Goal: Task Accomplishment & Management: Complete application form

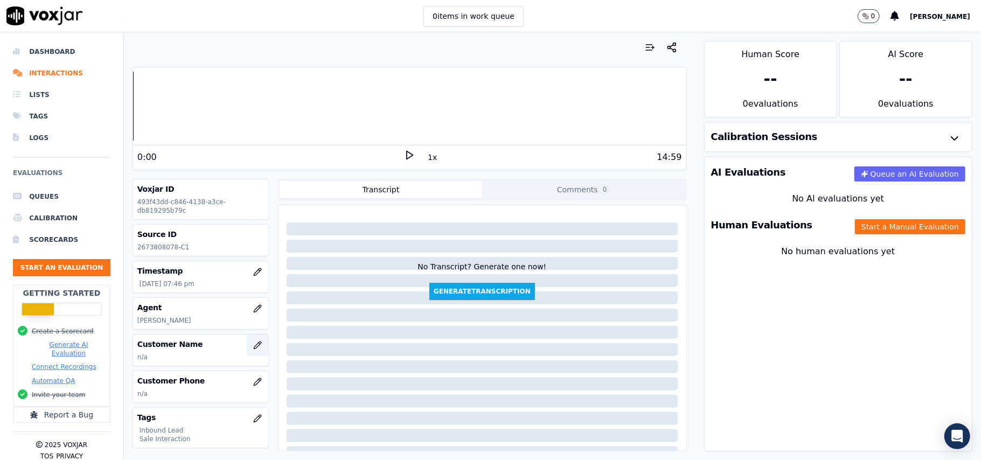
click at [254, 345] on icon "button" at bounding box center [257, 344] width 7 height 7
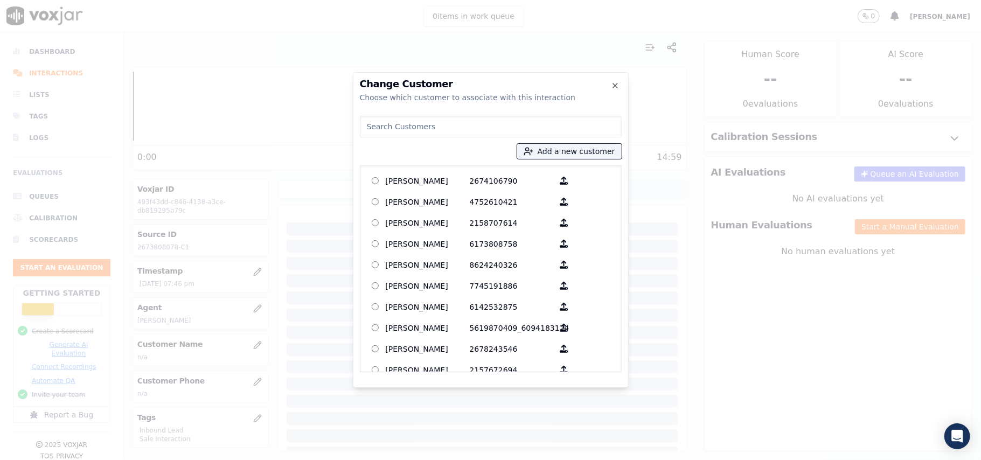
paste input "[PERSON_NAME]"
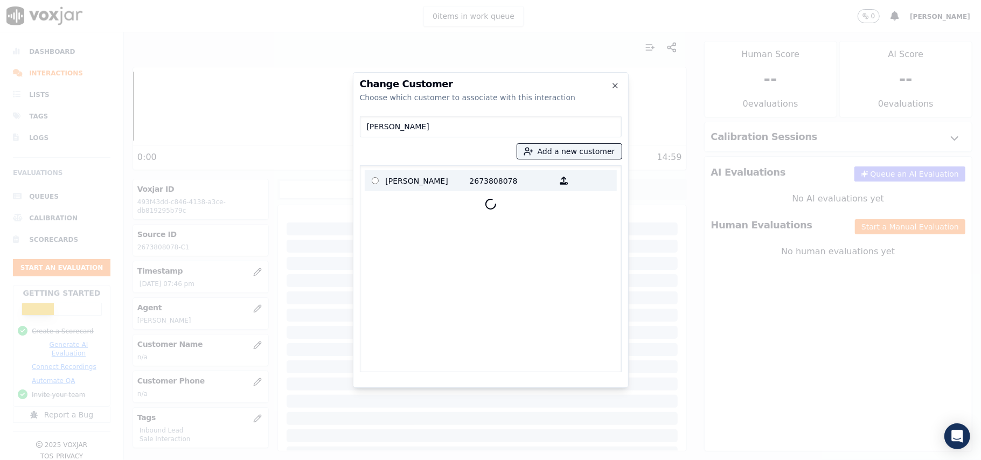
type input "[PERSON_NAME]"
click at [442, 191] on div at bounding box center [491, 204] width 252 height 26
click at [443, 181] on p "[PERSON_NAME]" at bounding box center [428, 180] width 84 height 17
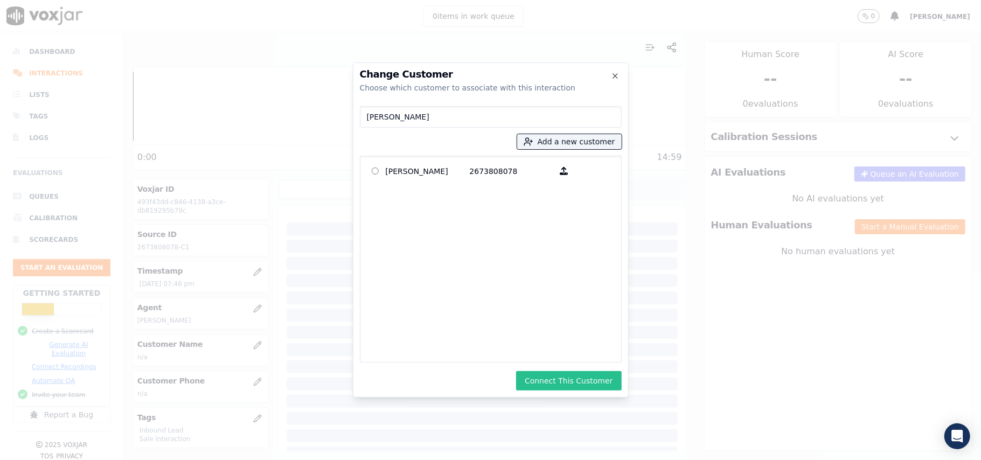
click at [549, 375] on button "Connect This Customer" at bounding box center [568, 380] width 105 height 19
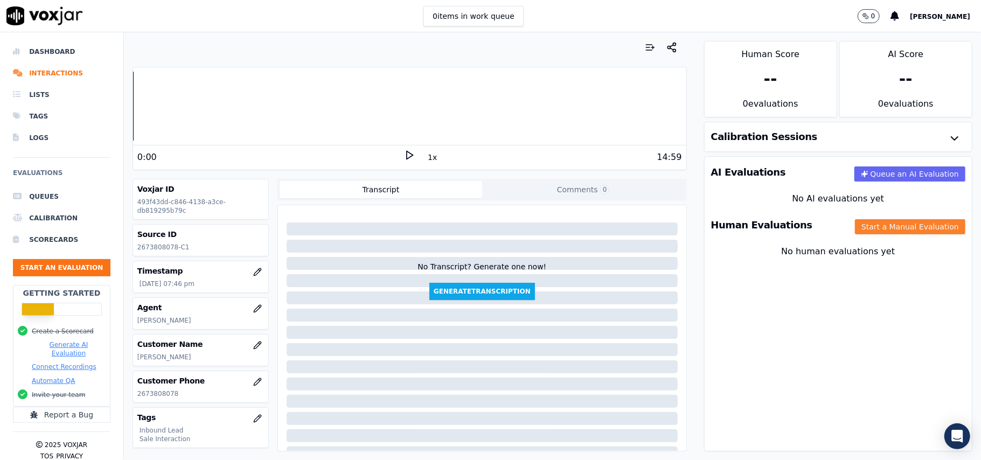
drag, startPoint x: 901, startPoint y: 222, endPoint x: 743, endPoint y: 229, distance: 157.4
click at [901, 224] on button "Start a Manual Evaluation" at bounding box center [910, 226] width 110 height 15
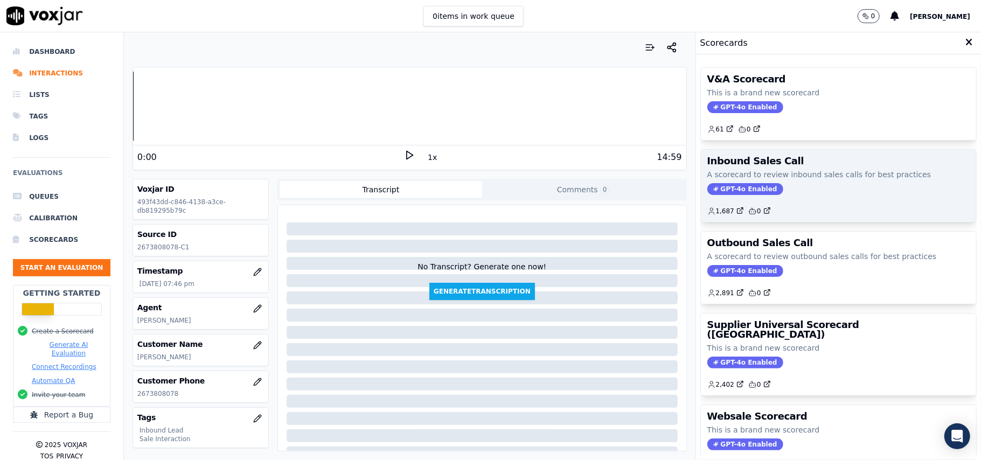
click at [738, 186] on span "GPT-4o Enabled" at bounding box center [745, 189] width 76 height 12
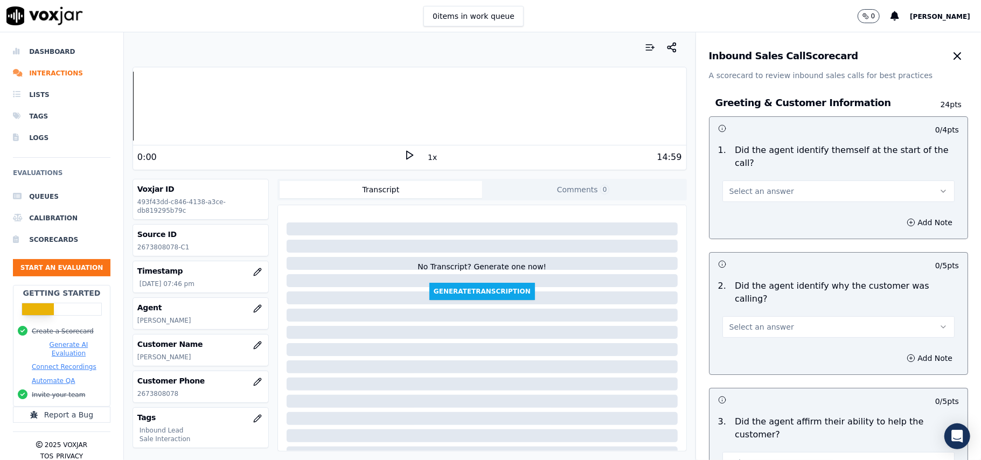
drag, startPoint x: 742, startPoint y: 171, endPoint x: 742, endPoint y: 186, distance: 15.1
click at [742, 180] on button "Select an answer" at bounding box center [838, 191] width 232 height 22
click at [739, 199] on div "Yes" at bounding box center [815, 202] width 208 height 17
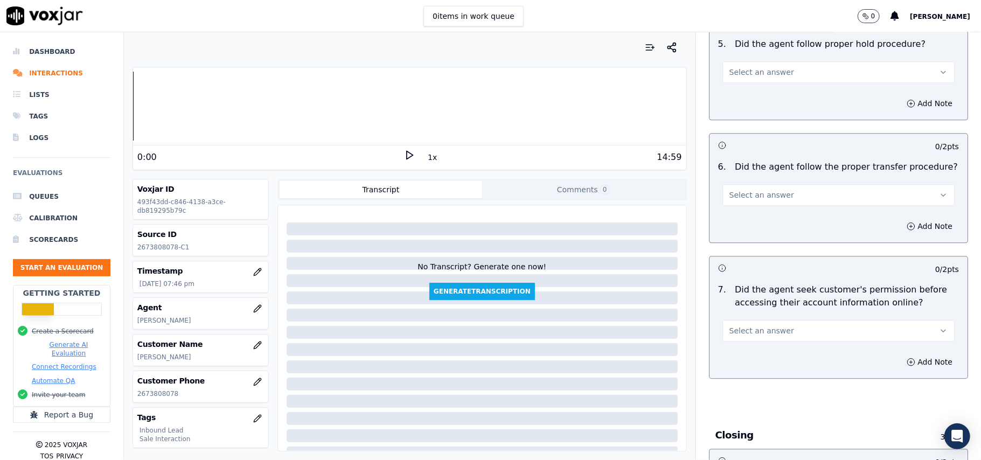
click at [763, 325] on span "Select an answer" at bounding box center [761, 330] width 65 height 11
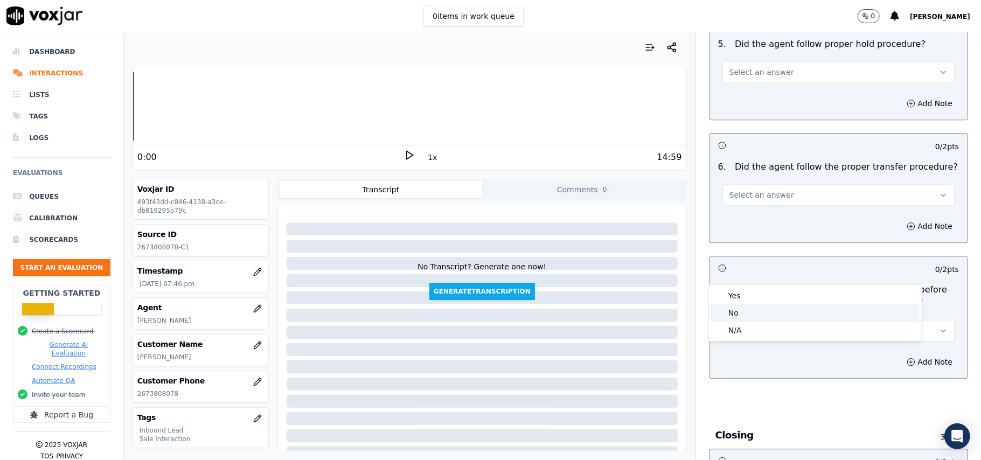
click at [747, 317] on div "No" at bounding box center [815, 312] width 208 height 17
click at [905, 354] on button "Add Note" at bounding box center [929, 361] width 59 height 15
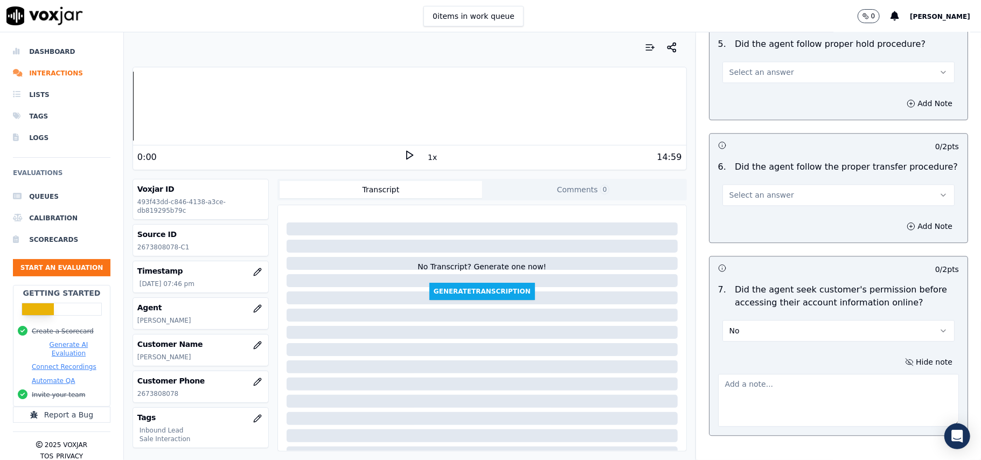
click at [731, 374] on textarea at bounding box center [838, 400] width 241 height 53
paste textarea "At 09:40, the agent did not take permission from the customer before accessing …"
click at [718, 374] on textarea "At 09:40, the agent did not take permission from the customer before accessing …" at bounding box center [838, 400] width 241 height 53
paste textarea "Call ID: 160907"
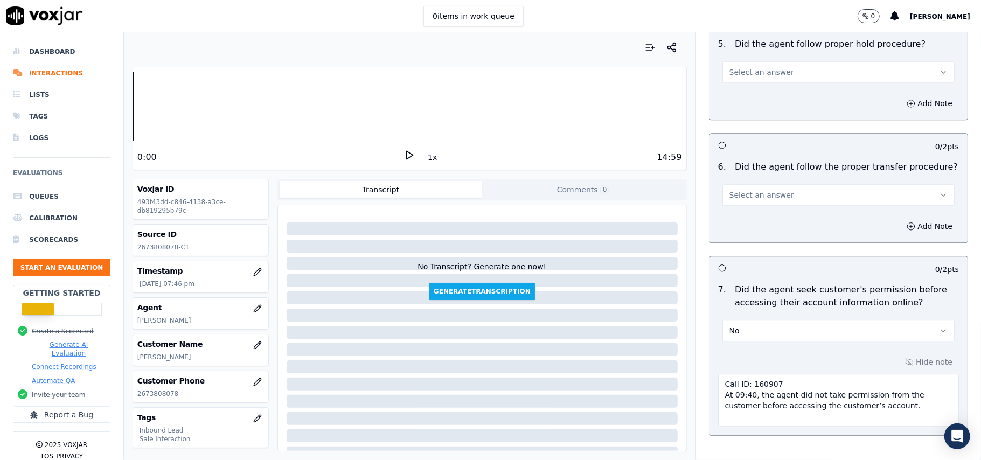
scroll to position [3072, 0]
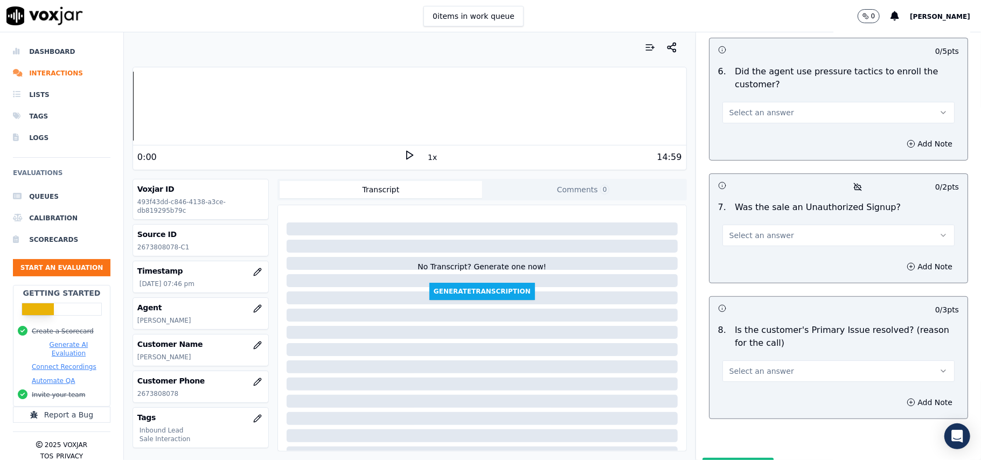
type textarea "Call ID: 160907 At 09:40, the agent did not take permission from the customer b…"
click at [793, 360] on button "Select an answer" at bounding box center [838, 371] width 232 height 22
click at [745, 339] on div "Yes" at bounding box center [815, 339] width 208 height 17
click at [777, 225] on button "Select an answer" at bounding box center [838, 236] width 232 height 22
click at [770, 218] on div "No" at bounding box center [815, 220] width 208 height 17
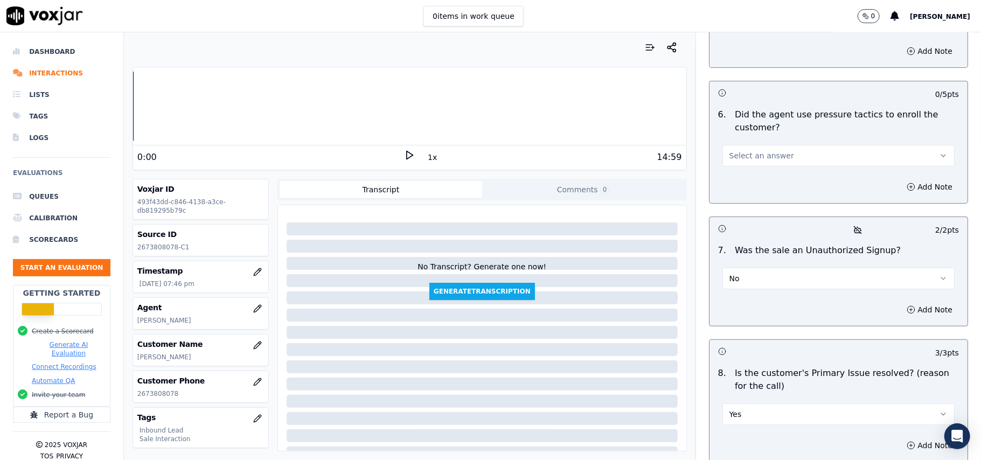
scroll to position [2785, 0]
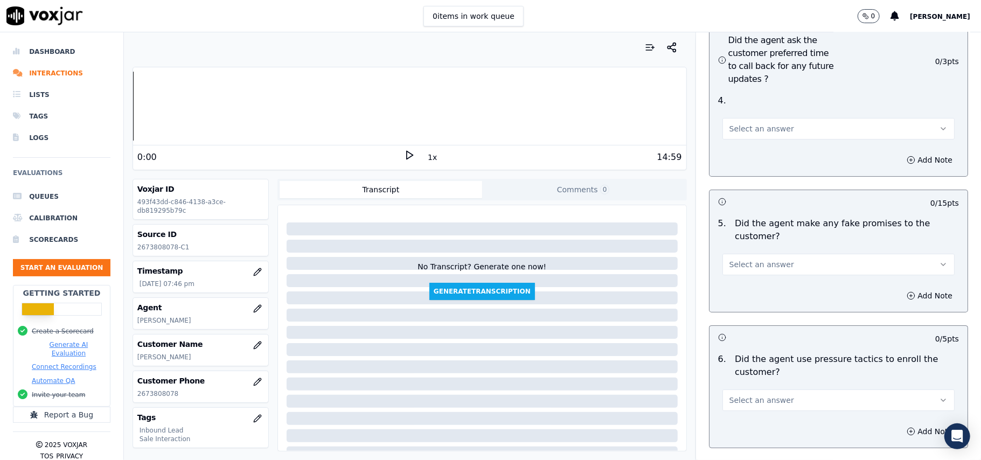
click at [775, 389] on button "Select an answer" at bounding box center [838, 400] width 232 height 22
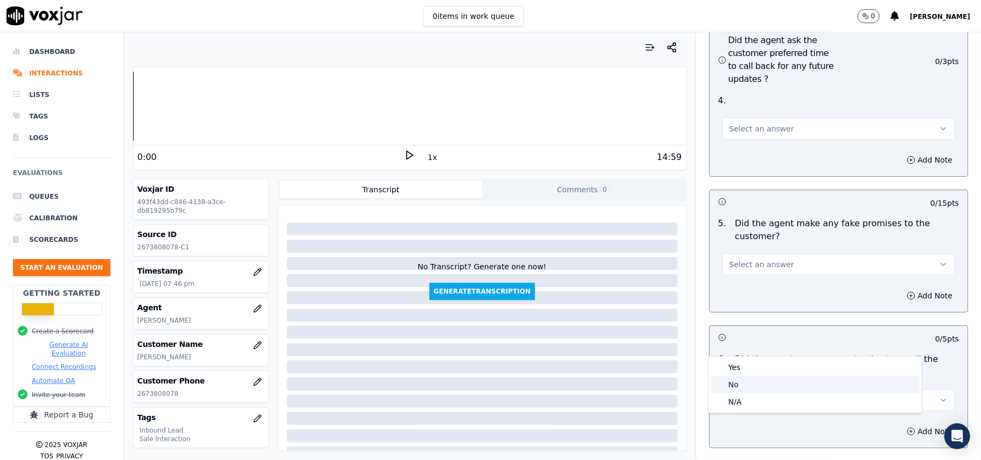
click at [758, 382] on div "No" at bounding box center [815, 384] width 208 height 17
click at [746, 259] on span "Select an answer" at bounding box center [761, 264] width 65 height 11
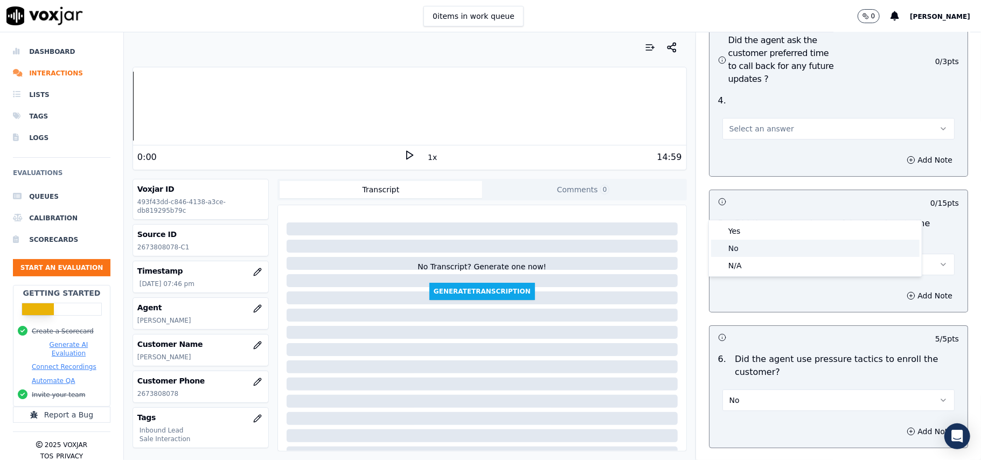
click at [730, 254] on div "No" at bounding box center [815, 248] width 208 height 17
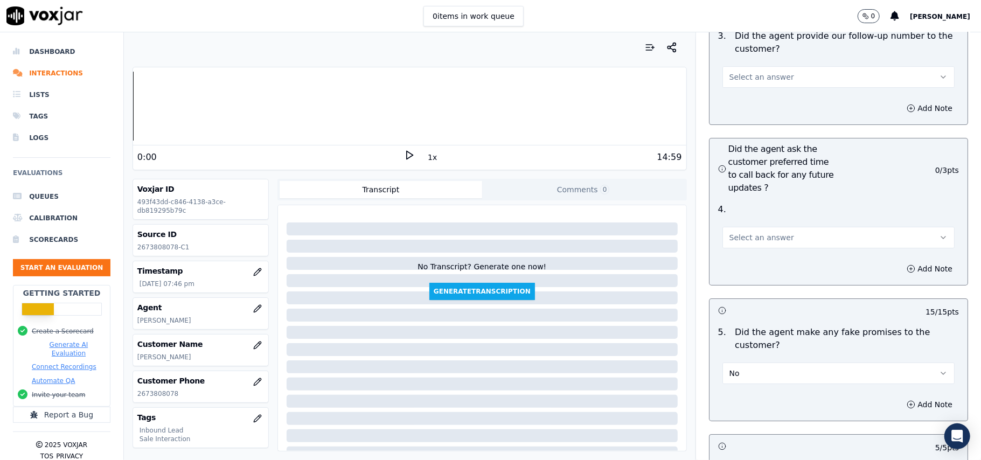
scroll to position [2569, 0]
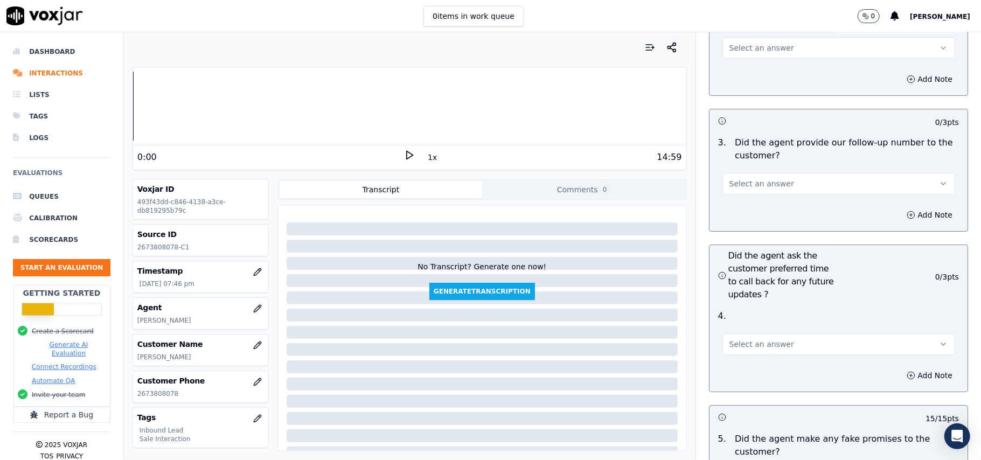
click at [736, 339] on span "Select an answer" at bounding box center [761, 344] width 65 height 11
click at [736, 313] on div "Yes" at bounding box center [815, 310] width 208 height 17
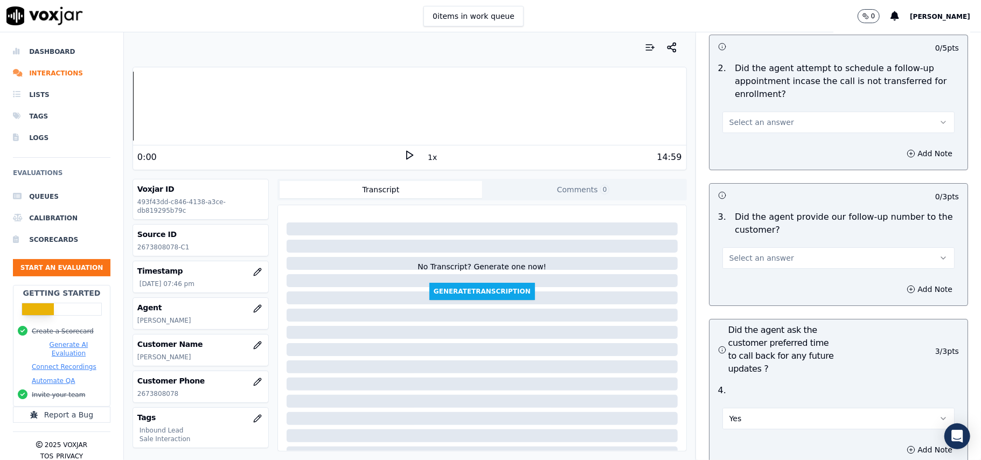
scroll to position [2426, 0]
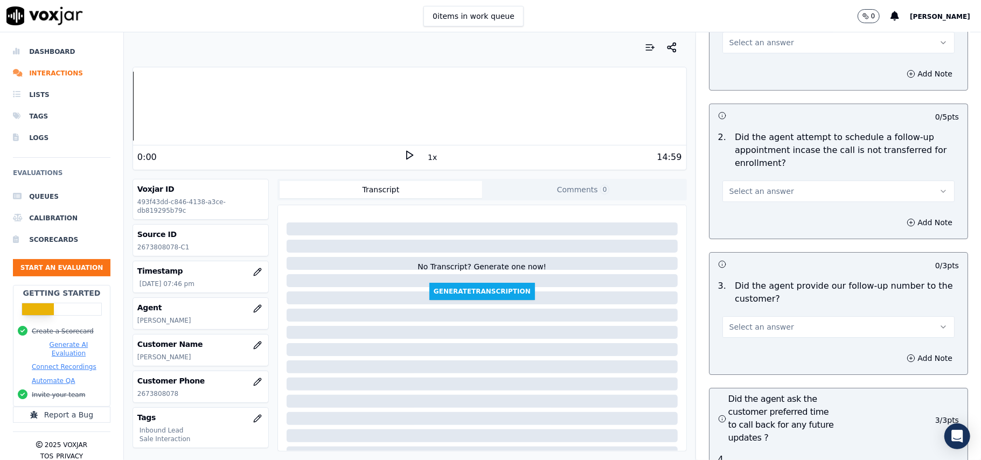
click at [733, 322] on span "Select an answer" at bounding box center [761, 327] width 65 height 11
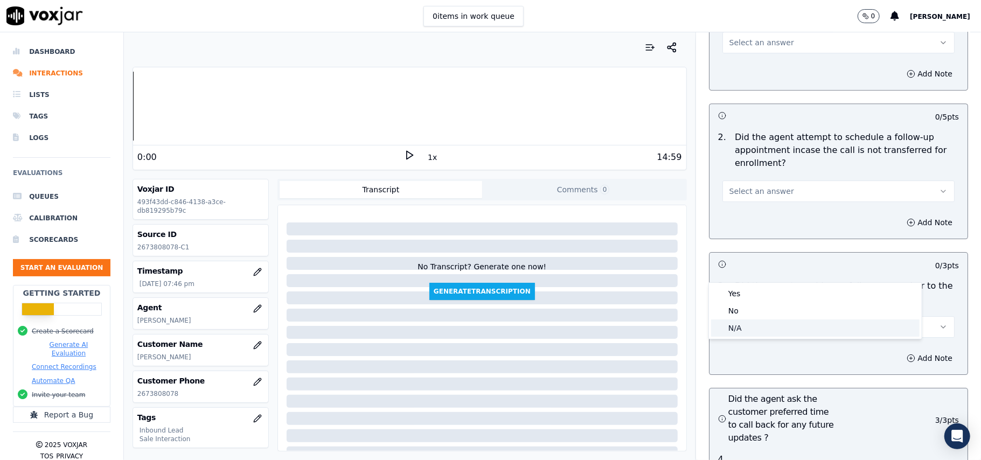
click at [729, 328] on div "N/A" at bounding box center [815, 327] width 208 height 17
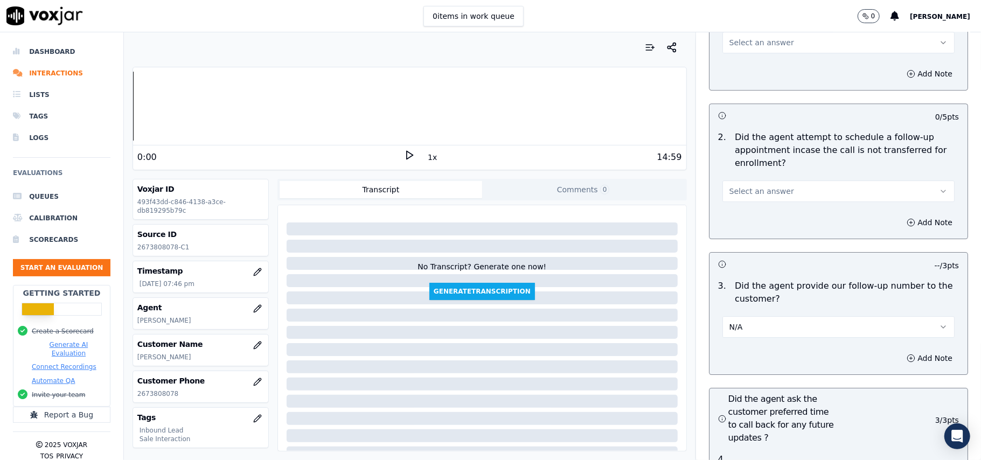
click at [740, 186] on span "Select an answer" at bounding box center [761, 191] width 65 height 11
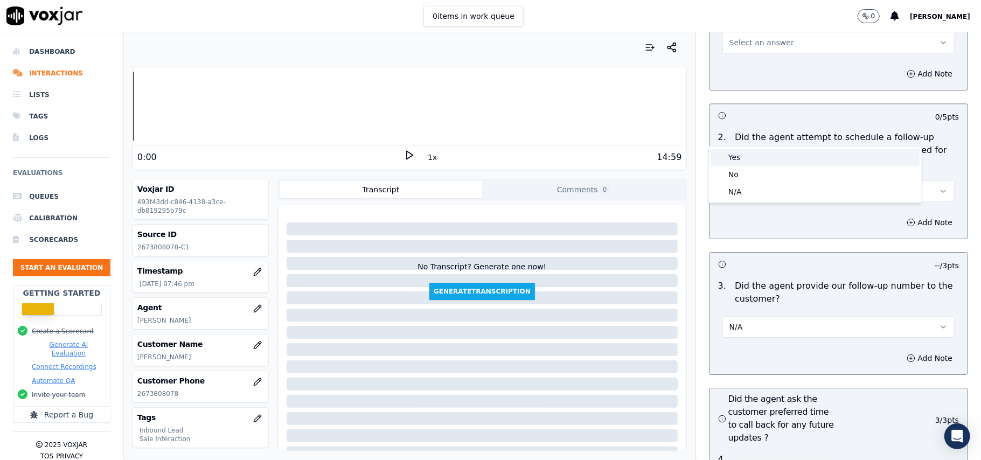
click at [733, 162] on div "Yes" at bounding box center [815, 157] width 208 height 17
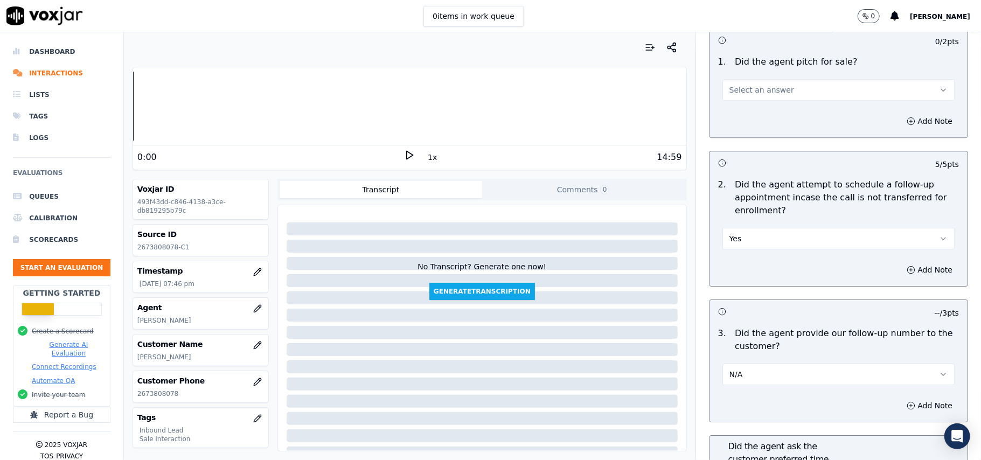
scroll to position [2354, 0]
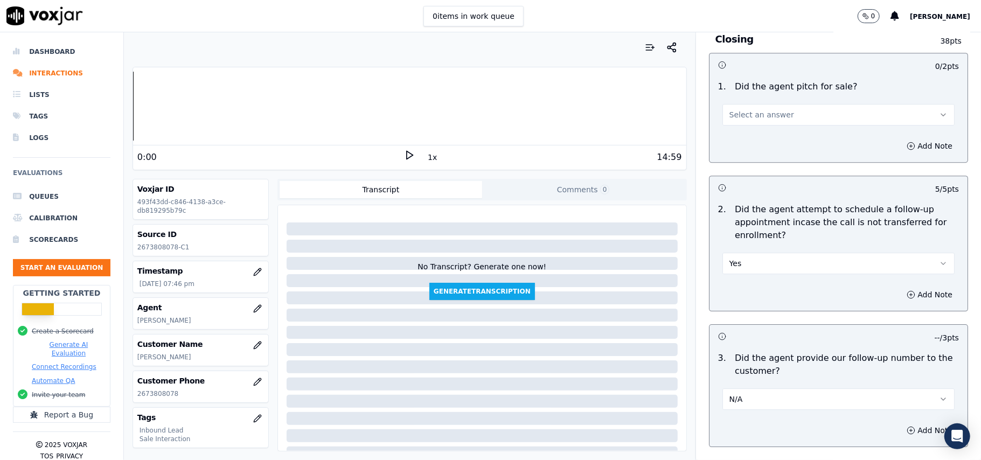
drag, startPoint x: 747, startPoint y: 50, endPoint x: 747, endPoint y: 64, distance: 14.0
click at [747, 104] on button "Select an answer" at bounding box center [838, 115] width 232 height 22
click at [748, 81] on div "Yes" at bounding box center [815, 80] width 208 height 17
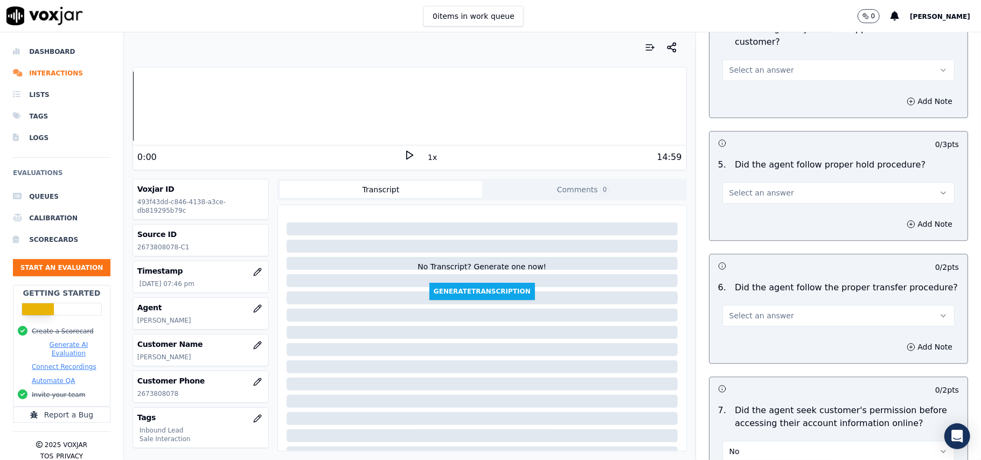
scroll to position [1780, 0]
click at [770, 311] on span "Select an answer" at bounding box center [761, 316] width 65 height 11
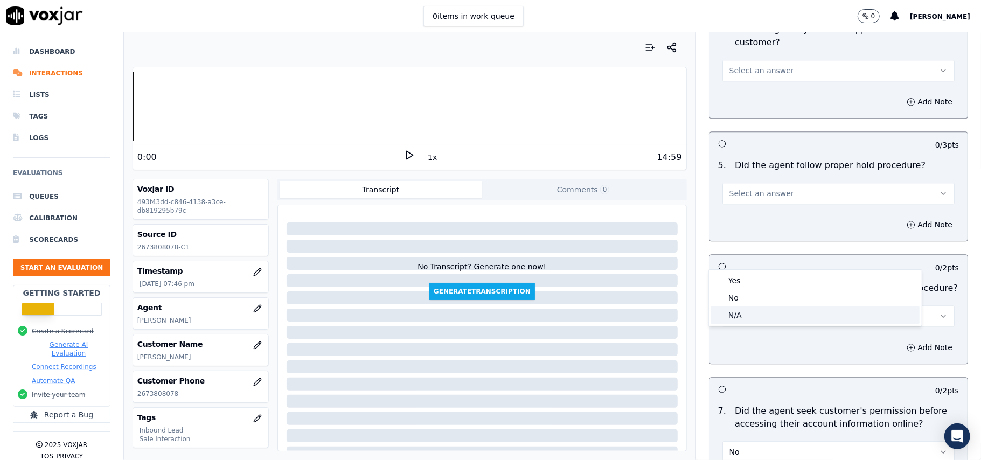
click at [754, 307] on div "N/A" at bounding box center [815, 314] width 208 height 17
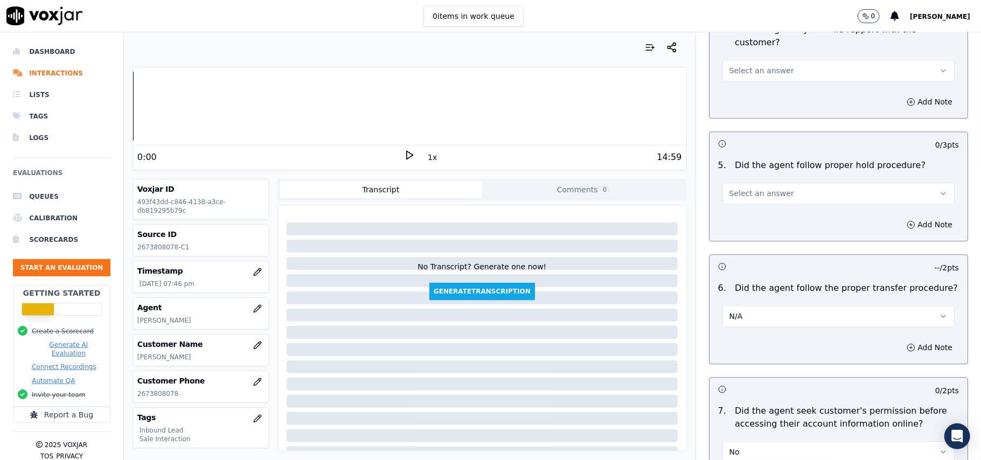
click at [773, 183] on button "Select an answer" at bounding box center [838, 194] width 232 height 22
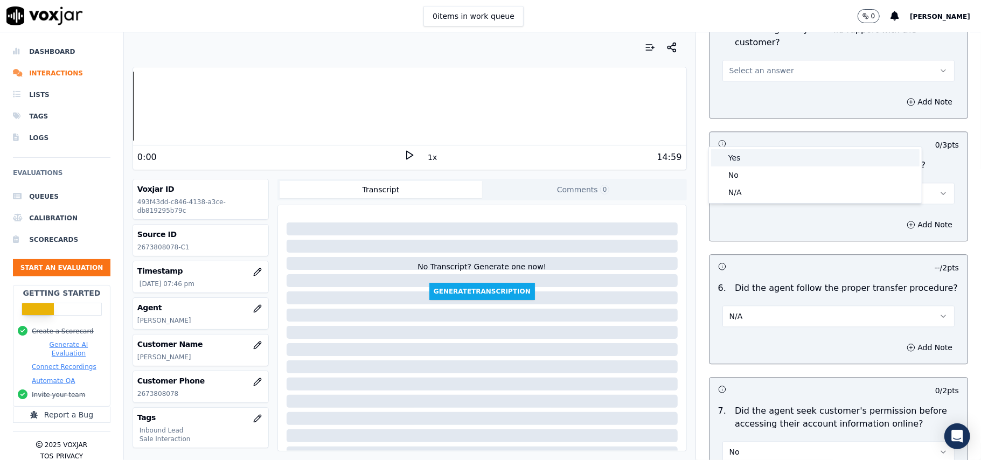
click at [766, 156] on div "Yes" at bounding box center [815, 157] width 208 height 17
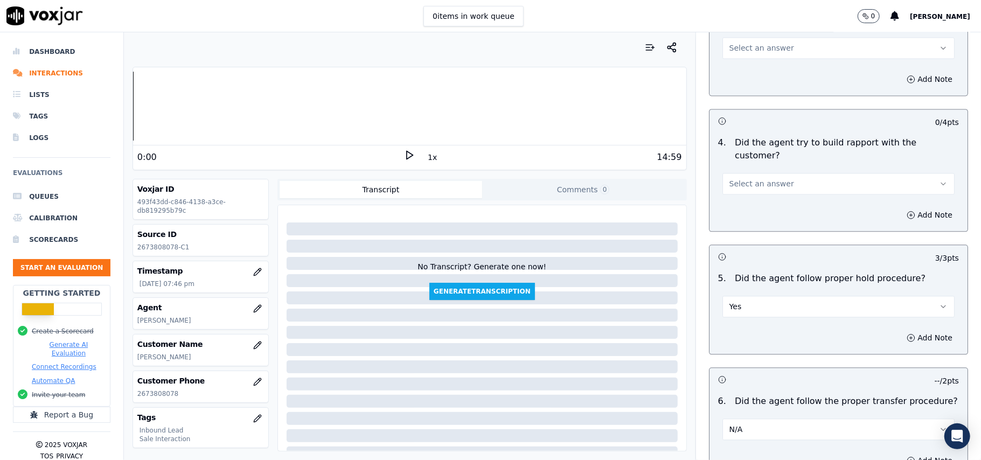
scroll to position [1564, 0]
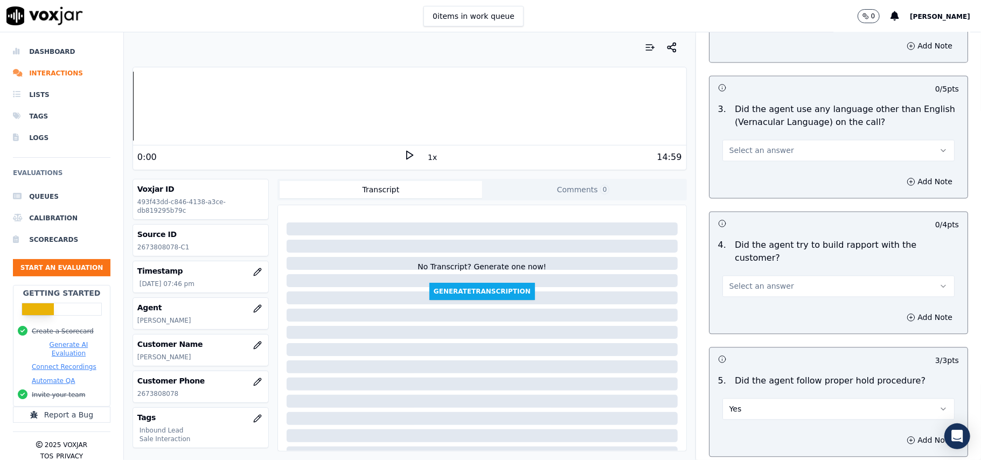
click at [771, 275] on button "Select an answer" at bounding box center [838, 286] width 232 height 22
click at [771, 261] on div "No" at bounding box center [815, 267] width 208 height 17
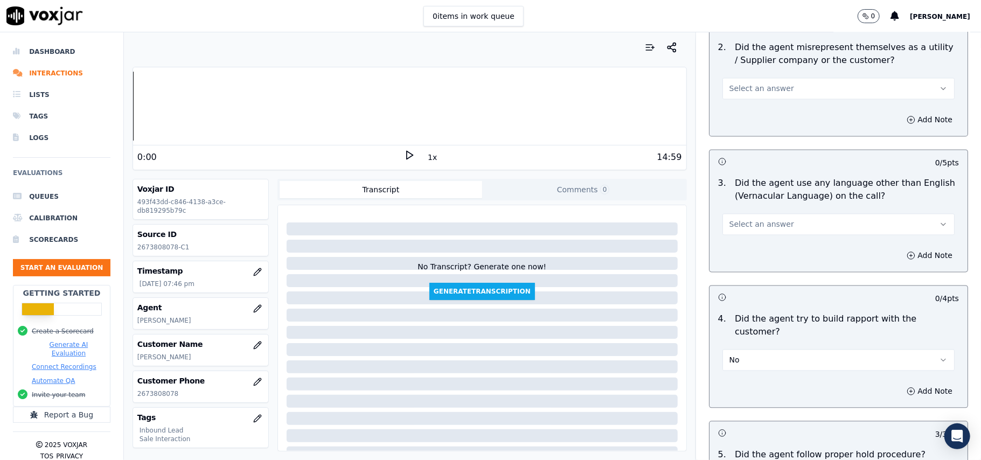
scroll to position [1420, 0]
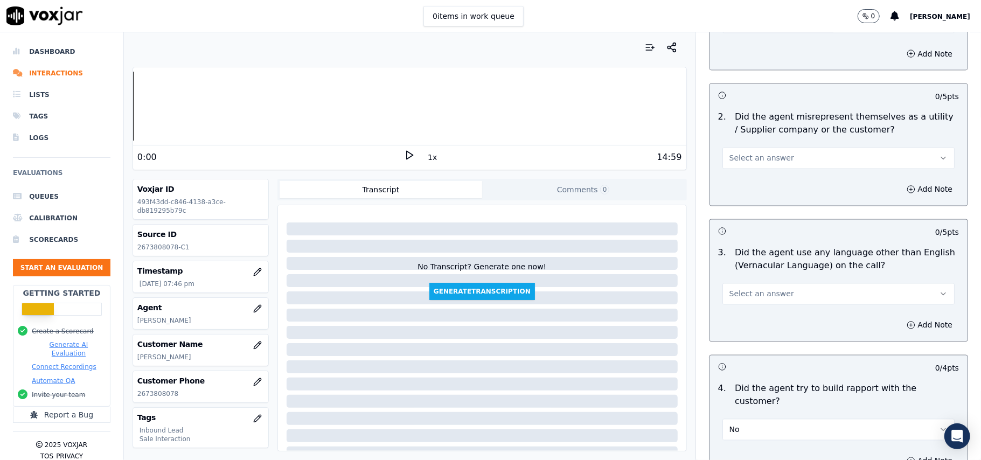
click at [768, 419] on button "No" at bounding box center [838, 430] width 232 height 22
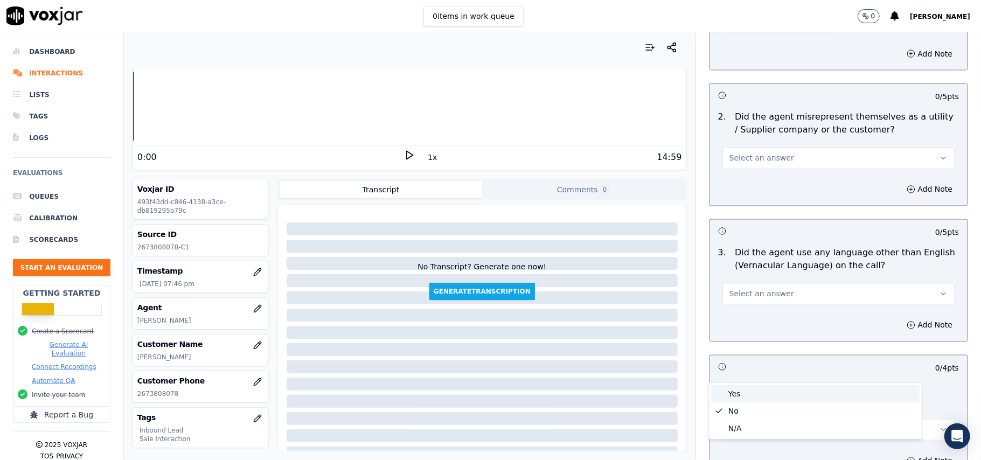
click at [763, 391] on div "Yes" at bounding box center [815, 393] width 208 height 17
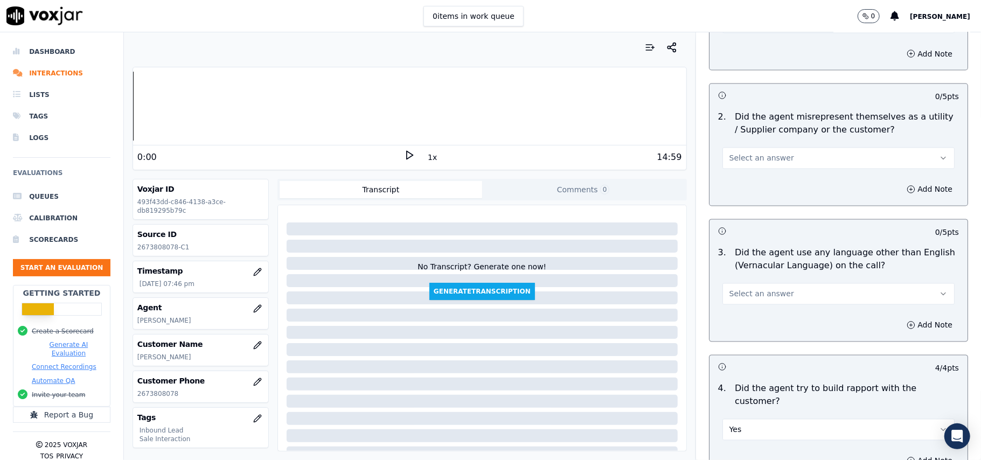
click at [745, 289] on span "Select an answer" at bounding box center [761, 294] width 65 height 11
click at [745, 288] on div "No" at bounding box center [815, 287] width 208 height 17
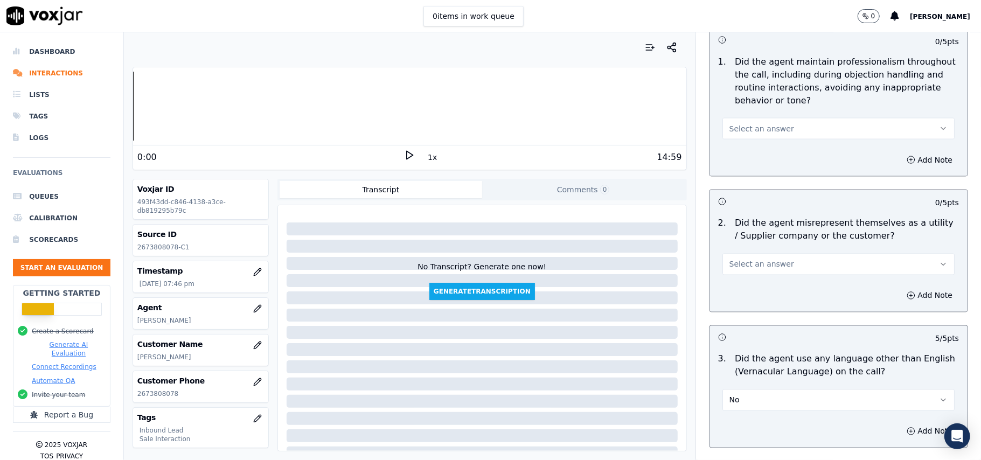
scroll to position [1205, 0]
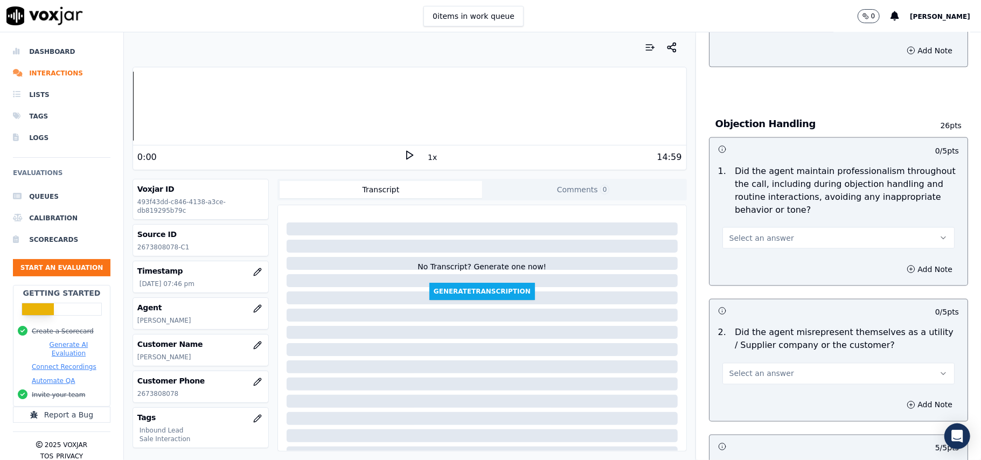
click at [744, 368] on span "Select an answer" at bounding box center [761, 373] width 65 height 11
click at [747, 362] on div "No" at bounding box center [815, 366] width 208 height 17
drag, startPoint x: 756, startPoint y: 311, endPoint x: 756, endPoint y: 322, distance: 10.2
click at [756, 352] on div "No" at bounding box center [838, 368] width 249 height 32
click at [753, 363] on button "No" at bounding box center [838, 374] width 232 height 22
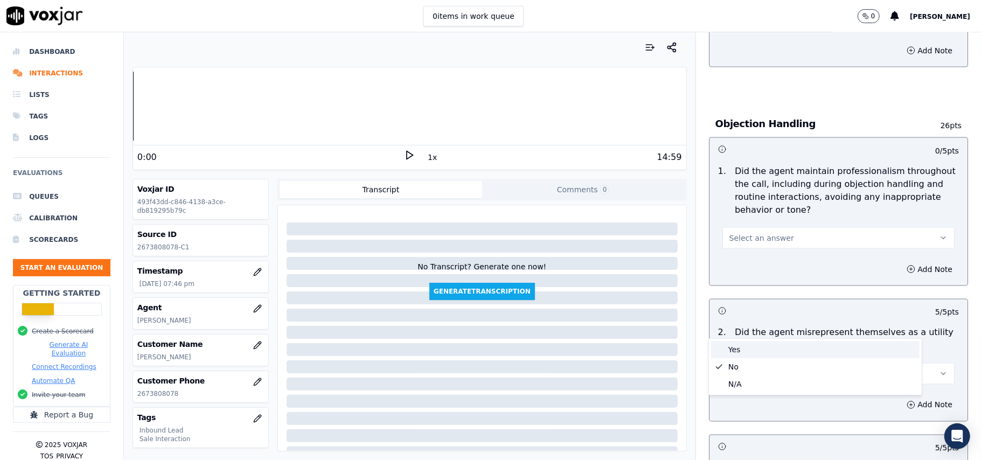
click at [748, 345] on div "Yes" at bounding box center [815, 349] width 208 height 17
click at [752, 363] on button "Yes" at bounding box center [838, 374] width 232 height 22
click at [746, 354] on div "Yes" at bounding box center [815, 349] width 208 height 17
click at [743, 363] on button "Yes" at bounding box center [838, 374] width 232 height 22
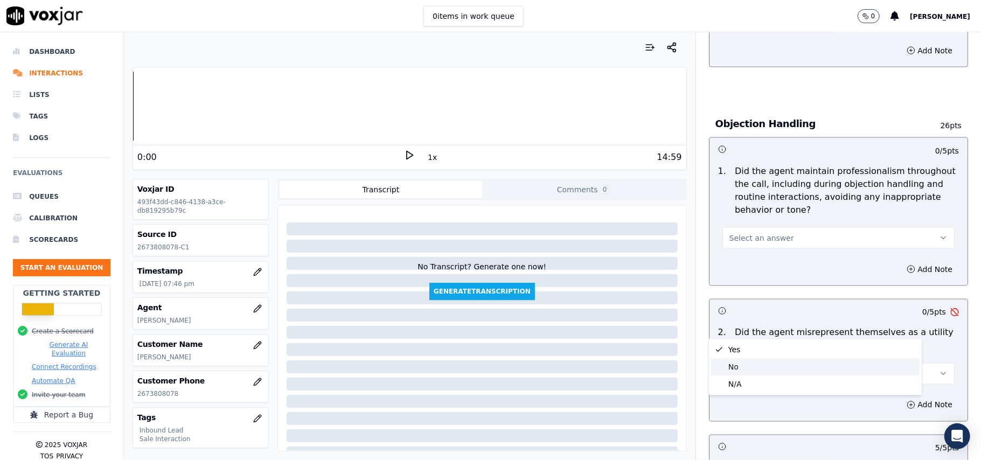
click at [742, 362] on div "No" at bounding box center [815, 366] width 208 height 17
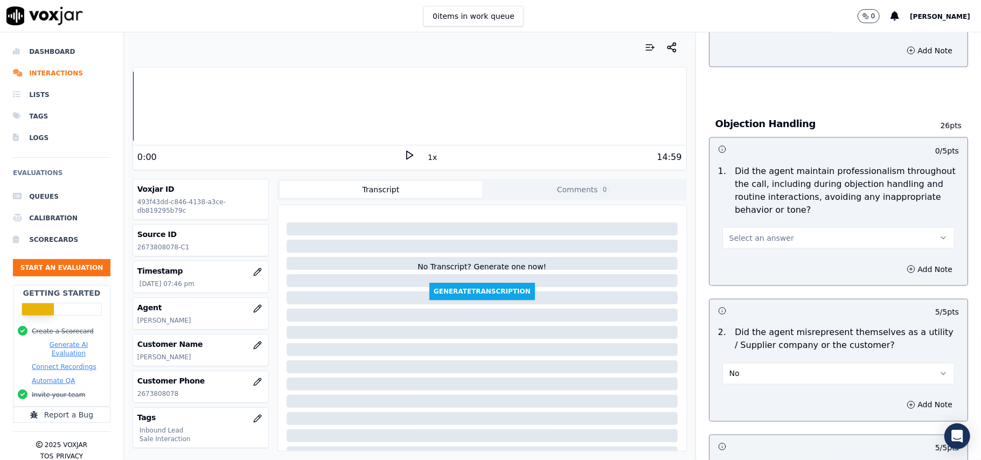
click at [754, 227] on button "Select an answer" at bounding box center [838, 238] width 232 height 22
click at [755, 216] on div "Yes" at bounding box center [815, 213] width 208 height 17
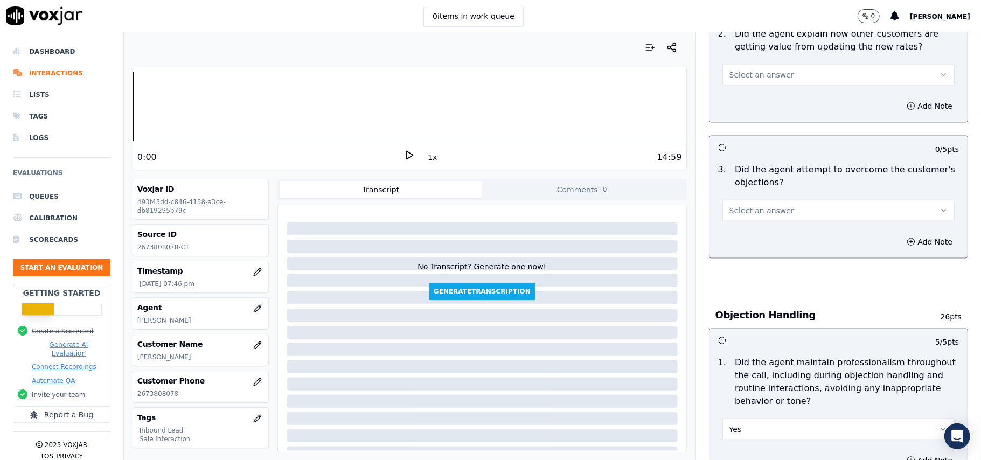
scroll to position [846, 0]
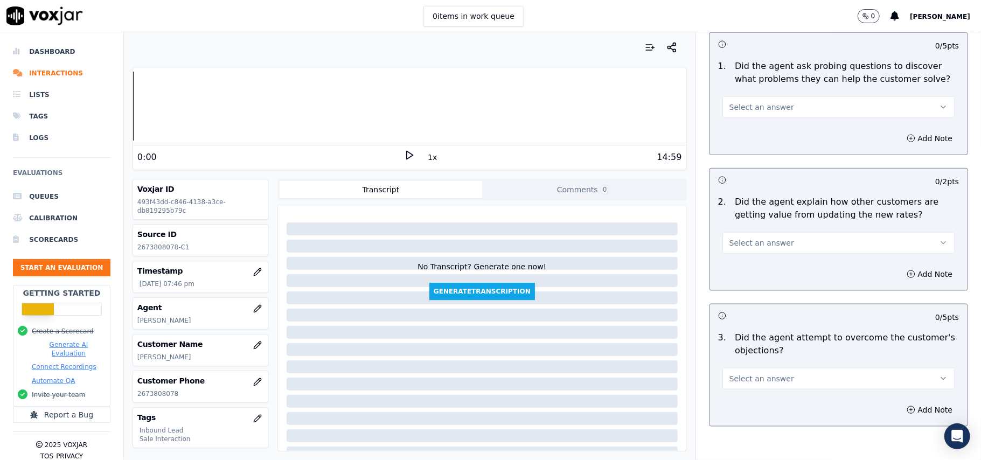
click at [758, 368] on button "Select an answer" at bounding box center [838, 379] width 232 height 22
drag, startPoint x: 755, startPoint y: 351, endPoint x: 755, endPoint y: 341, distance: 10.2
click at [755, 352] on div "Yes" at bounding box center [815, 353] width 208 height 17
click at [733, 232] on button "Select an answer" at bounding box center [838, 243] width 232 height 22
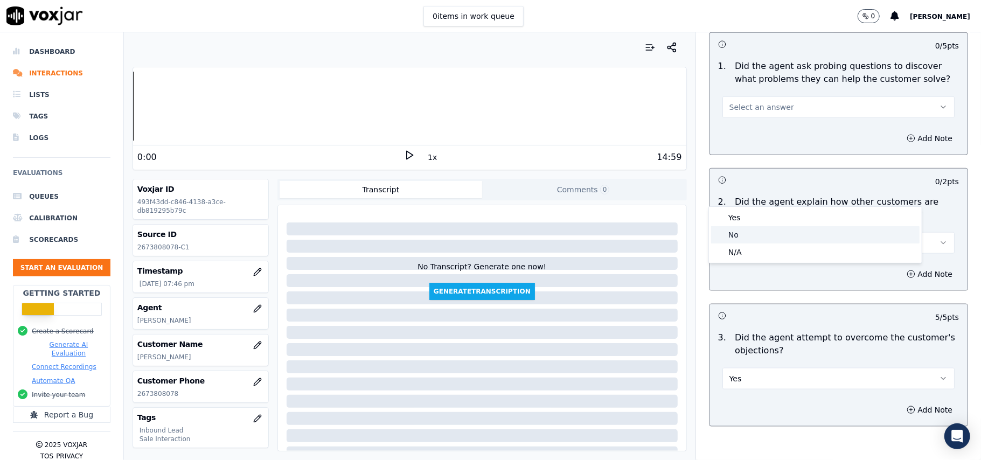
click at [733, 227] on div "No" at bounding box center [815, 234] width 208 height 17
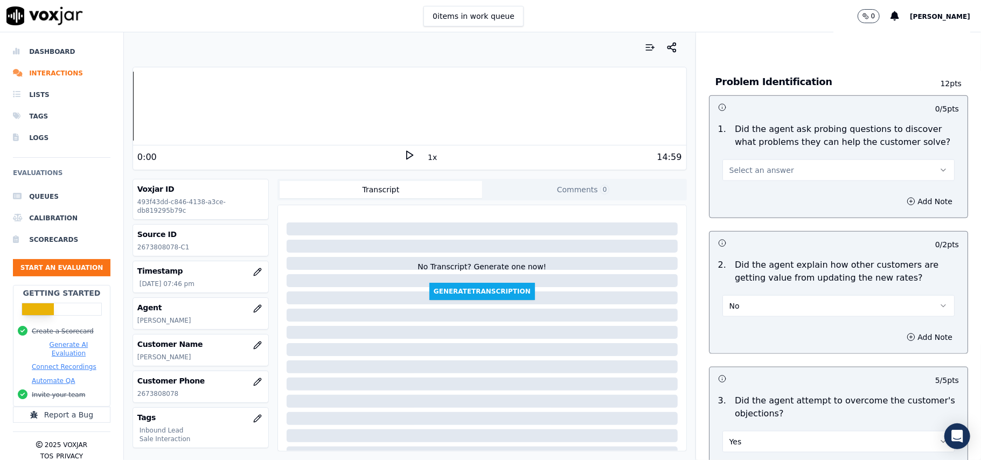
scroll to position [702, 0]
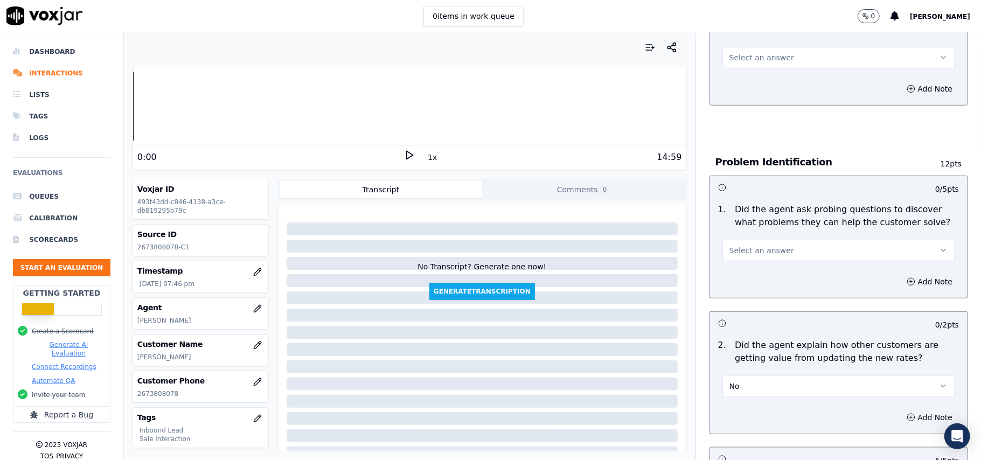
click at [755, 375] on button "No" at bounding box center [838, 386] width 232 height 22
click at [750, 389] on div "N/A" at bounding box center [815, 395] width 208 height 17
click at [735, 245] on span "Select an answer" at bounding box center [761, 250] width 65 height 11
click at [735, 219] on div "Yes" at bounding box center [815, 225] width 208 height 17
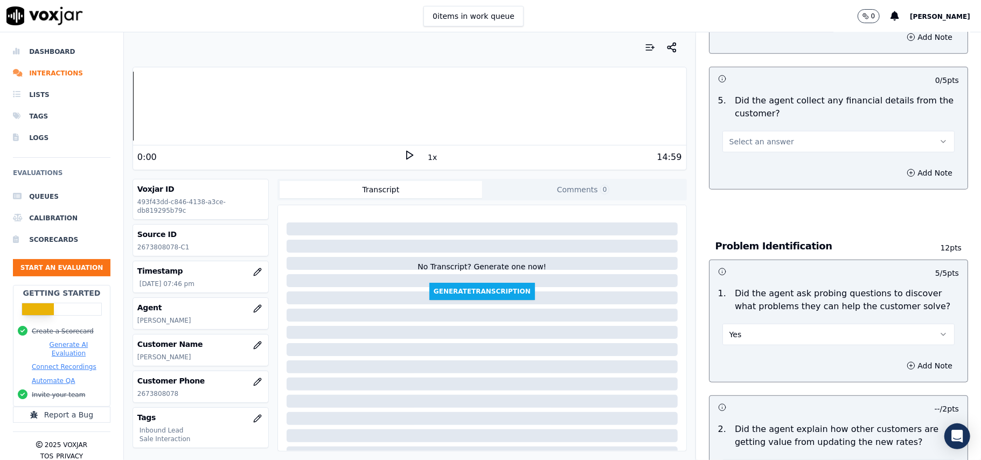
scroll to position [487, 0]
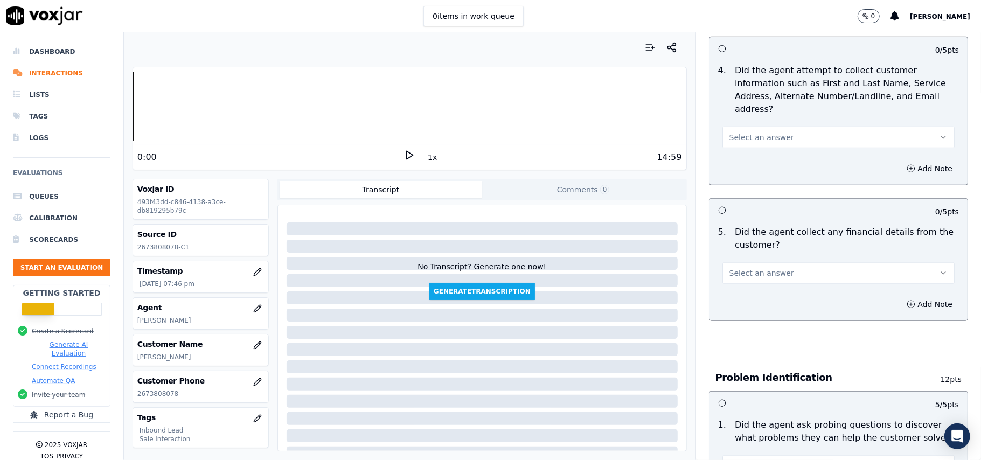
click at [727, 262] on button "Select an answer" at bounding box center [838, 273] width 232 height 22
click at [727, 257] on div "No" at bounding box center [815, 264] width 208 height 17
click at [735, 132] on span "Select an answer" at bounding box center [761, 137] width 65 height 11
click at [737, 115] on div "Yes" at bounding box center [815, 111] width 208 height 17
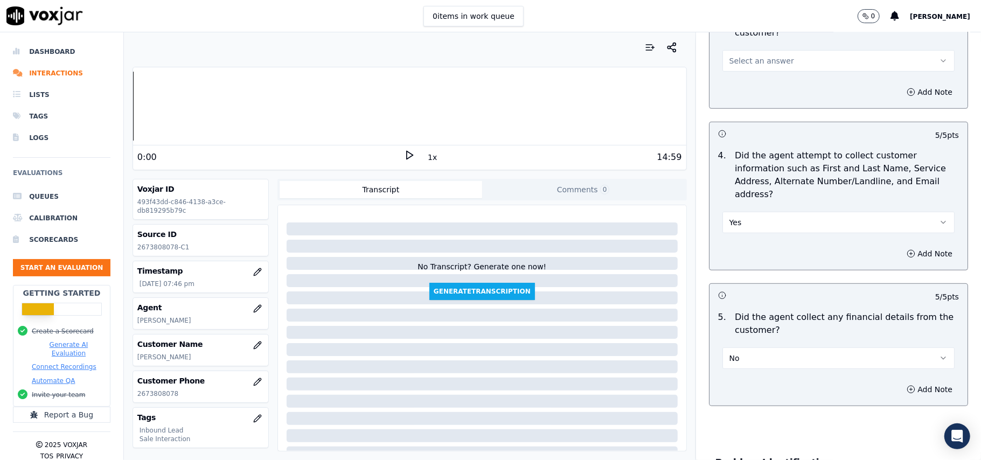
scroll to position [271, 0]
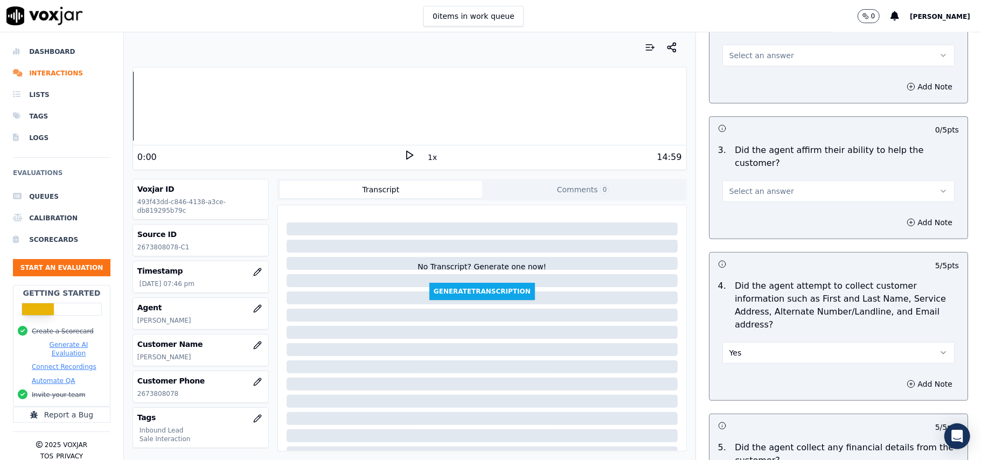
click at [750, 165] on div "3 . Did the agent affirm their ability to help the customer? Select an answer" at bounding box center [838, 173] width 258 height 67
click at [747, 180] on button "Select an answer" at bounding box center [838, 191] width 232 height 22
click at [742, 170] on div "Yes" at bounding box center [815, 177] width 208 height 17
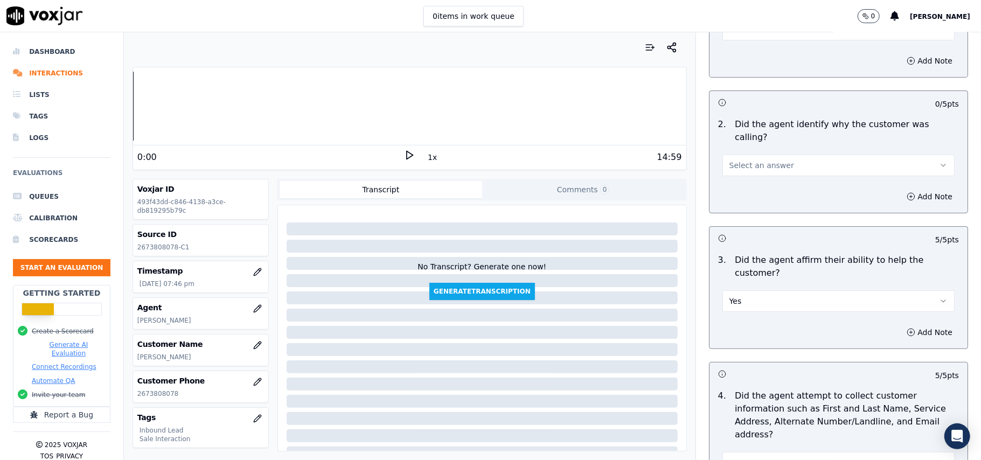
scroll to position [56, 0]
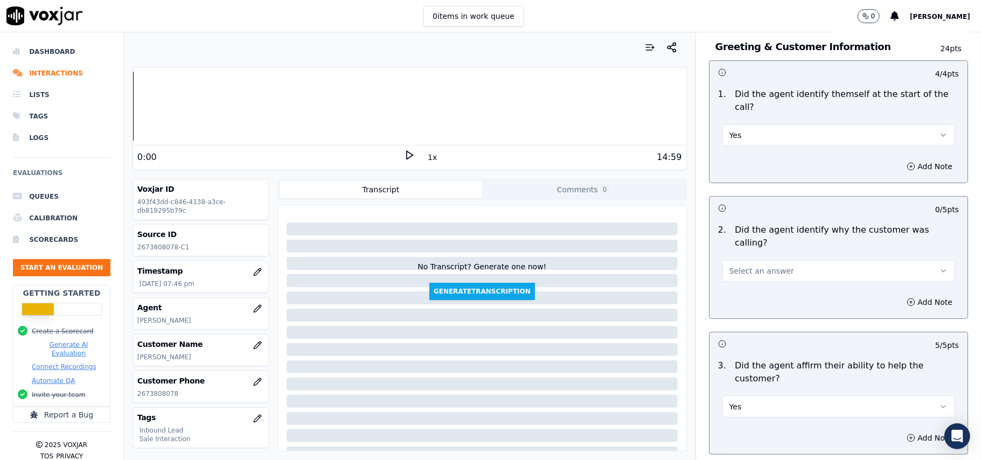
click at [739, 266] on span "Select an answer" at bounding box center [761, 271] width 65 height 11
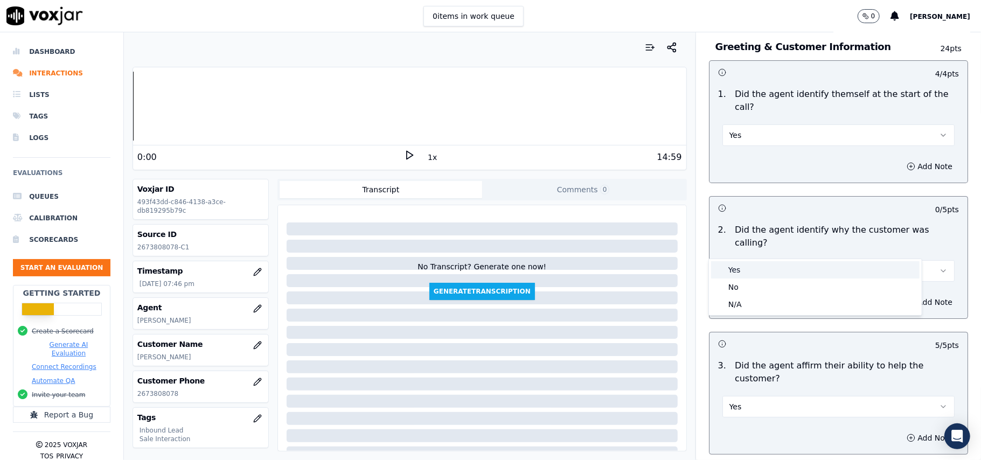
click at [731, 265] on div "Yes" at bounding box center [815, 269] width 208 height 17
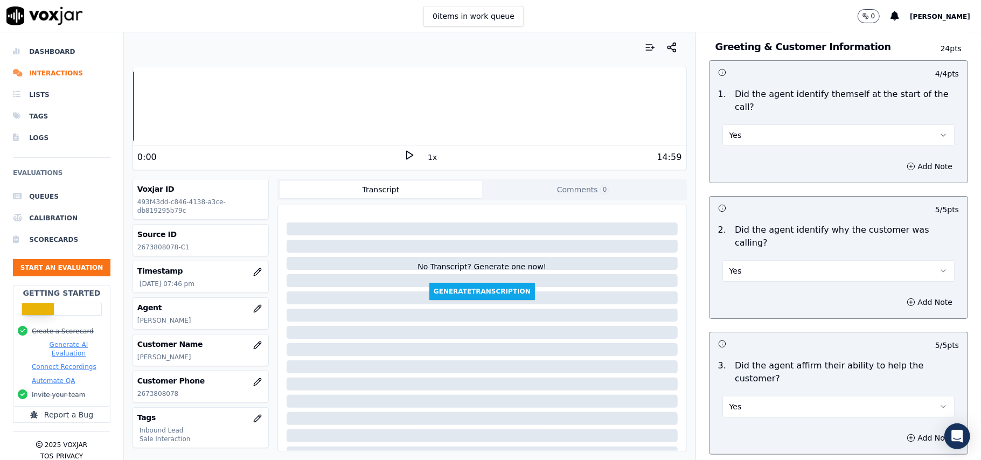
scroll to position [3072, 0]
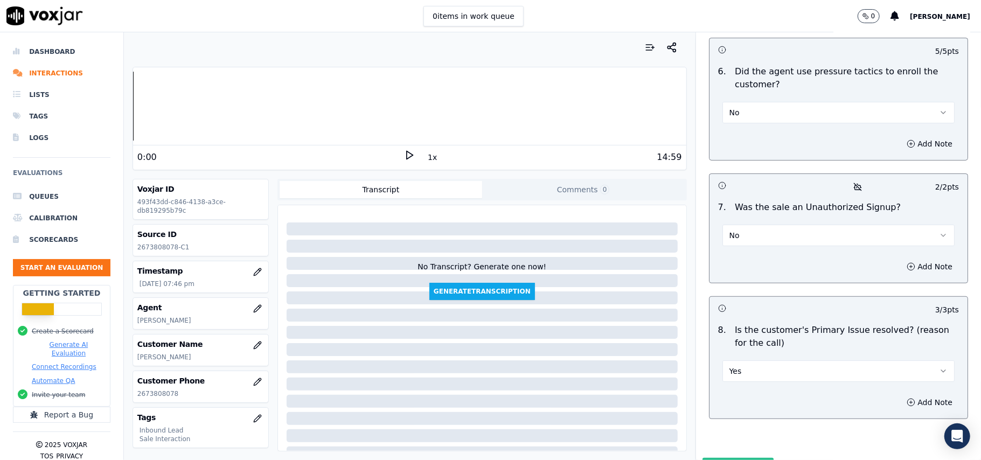
click at [719, 458] on button "Submit Scores" at bounding box center [738, 467] width 72 height 19
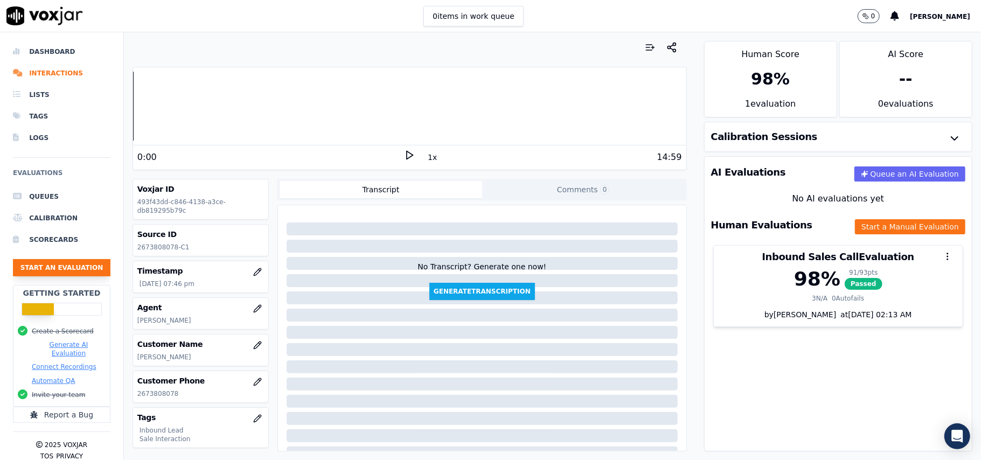
click at [22, 264] on button "Start an Evaluation" at bounding box center [61, 267] width 97 height 17
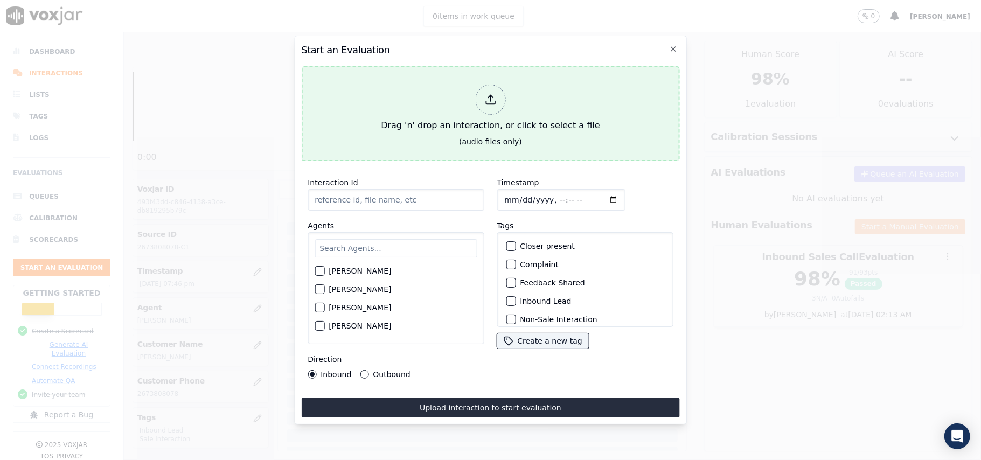
click at [489, 94] on icon at bounding box center [490, 100] width 12 height 12
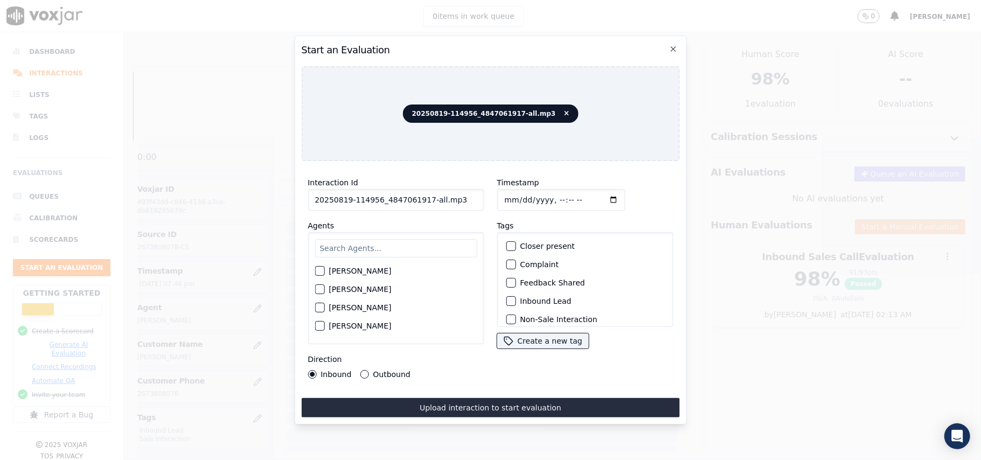
drag, startPoint x: 451, startPoint y: 194, endPoint x: 421, endPoint y: 197, distance: 30.8
click at [421, 197] on input "20250819-114956_4847061917-all.mp3" at bounding box center [396, 200] width 176 height 22
type input "20250819-114956_4847061917-C1"
click at [518, 196] on input "Timestamp" at bounding box center [561, 200] width 128 height 22
type input "[DATE]T20:43"
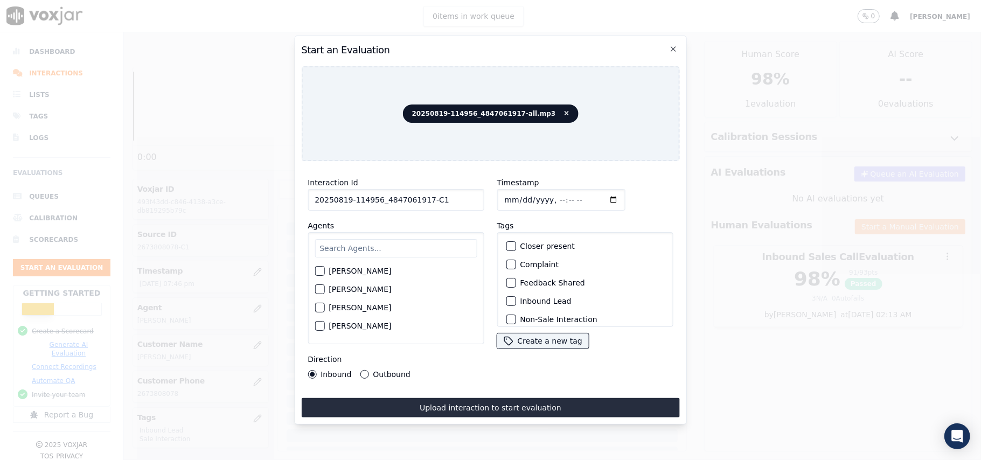
click at [416, 246] on input "text" at bounding box center [396, 248] width 162 height 18
paste input "[PERSON_NAME]"
type input "[PERSON_NAME]"
click at [317, 270] on div "button" at bounding box center [319, 274] width 8 height 8
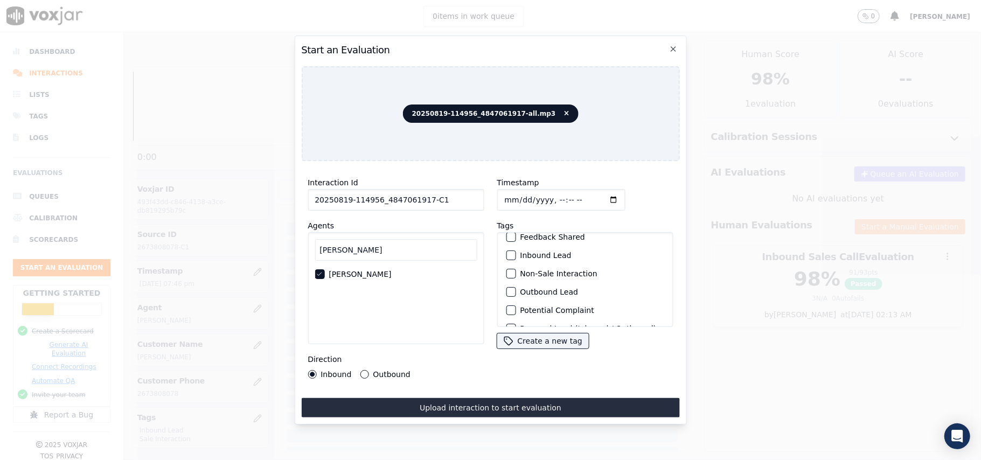
scroll to position [94, 0]
click at [507, 309] on div "button" at bounding box center [510, 313] width 8 height 8
click at [511, 249] on div "Outbound Lead" at bounding box center [584, 258] width 166 height 18
drag, startPoint x: 506, startPoint y: 243, endPoint x: 470, endPoint y: 270, distance: 45.0
click at [506, 254] on div "button" at bounding box center [510, 258] width 8 height 8
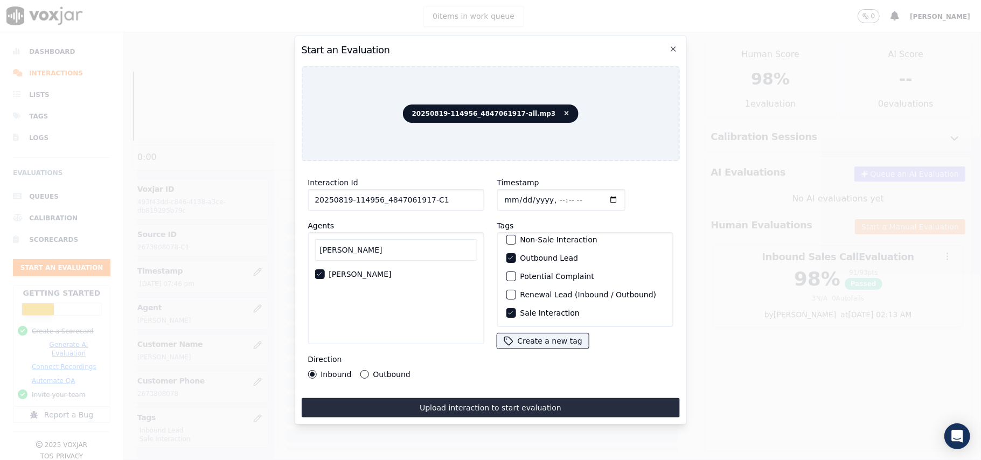
click at [360, 374] on div "Interaction Id 20250819-114956_4847061917-C1 Agents [PERSON_NAME] [PERSON_NAME]…" at bounding box center [395, 277] width 189 height 215
click at [362, 370] on button "Outbound" at bounding box center [364, 374] width 9 height 9
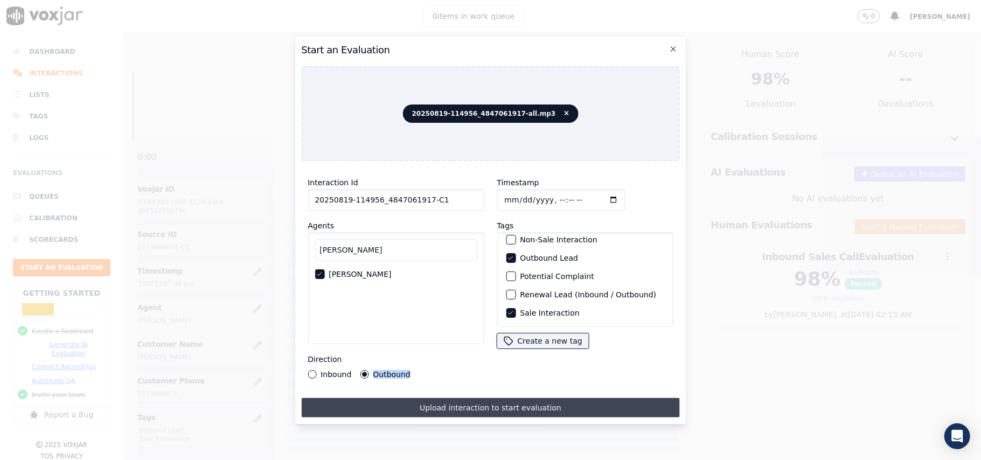
click at [471, 403] on button "Upload interaction to start evaluation" at bounding box center [490, 407] width 378 height 19
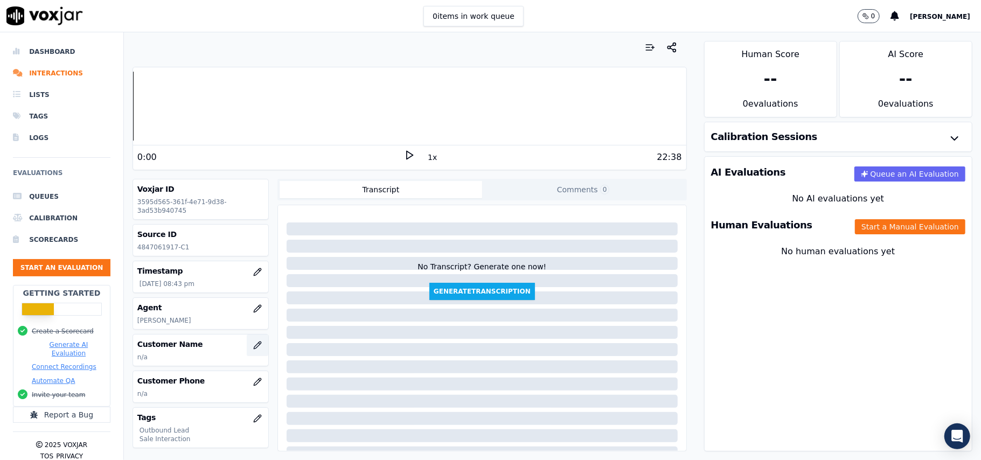
click at [247, 347] on button "button" at bounding box center [258, 345] width 22 height 22
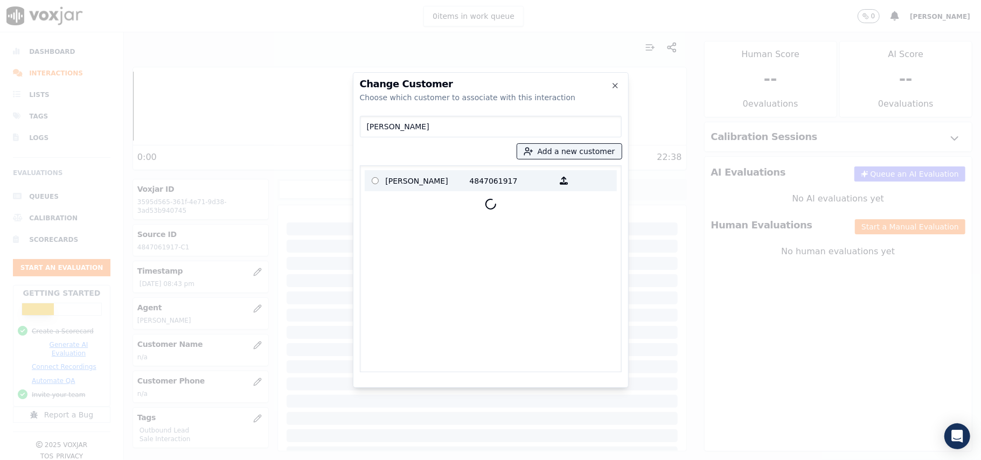
type input "[PERSON_NAME]"
click at [427, 184] on p "[PERSON_NAME]" at bounding box center [428, 180] width 84 height 17
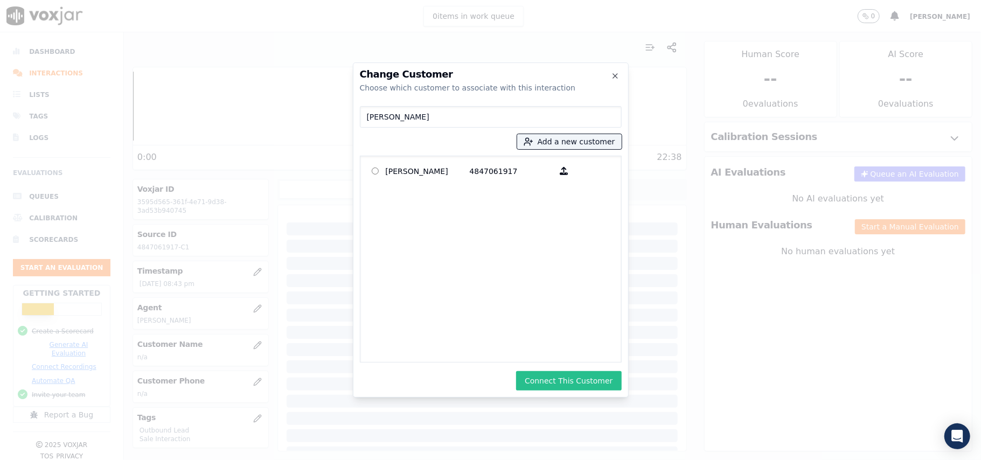
click at [567, 374] on button "Connect This Customer" at bounding box center [568, 380] width 105 height 19
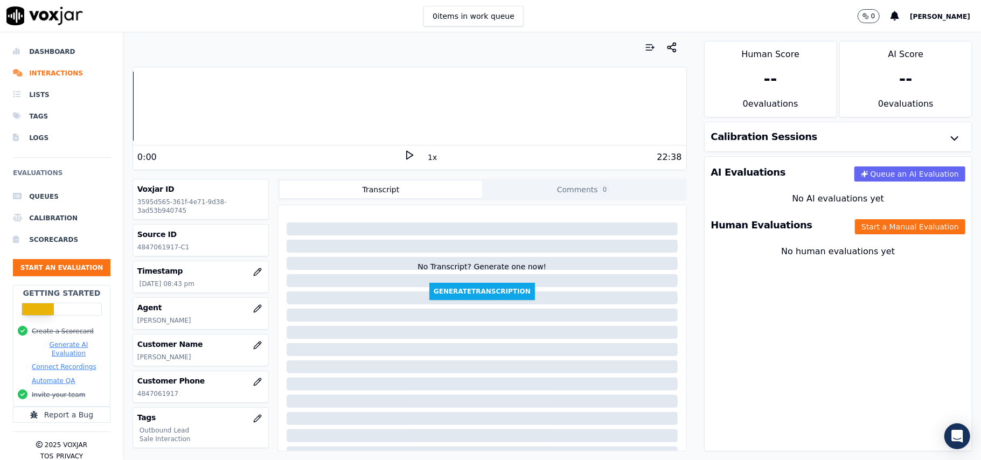
click at [836, 236] on div "Human Evaluations Start a Manual Evaluation" at bounding box center [838, 225] width 267 height 31
click at [860, 232] on button "Start a Manual Evaluation" at bounding box center [910, 226] width 110 height 15
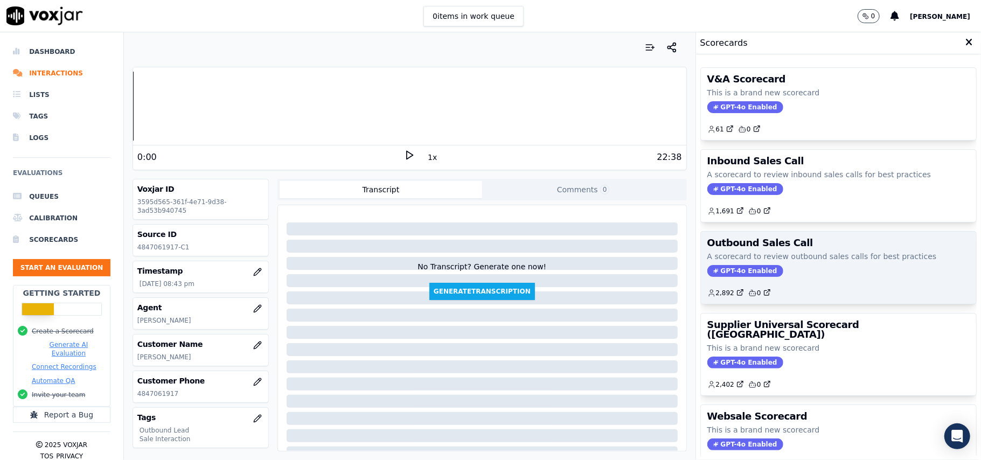
click at [711, 274] on span "GPT-4o Enabled" at bounding box center [745, 271] width 76 height 12
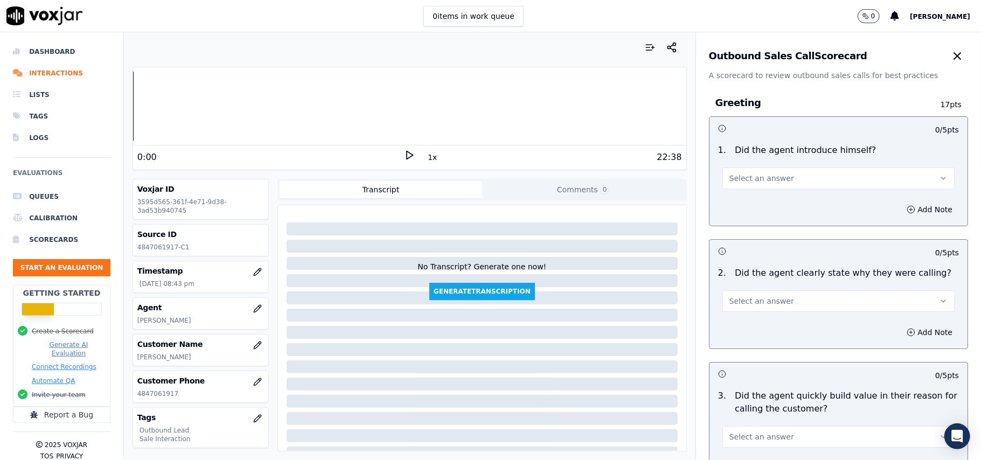
click at [745, 179] on span "Select an answer" at bounding box center [761, 178] width 65 height 11
click at [737, 205] on div "Yes" at bounding box center [815, 202] width 208 height 17
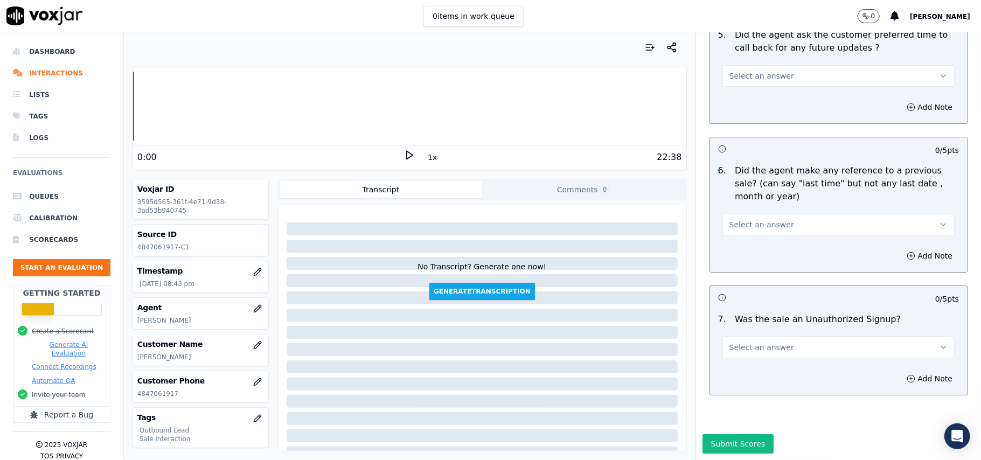
click at [774, 337] on button "Select an answer" at bounding box center [838, 348] width 232 height 22
click at [730, 352] on div "No" at bounding box center [815, 356] width 208 height 17
drag, startPoint x: 744, startPoint y: 192, endPoint x: 747, endPoint y: 199, distance: 7.3
click at [747, 219] on span "Select an answer" at bounding box center [761, 224] width 65 height 11
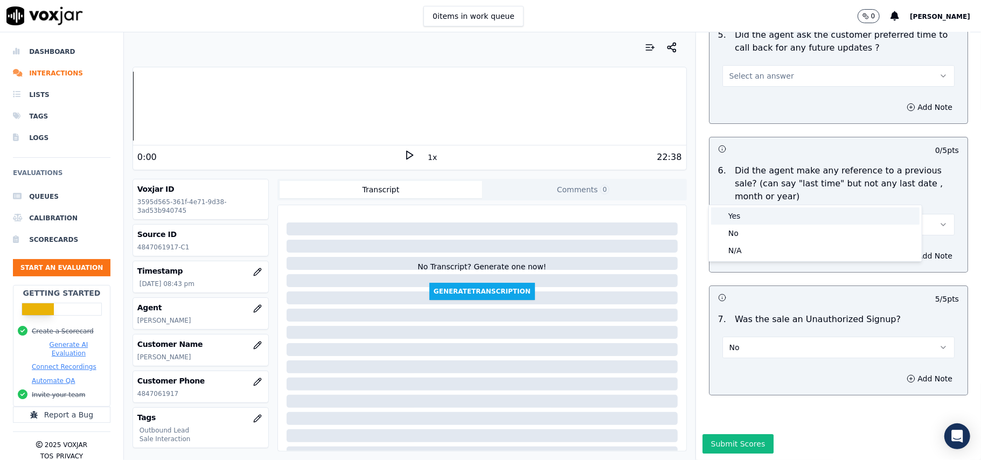
click at [740, 212] on div "Yes" at bounding box center [815, 215] width 208 height 17
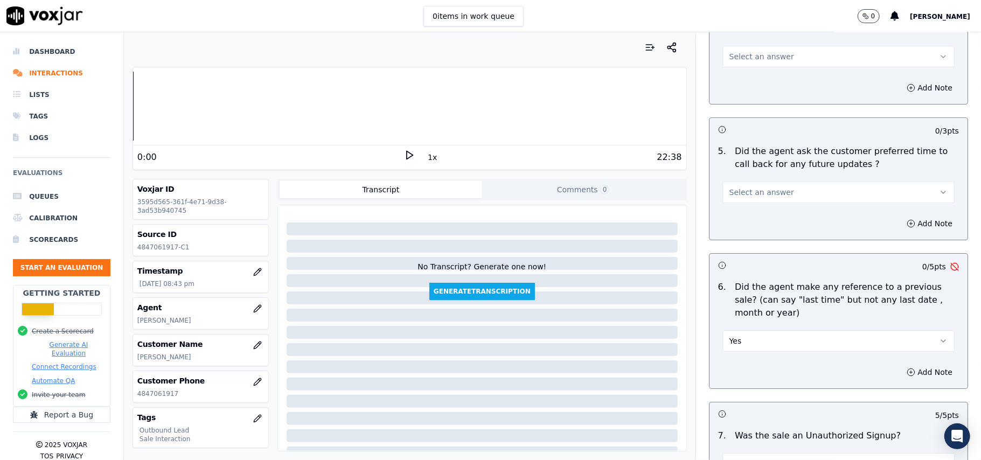
scroll to position [2543, 0]
click at [759, 331] on button "Yes" at bounding box center [838, 342] width 232 height 22
click at [730, 371] on div "Yes No N/A" at bounding box center [815, 377] width 213 height 56
click at [730, 373] on div "No" at bounding box center [815, 376] width 208 height 17
click at [745, 187] on span "Select an answer" at bounding box center [761, 192] width 65 height 11
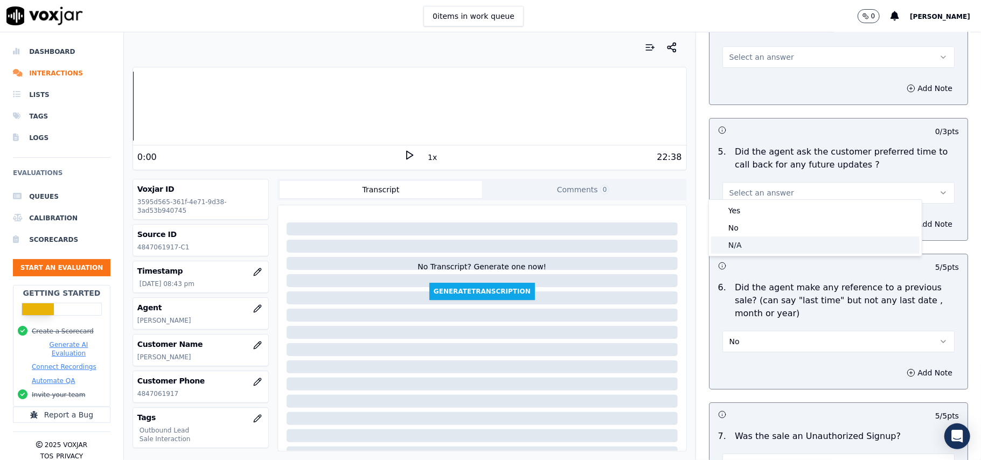
click at [747, 238] on div "N/A" at bounding box center [815, 244] width 208 height 17
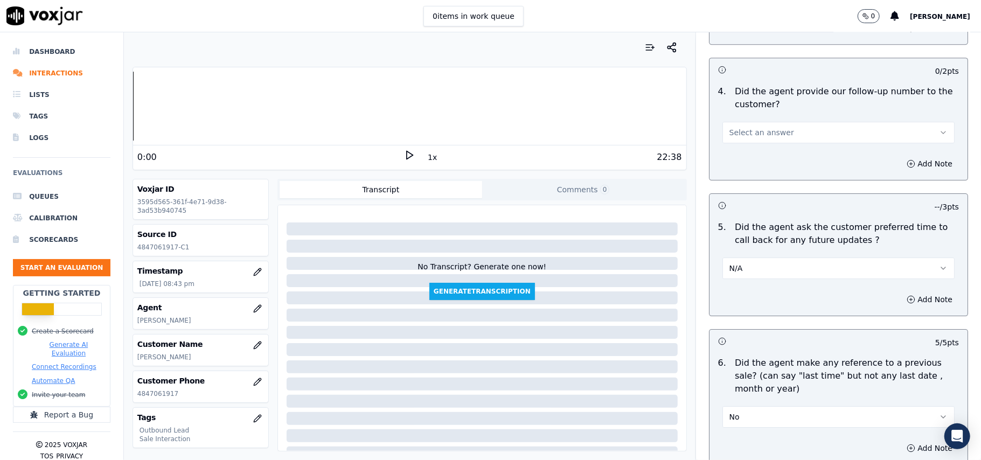
scroll to position [2399, 0]
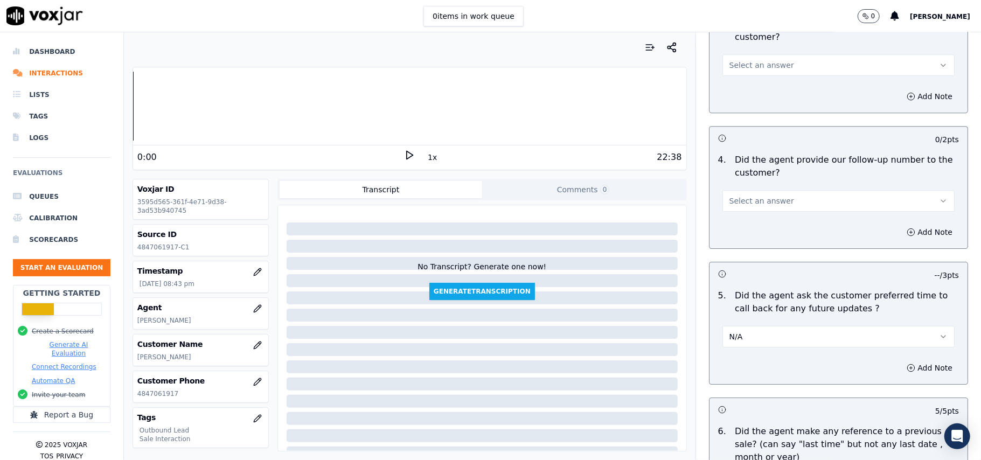
click at [755, 196] on span "Select an answer" at bounding box center [761, 201] width 65 height 11
click at [755, 218] on div "Yes" at bounding box center [815, 218] width 208 height 17
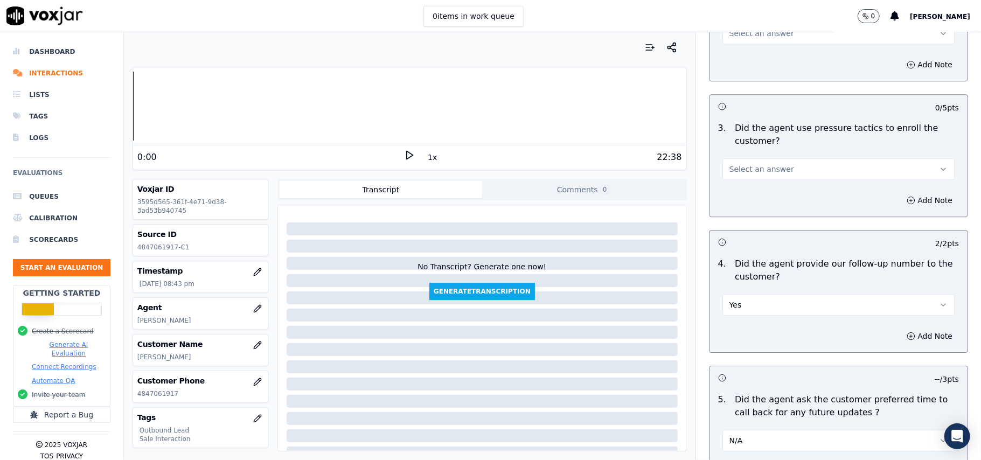
scroll to position [2184, 0]
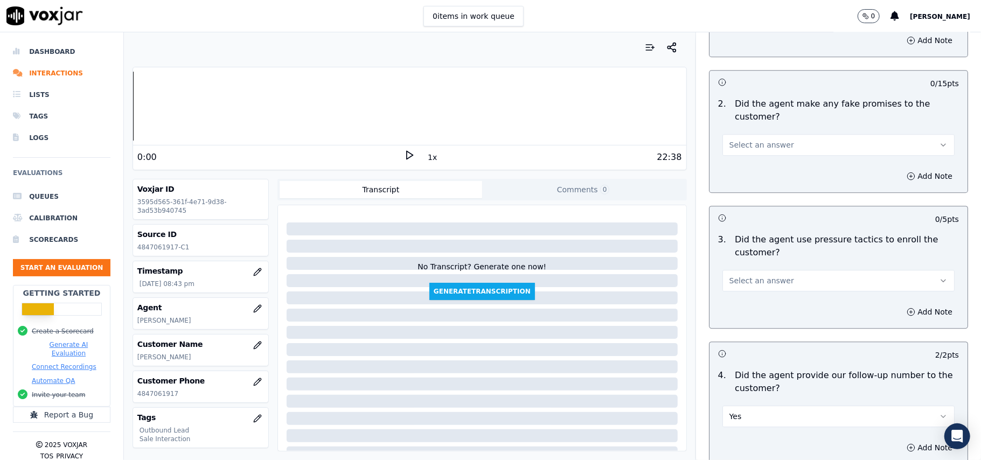
click at [740, 284] on div "3 . Did the agent use pressure tactics to enroll the customer? Select an answer" at bounding box center [838, 262] width 258 height 67
click at [729, 275] on span "Select an answer" at bounding box center [761, 280] width 65 height 11
click at [718, 309] on div "No" at bounding box center [815, 314] width 208 height 17
click at [738, 144] on button "Select an answer" at bounding box center [838, 145] width 232 height 22
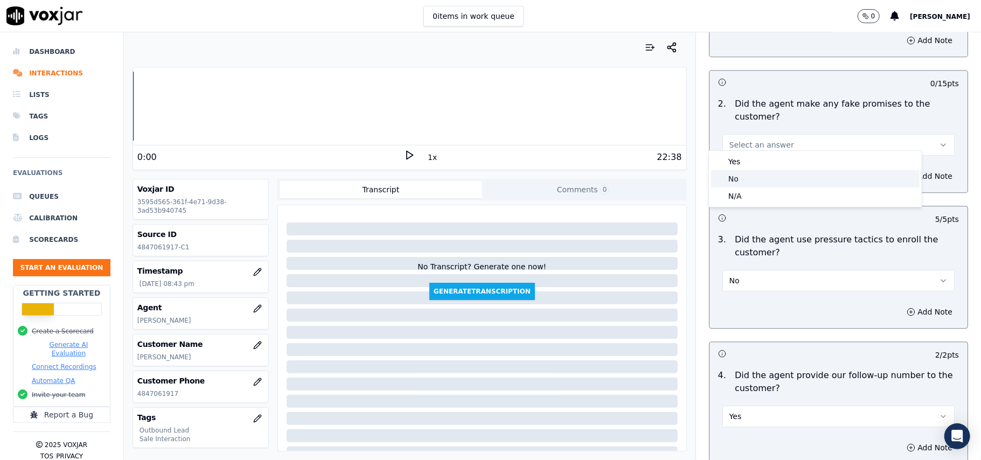
click at [742, 173] on div "No" at bounding box center [815, 178] width 208 height 17
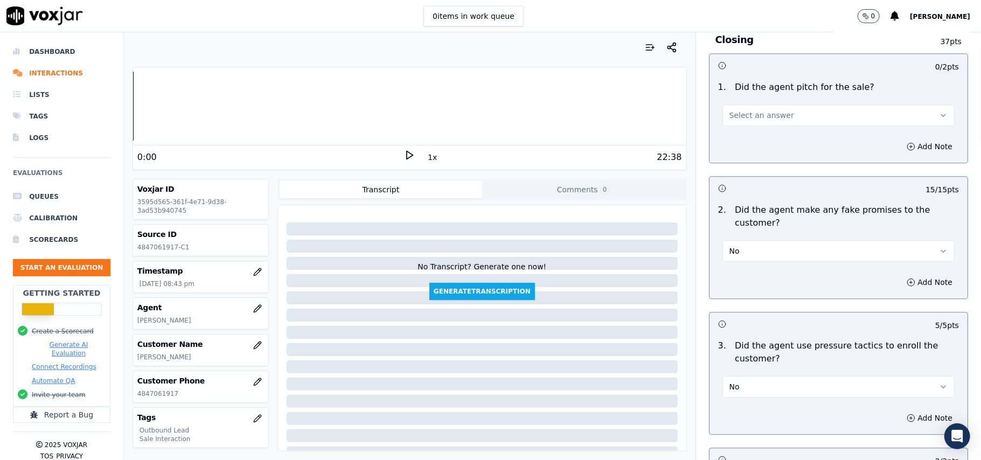
scroll to position [1968, 0]
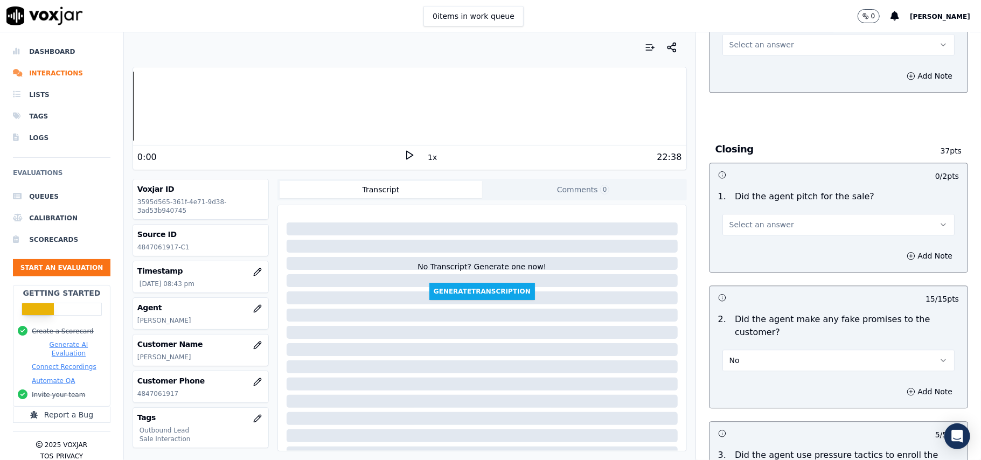
click at [752, 226] on button "Select an answer" at bounding box center [838, 225] width 232 height 22
click at [743, 241] on div "Yes" at bounding box center [815, 240] width 208 height 17
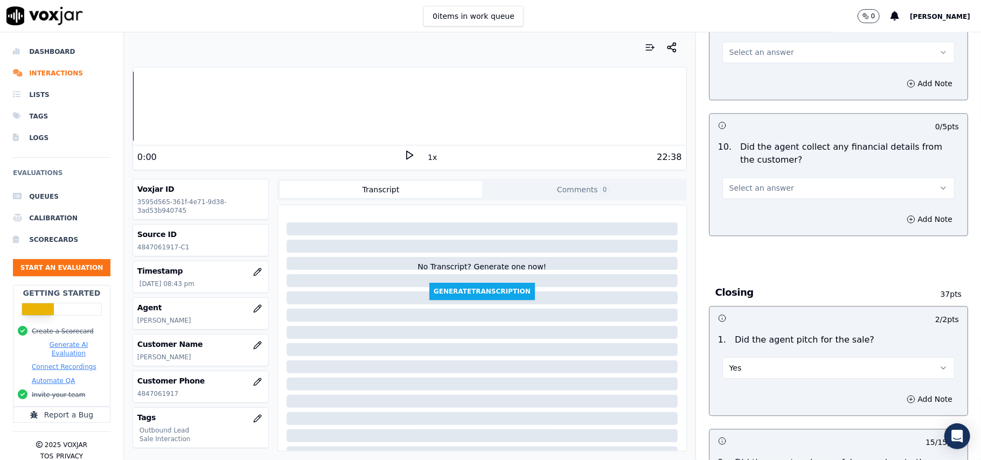
scroll to position [1681, 0]
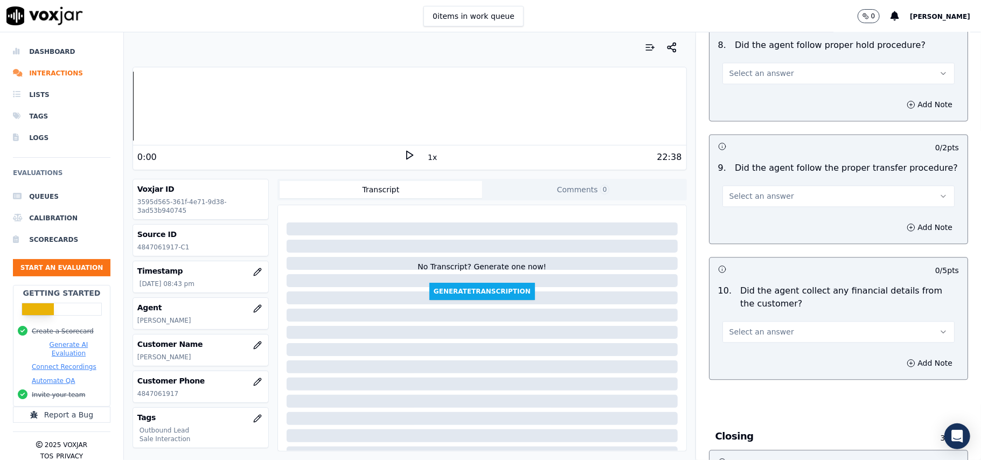
click at [742, 326] on span "Select an answer" at bounding box center [761, 331] width 65 height 11
click at [741, 366] on div "No" at bounding box center [815, 365] width 208 height 17
click at [771, 190] on button "Select an answer" at bounding box center [838, 196] width 232 height 22
click at [772, 219] on div "Yes" at bounding box center [815, 211] width 208 height 17
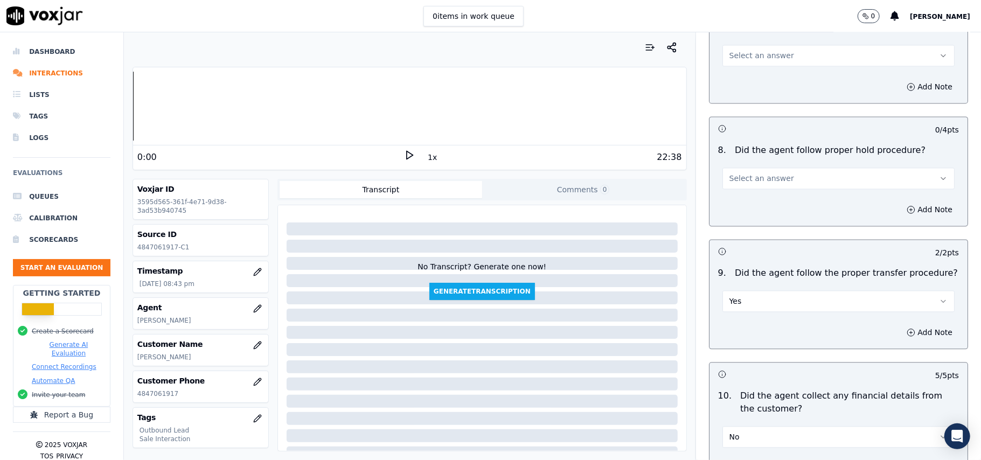
scroll to position [1466, 0]
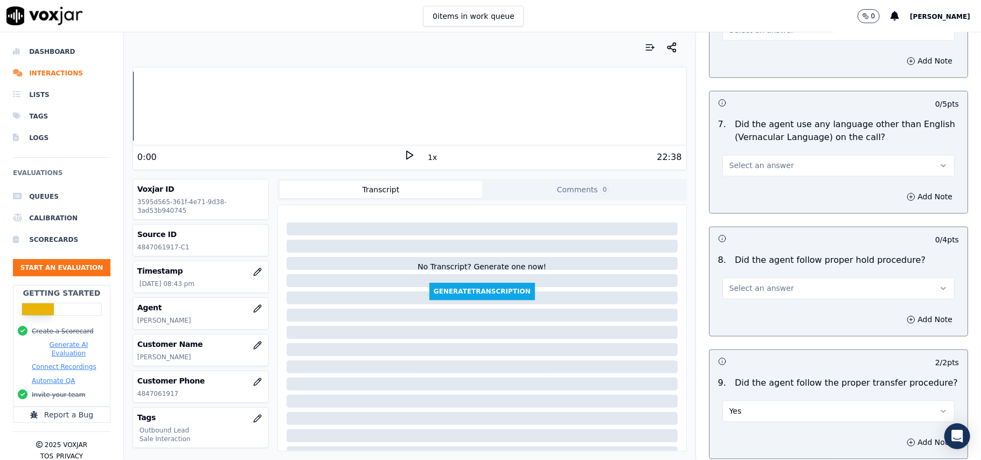
click at [751, 285] on button "Select an answer" at bounding box center [838, 289] width 232 height 22
click at [727, 338] on div "N/A" at bounding box center [815, 338] width 208 height 17
click at [756, 161] on span "Select an answer" at bounding box center [761, 166] width 65 height 11
click at [745, 198] on div "No" at bounding box center [815, 198] width 208 height 17
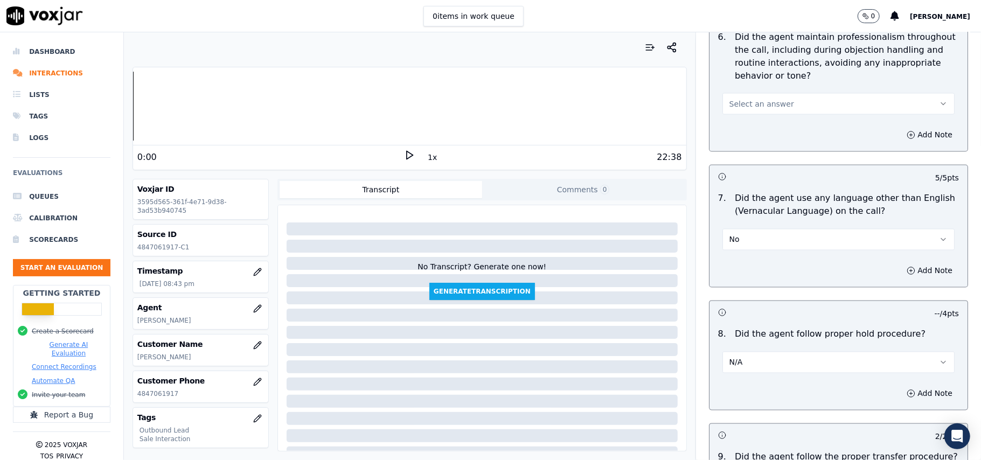
scroll to position [1322, 0]
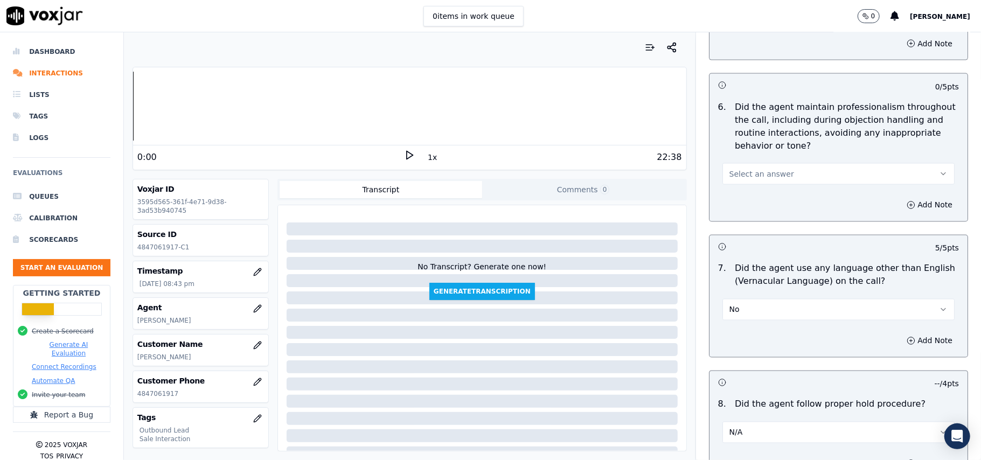
click at [757, 169] on span "Select an answer" at bounding box center [761, 174] width 65 height 11
click at [757, 194] on div "Yes" at bounding box center [815, 188] width 208 height 17
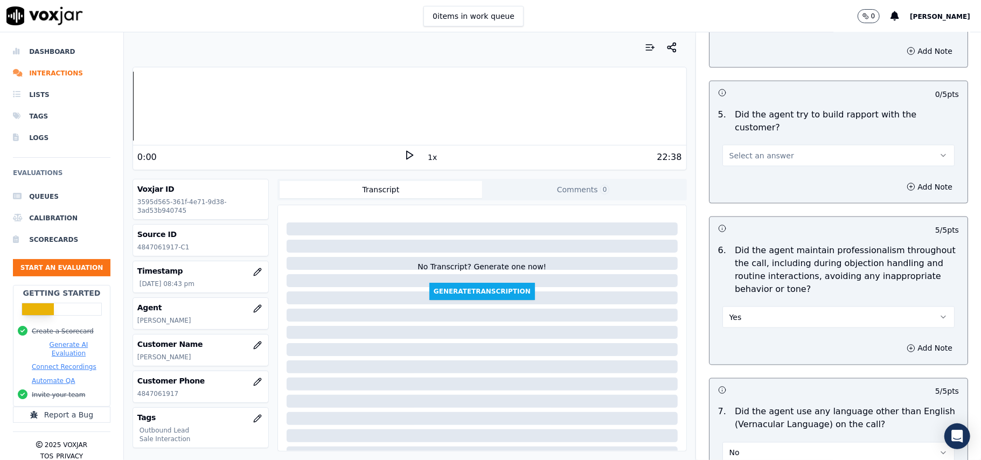
click at [756, 150] on span "Select an answer" at bounding box center [761, 155] width 65 height 11
click at [757, 166] on div "Yes" at bounding box center [815, 170] width 208 height 17
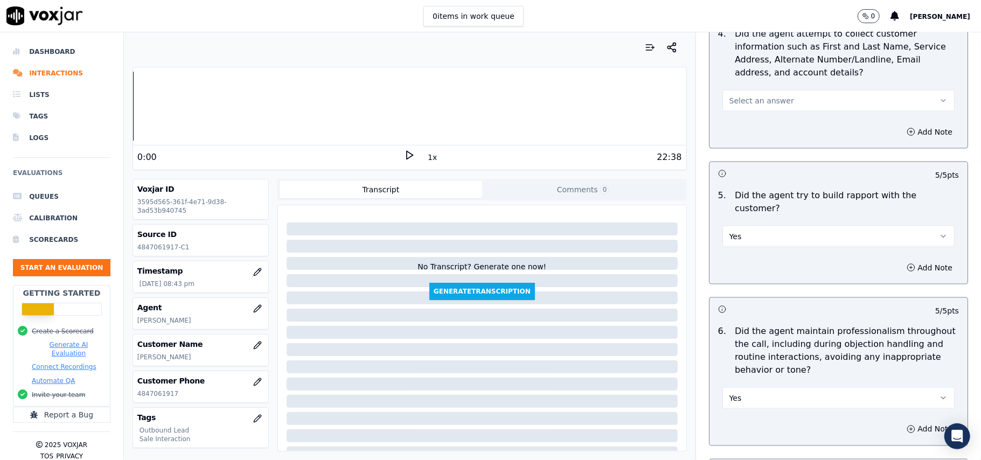
scroll to position [1035, 0]
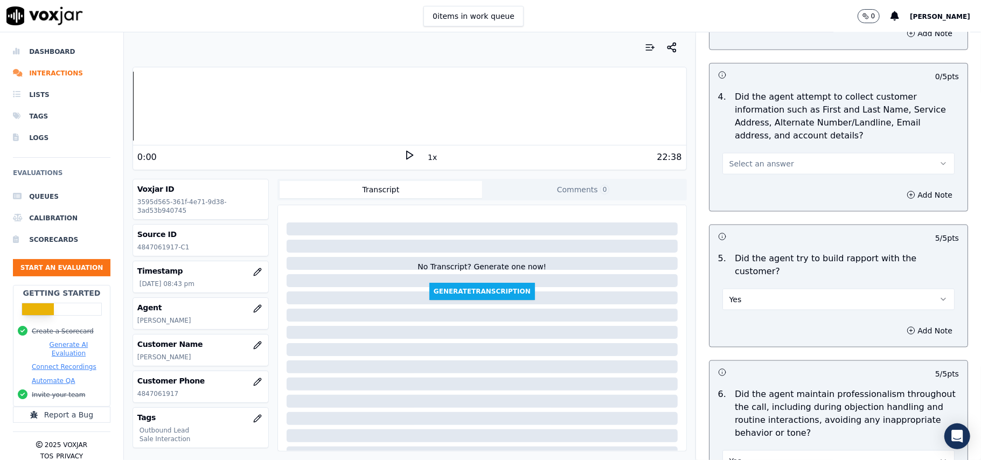
click at [755, 169] on span "Select an answer" at bounding box center [761, 163] width 65 height 11
click at [749, 194] on div "Yes" at bounding box center [815, 190] width 208 height 17
click at [751, 162] on button "Yes" at bounding box center [838, 164] width 232 height 22
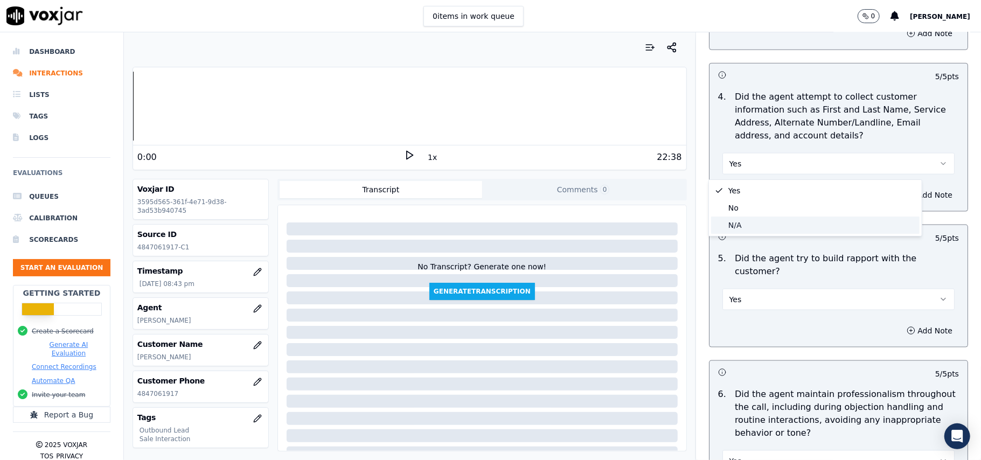
click at [737, 228] on div "N/A" at bounding box center [815, 225] width 208 height 17
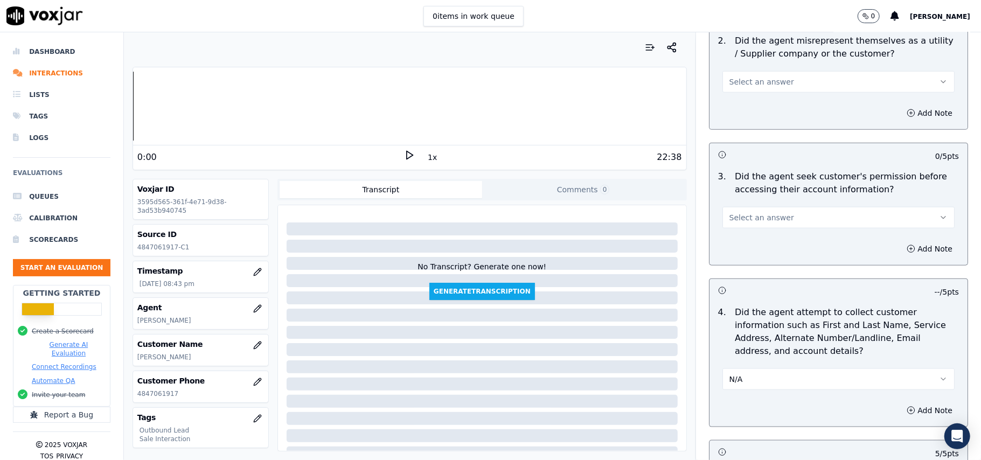
click at [750, 222] on span "Select an answer" at bounding box center [761, 217] width 65 height 11
click at [730, 247] on div "Yes" at bounding box center [815, 243] width 208 height 17
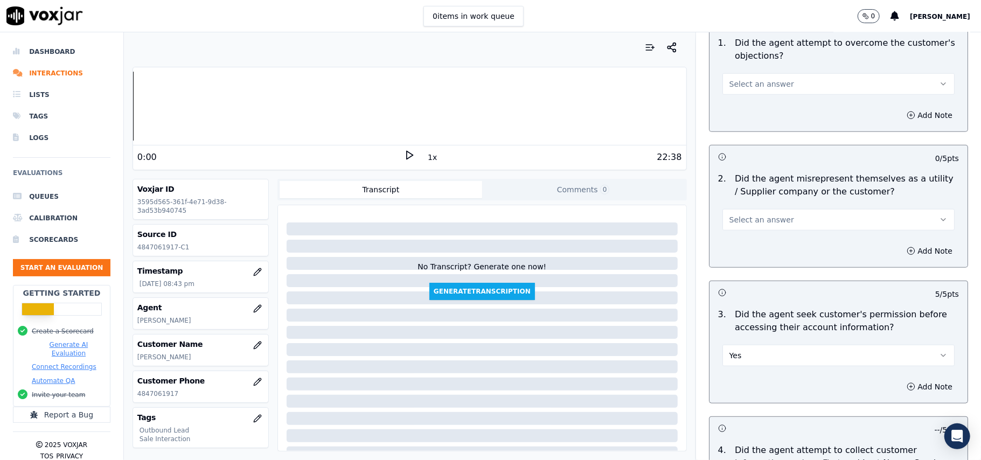
scroll to position [675, 0]
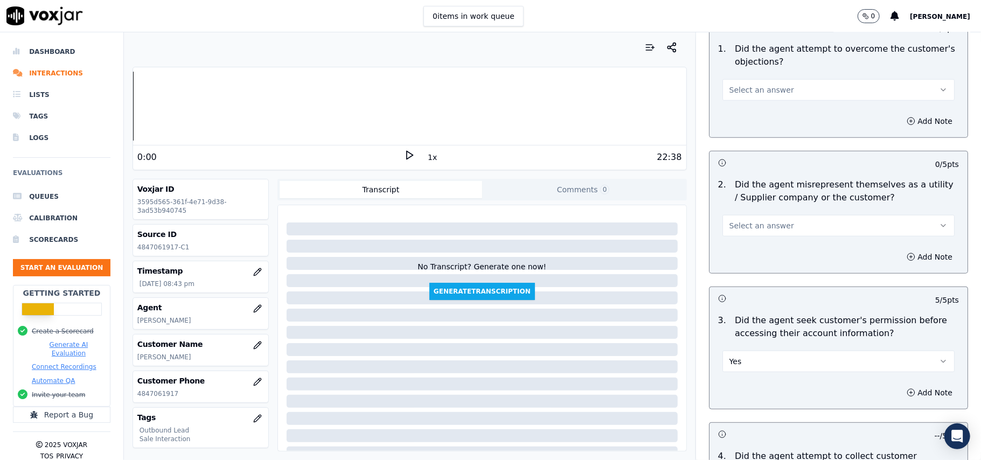
click at [748, 226] on span "Select an answer" at bounding box center [761, 225] width 65 height 11
drag, startPoint x: 737, startPoint y: 273, endPoint x: 751, endPoint y: 253, distance: 24.4
click at [737, 274] on div "No" at bounding box center [815, 268] width 208 height 17
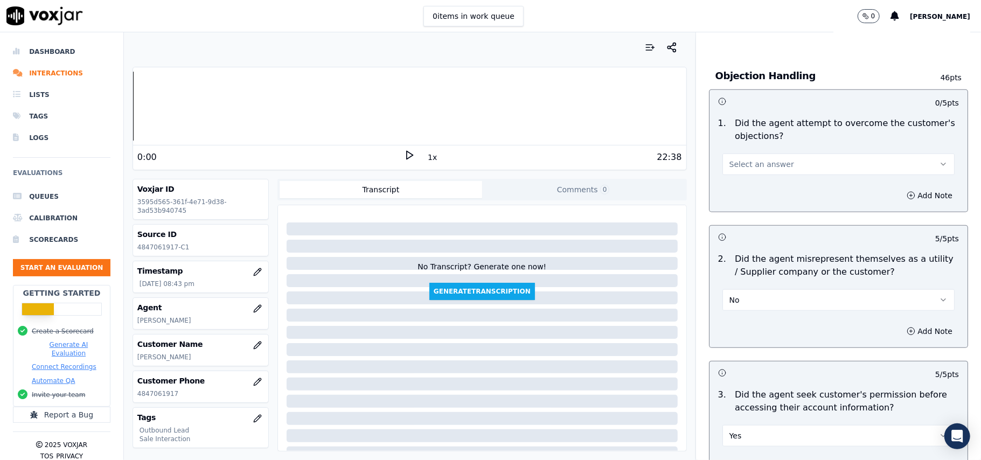
scroll to position [532, 0]
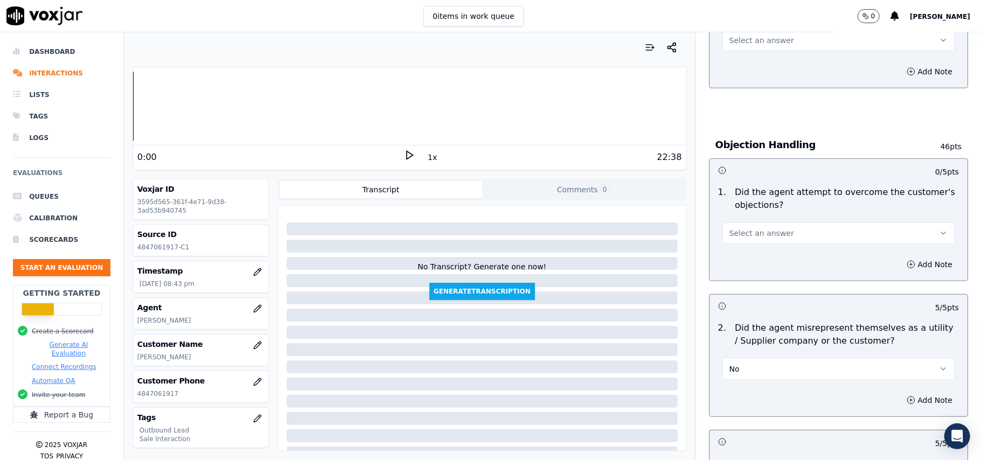
click at [743, 233] on span "Select an answer" at bounding box center [761, 233] width 65 height 11
click at [729, 261] on div "Yes" at bounding box center [815, 258] width 208 height 17
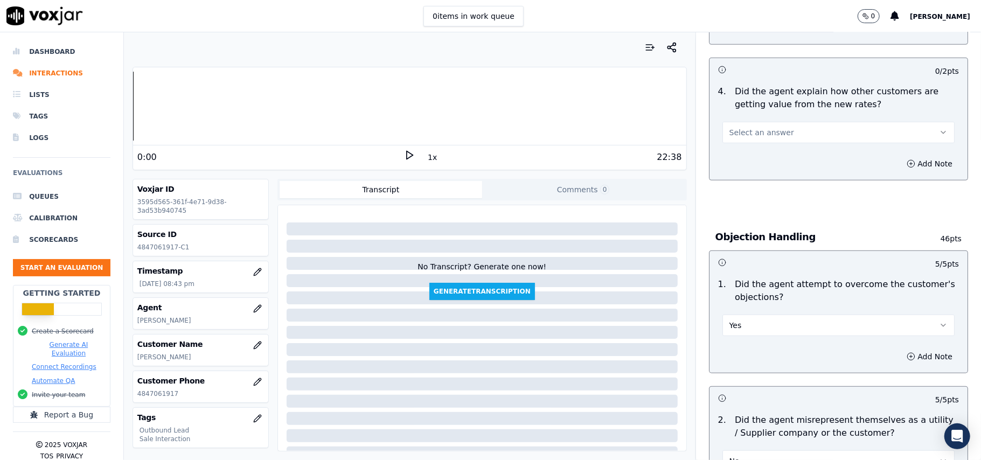
scroll to position [388, 0]
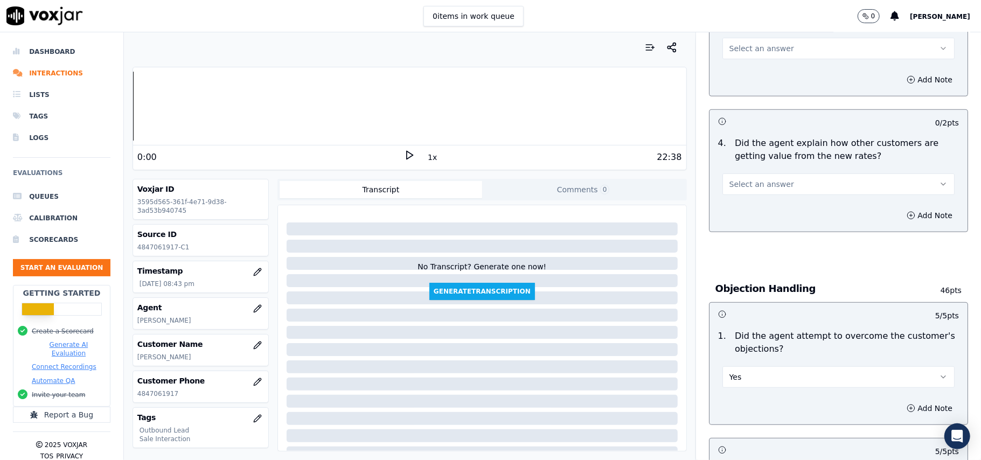
click at [729, 179] on span "Select an answer" at bounding box center [761, 184] width 65 height 11
click at [729, 210] on div "Yes" at bounding box center [815, 209] width 208 height 17
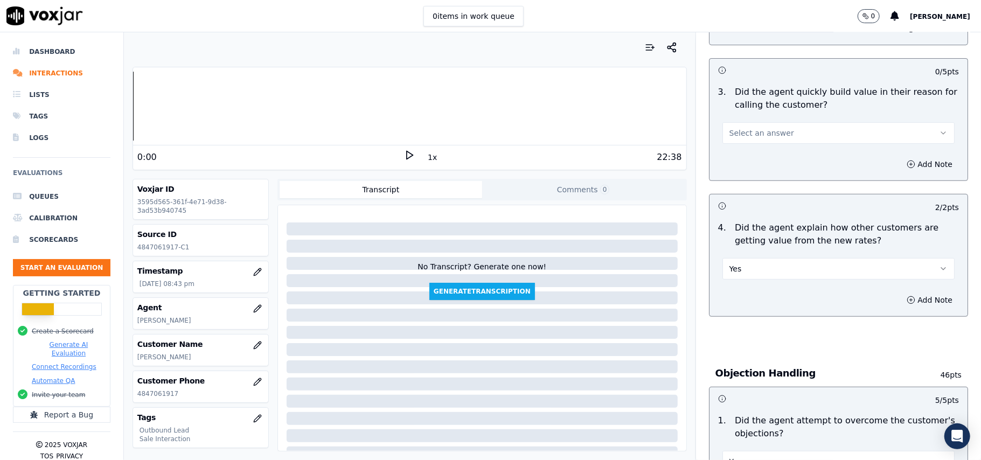
scroll to position [173, 0]
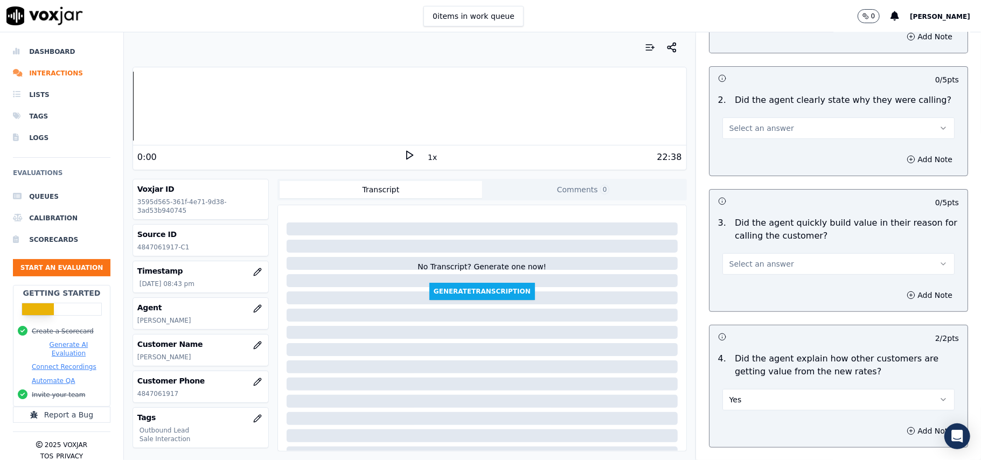
click at [731, 268] on span "Select an answer" at bounding box center [761, 264] width 65 height 11
click at [727, 294] on div "Yes" at bounding box center [815, 289] width 208 height 17
click at [729, 128] on span "Select an answer" at bounding box center [761, 128] width 65 height 11
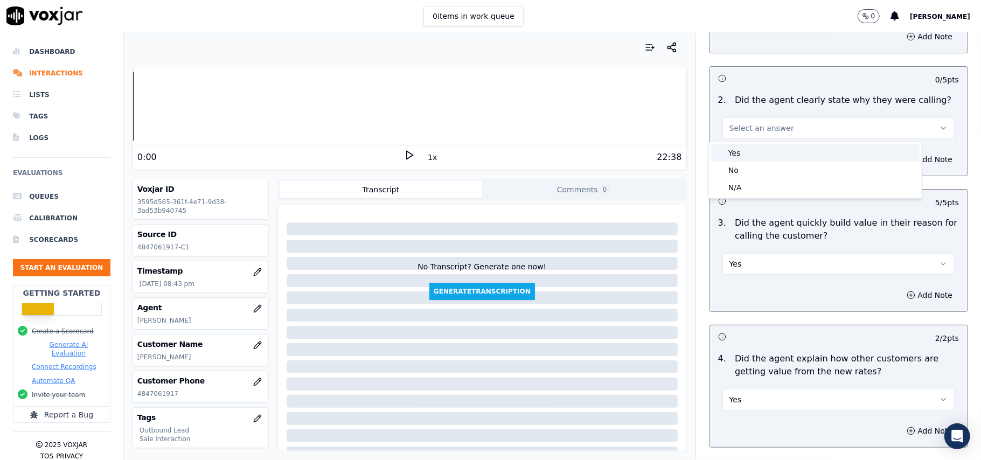
click at [728, 154] on div "Yes" at bounding box center [815, 152] width 208 height 17
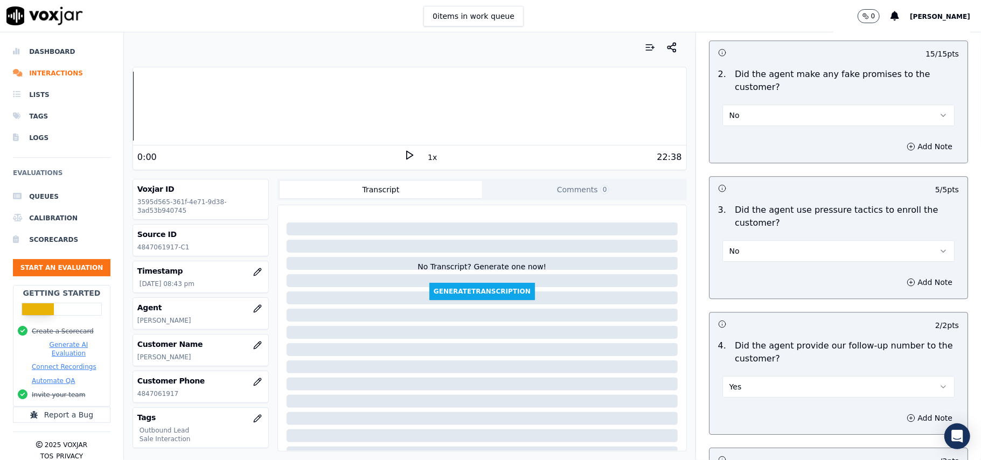
scroll to position [2687, 0]
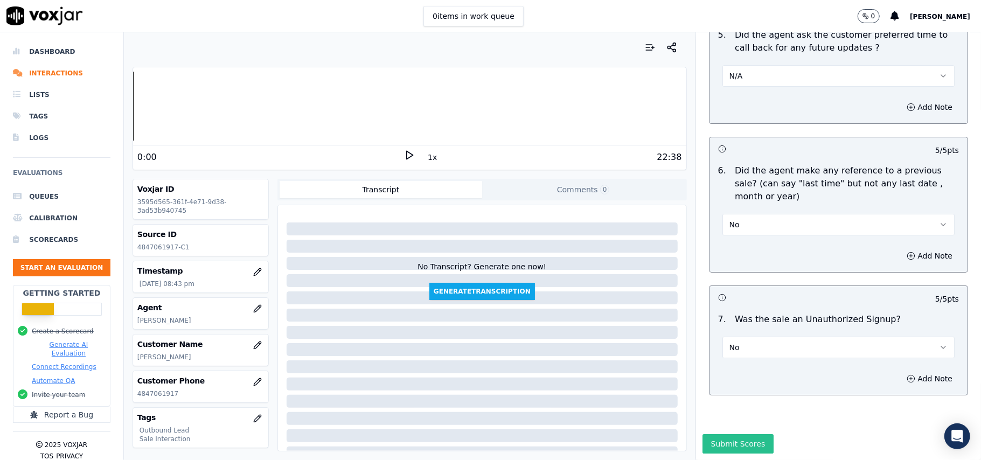
click at [735, 434] on button "Submit Scores" at bounding box center [738, 443] width 72 height 19
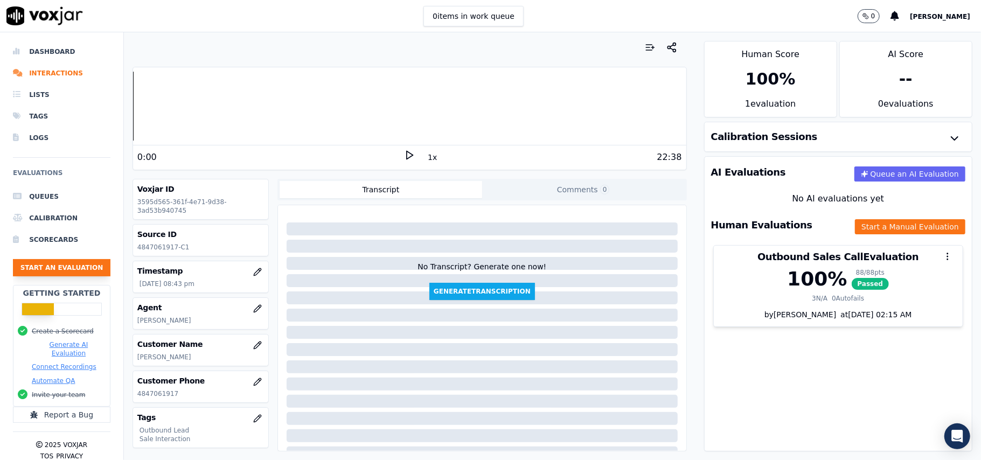
click at [26, 265] on button "Start an Evaluation" at bounding box center [61, 267] width 97 height 17
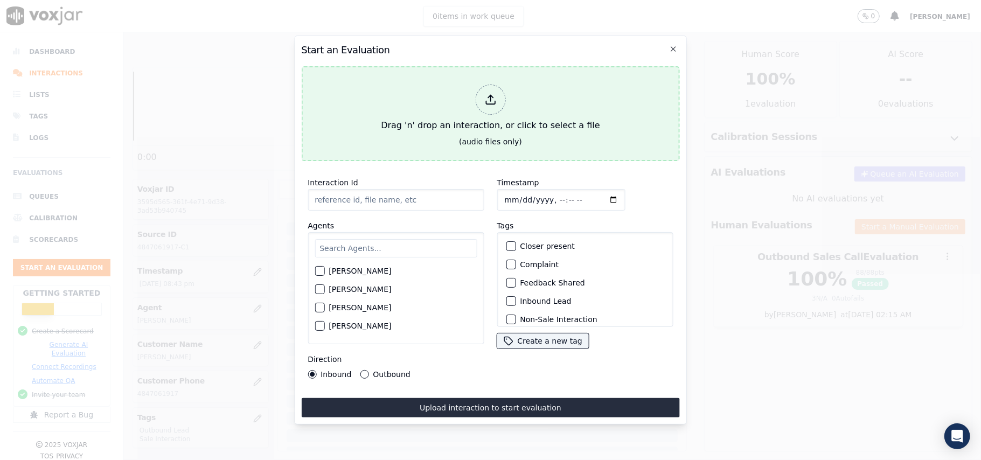
click at [485, 100] on icon at bounding box center [490, 100] width 12 height 12
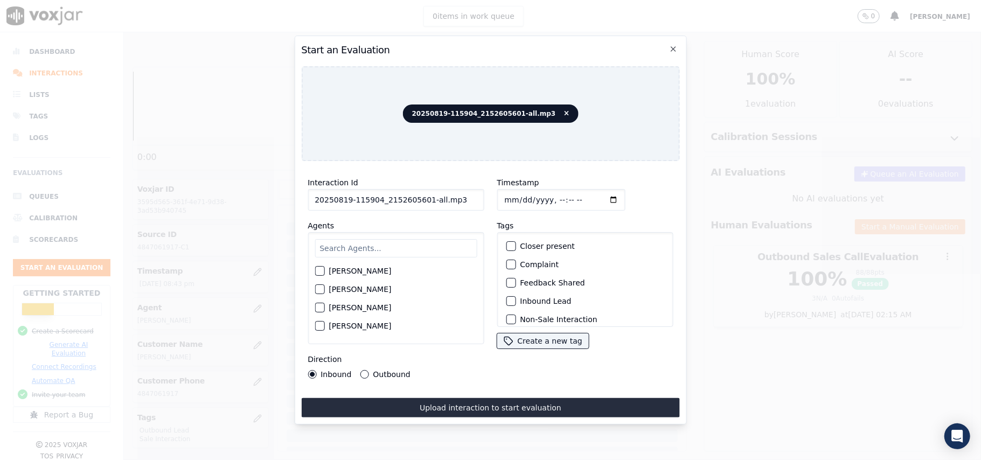
drag, startPoint x: 452, startPoint y: 199, endPoint x: 421, endPoint y: 194, distance: 31.5
click at [421, 194] on input "20250819-115904_2152605601-all.mp3" at bounding box center [396, 200] width 176 height 22
type input "20250819-115904_2152605601-C1"
click at [519, 193] on input "Timestamp" at bounding box center [561, 200] width 128 height 22
click at [513, 196] on input "Timestamp" at bounding box center [561, 200] width 128 height 22
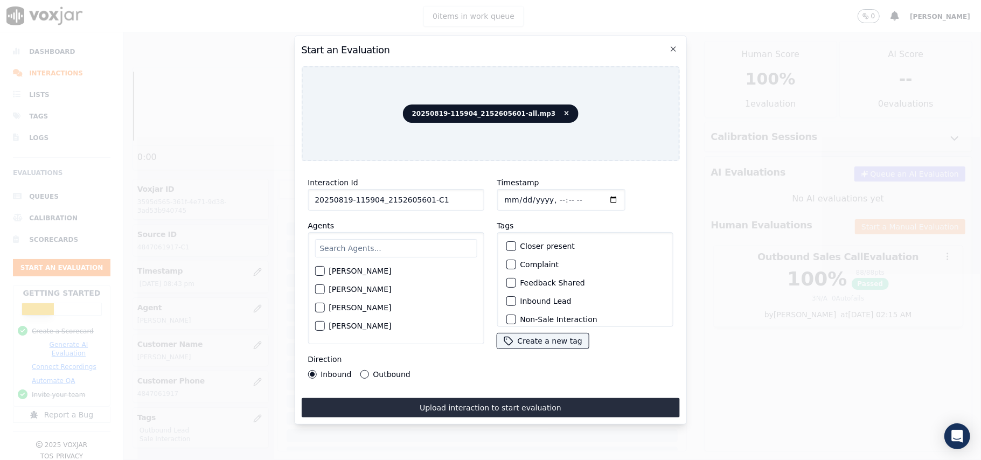
type input "[DATE]T20:46"
click at [417, 239] on input "text" at bounding box center [396, 248] width 162 height 18
paste input "Max"
type input "Max"
click at [313, 262] on div "[PERSON_NAME]" at bounding box center [396, 288] width 176 height 112
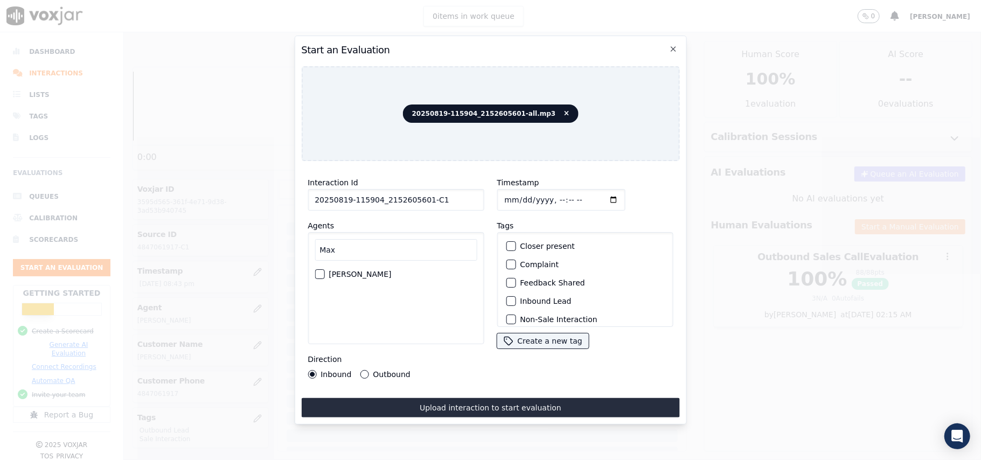
click at [322, 270] on div "button" at bounding box center [319, 274] width 8 height 8
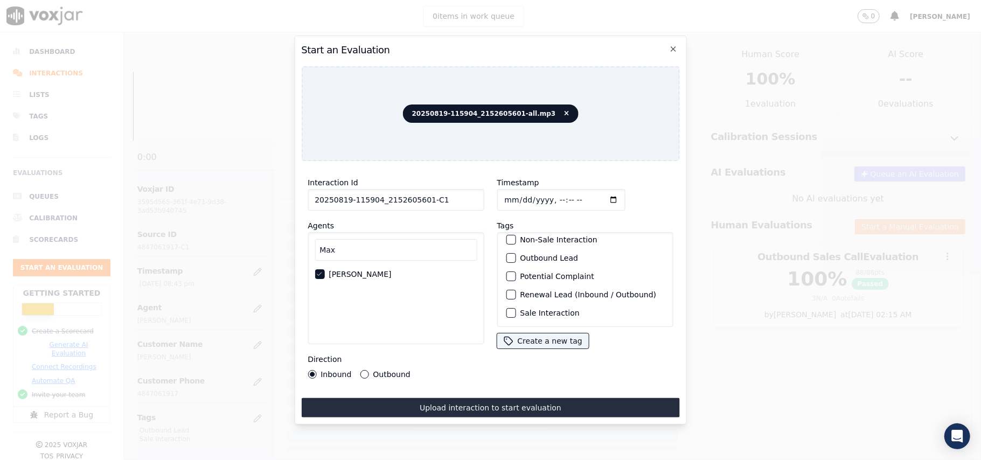
click at [508, 309] on div "button" at bounding box center [510, 313] width 8 height 8
click at [505, 249] on div "Outbound Lead" at bounding box center [584, 258] width 166 height 18
click at [506, 254] on div "button" at bounding box center [510, 258] width 8 height 8
click at [362, 370] on button "Outbound" at bounding box center [364, 374] width 9 height 9
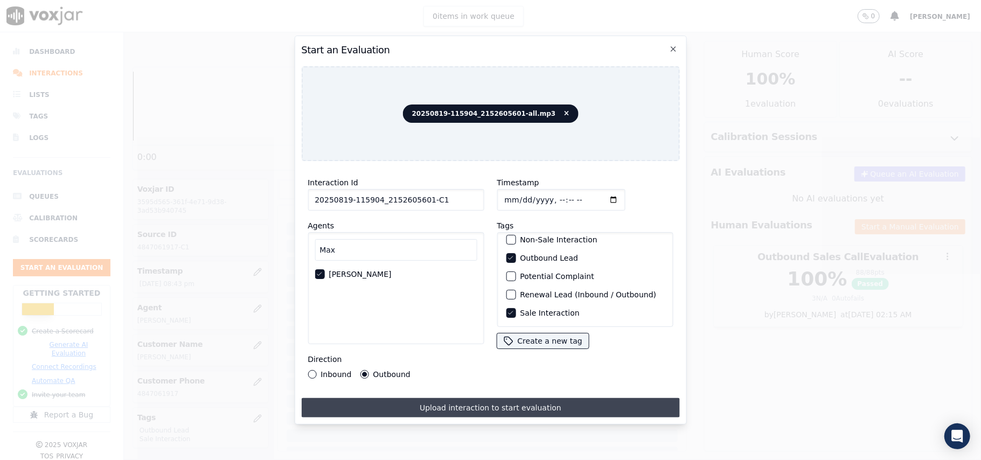
click at [507, 402] on button "Upload interaction to start evaluation" at bounding box center [490, 407] width 378 height 19
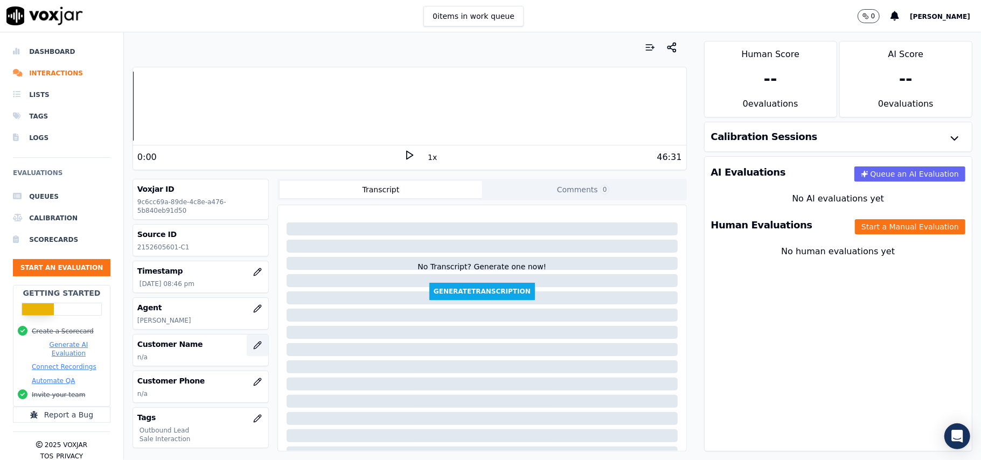
click at [253, 345] on icon "button" at bounding box center [257, 345] width 9 height 9
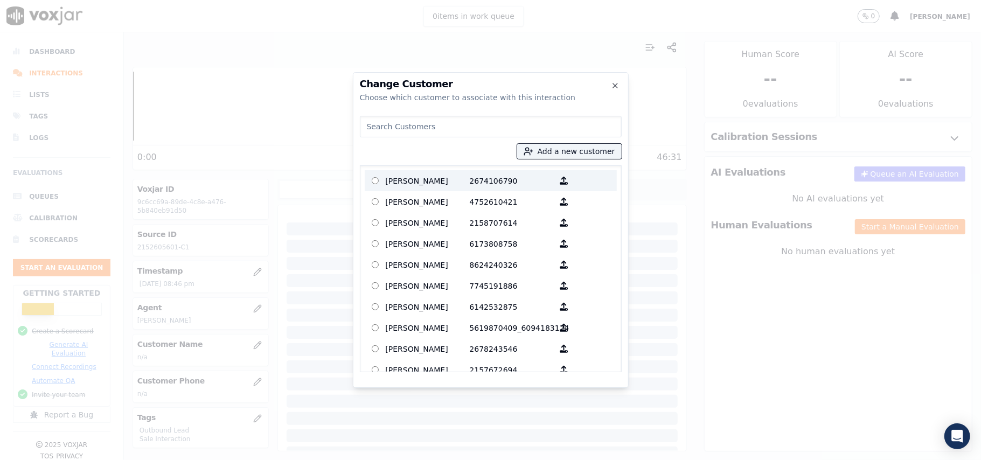
paste input "[PERSON_NAME]"
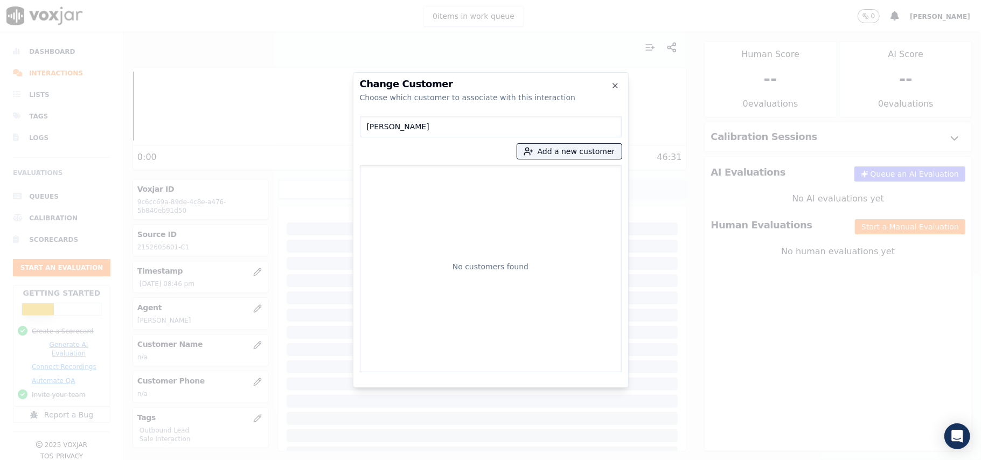
click at [369, 130] on input "[PERSON_NAME]" at bounding box center [491, 127] width 262 height 22
type input "[PERSON_NAME]"
click at [541, 151] on button "Add a new customer" at bounding box center [569, 151] width 104 height 15
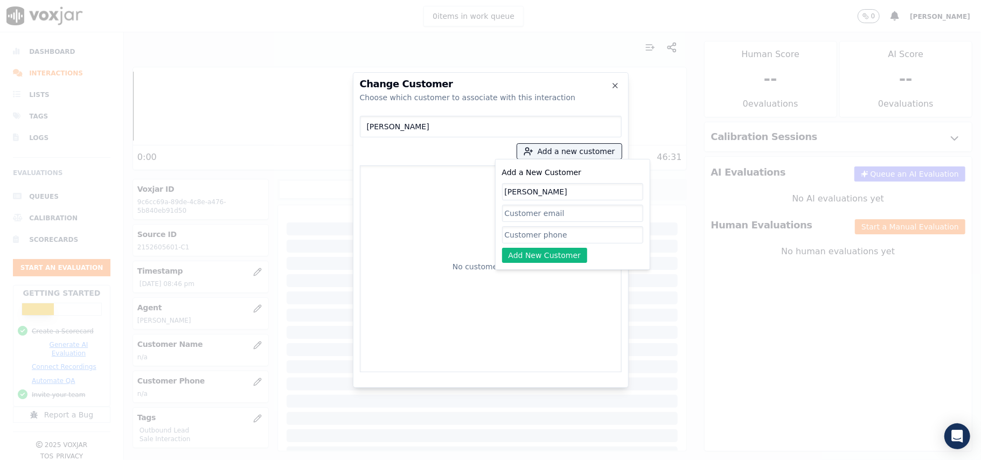
click at [507, 190] on input "[PERSON_NAME]" at bounding box center [572, 191] width 141 height 17
type input "[PERSON_NAME]"
click at [546, 233] on input "Add a New Customer" at bounding box center [572, 234] width 141 height 17
paste input "2152605601"
type input "2152605601"
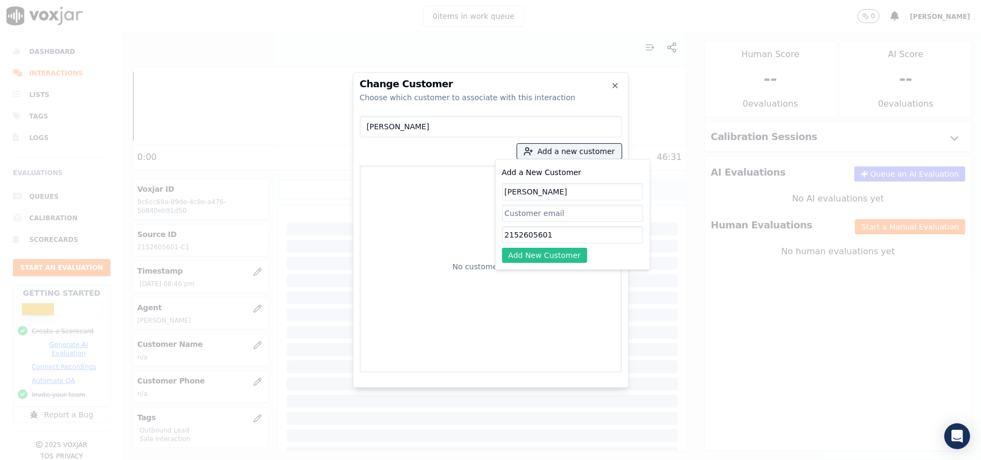
click at [541, 255] on button "Add New Customer" at bounding box center [545, 255] width 86 height 15
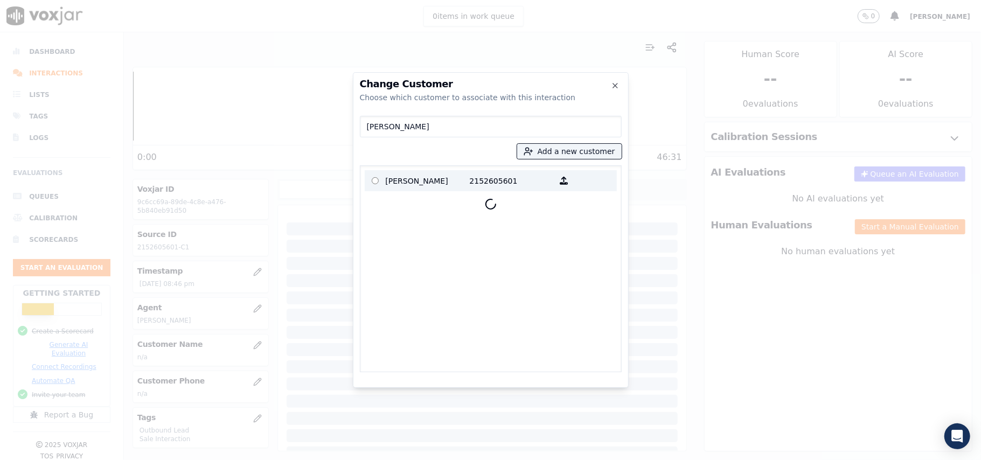
click at [470, 190] on label "[PERSON_NAME] 2152605601" at bounding box center [491, 180] width 252 height 21
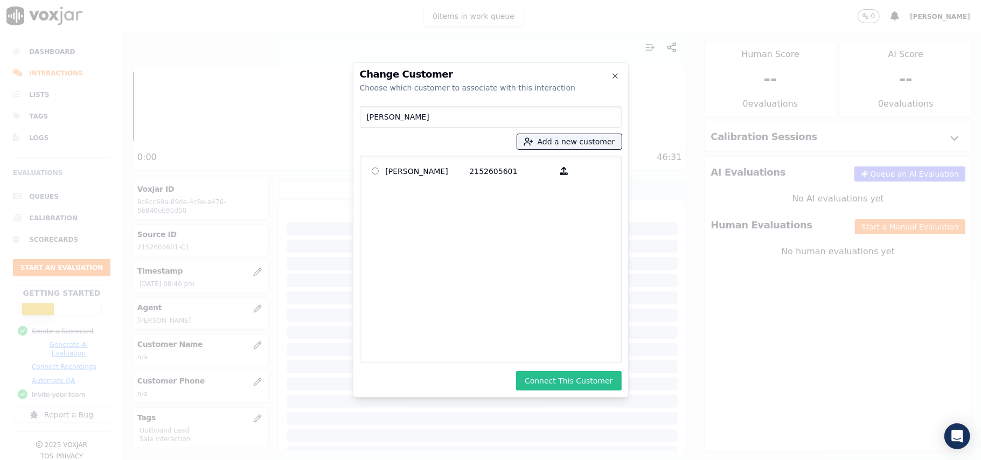
click at [547, 380] on button "Connect This Customer" at bounding box center [568, 380] width 105 height 19
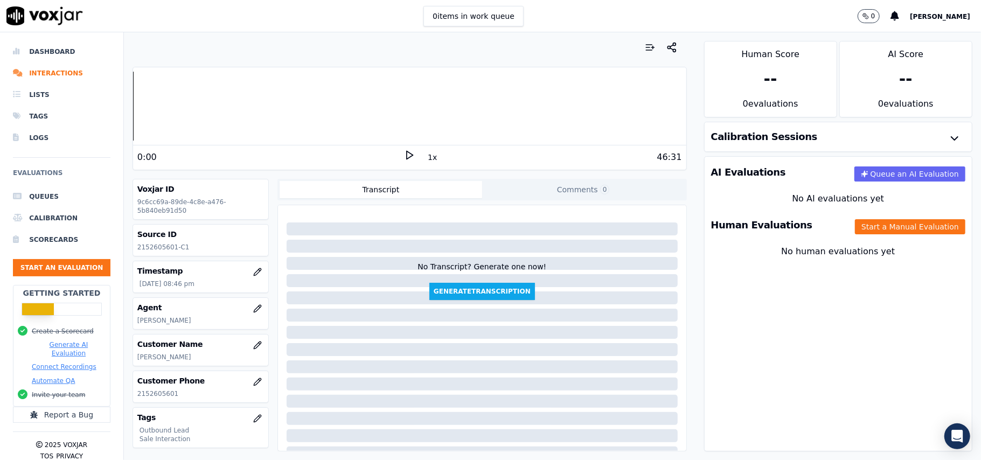
click at [847, 235] on div "Human Evaluations Start a Manual Evaluation" at bounding box center [838, 225] width 267 height 31
click at [855, 227] on button "Start a Manual Evaluation" at bounding box center [910, 226] width 110 height 15
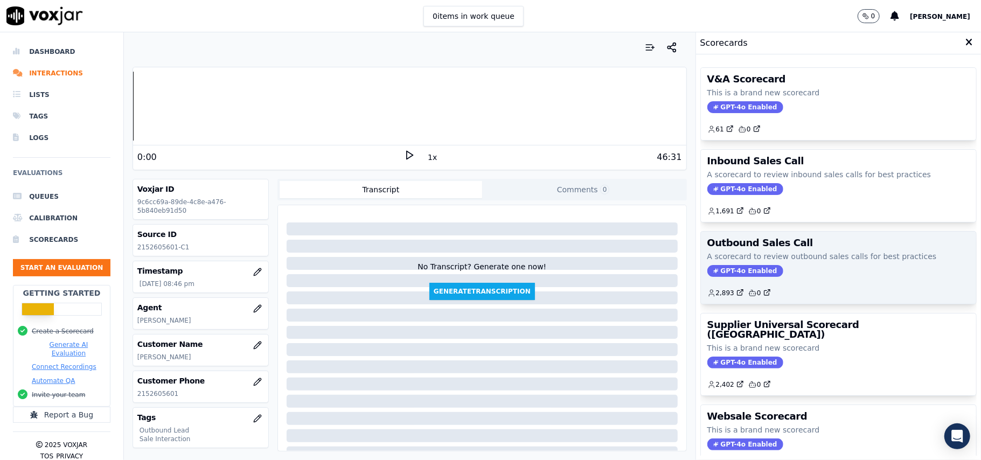
click at [731, 271] on span "GPT-4o Enabled" at bounding box center [745, 271] width 76 height 12
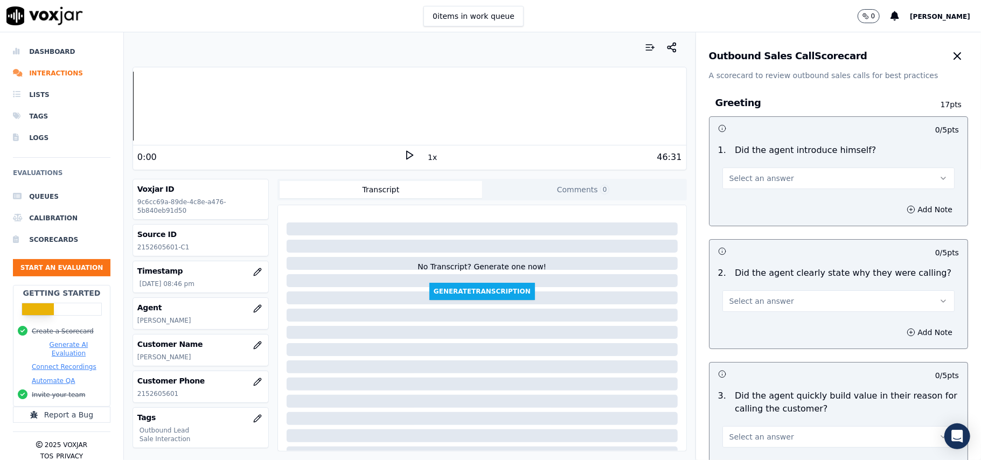
click at [783, 178] on button "Select an answer" at bounding box center [838, 179] width 232 height 22
click at [784, 203] on div "Yes" at bounding box center [815, 202] width 208 height 17
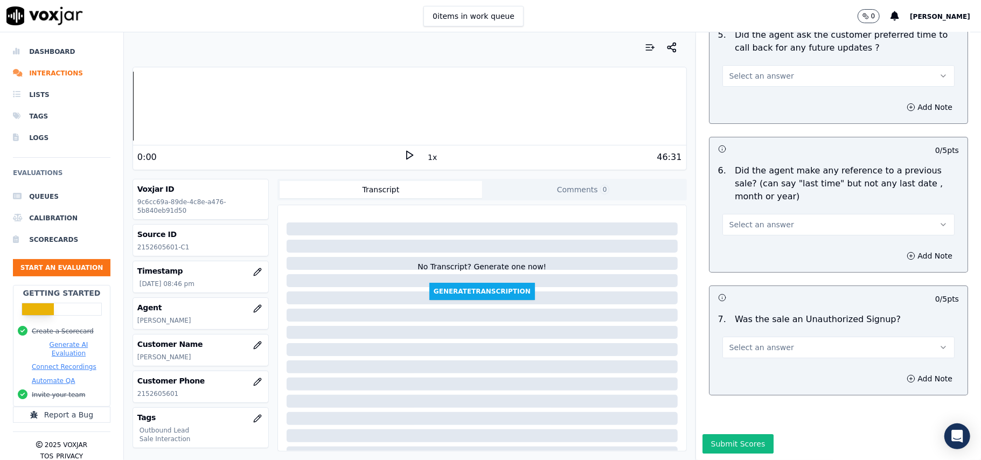
click at [755, 342] on span "Select an answer" at bounding box center [761, 347] width 65 height 11
click at [758, 354] on div "No" at bounding box center [815, 356] width 208 height 17
click at [779, 203] on div "Select an answer" at bounding box center [838, 219] width 249 height 32
click at [774, 214] on button "Select an answer" at bounding box center [838, 225] width 232 height 22
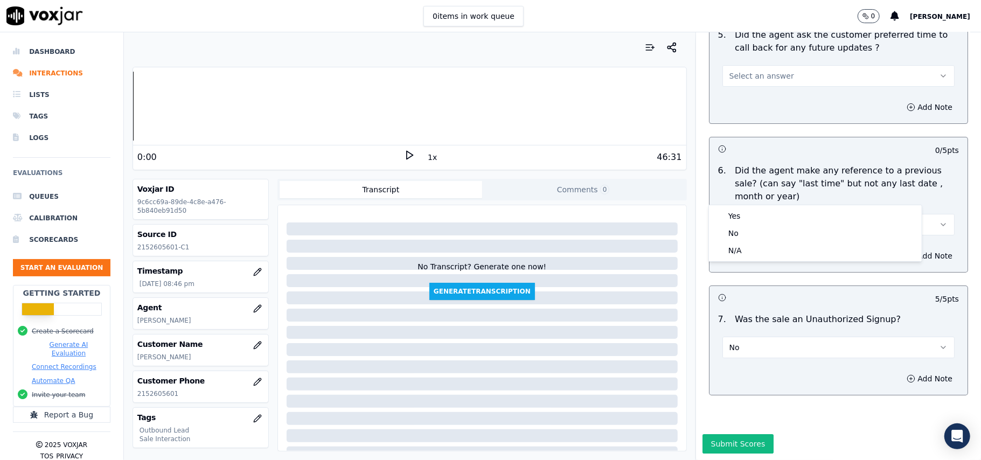
click at [759, 203] on div "6 . Did the agent make any reference to a previous sale? (can say "last time" b…" at bounding box center [838, 200] width 258 height 80
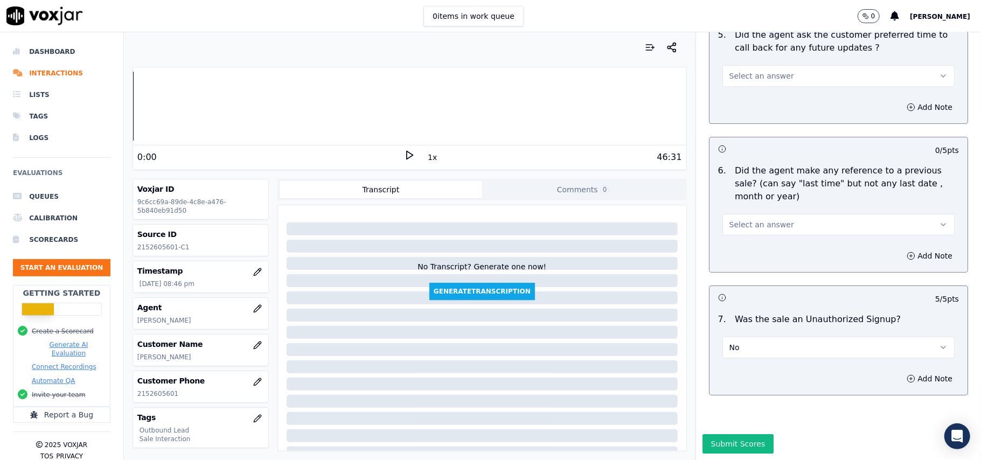
click at [761, 219] on span "Select an answer" at bounding box center [761, 224] width 65 height 11
click at [754, 212] on div "Yes" at bounding box center [815, 215] width 208 height 17
click at [827, 203] on div "Yes" at bounding box center [838, 219] width 249 height 32
click at [755, 214] on button "Yes" at bounding box center [838, 225] width 232 height 22
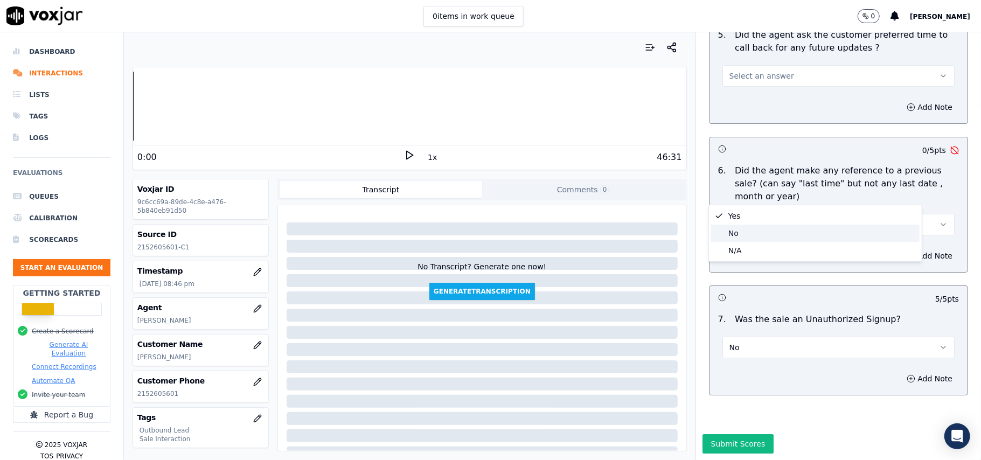
click at [742, 231] on div "No" at bounding box center [815, 233] width 208 height 17
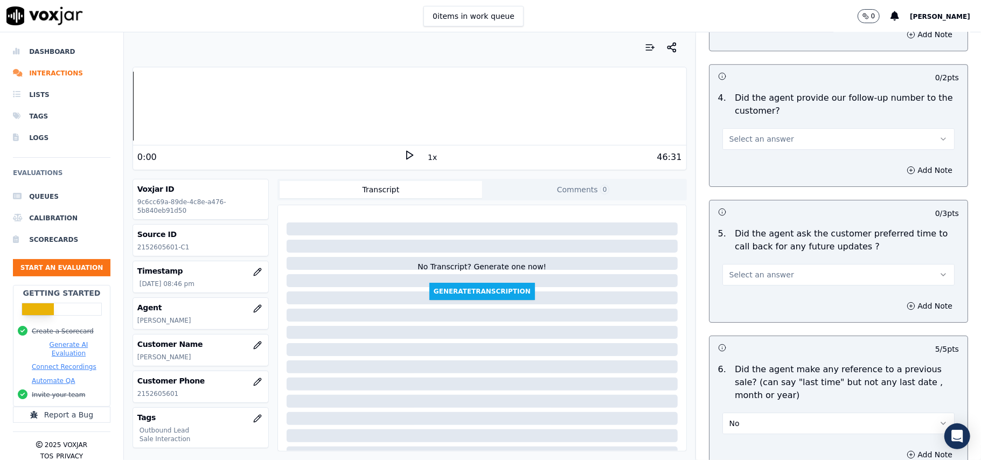
scroll to position [2525, 0]
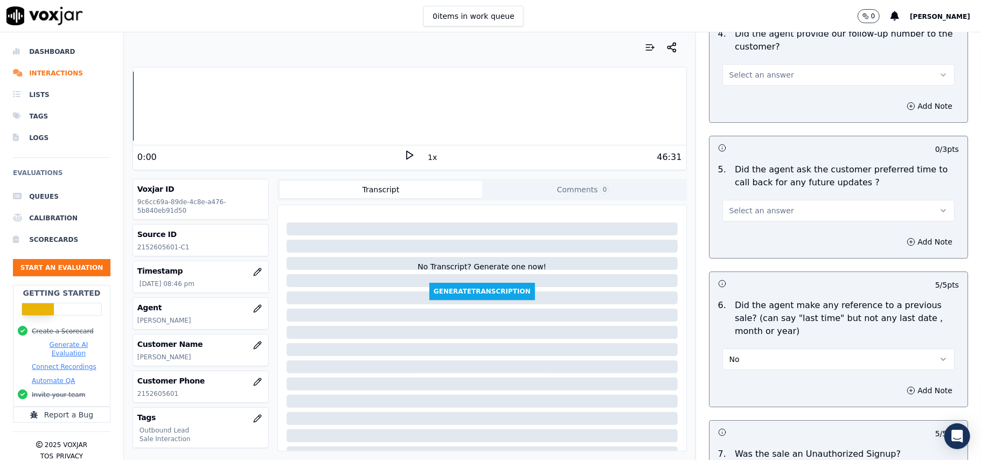
click at [768, 206] on span "Select an answer" at bounding box center [761, 210] width 65 height 11
click at [742, 251] on div "No" at bounding box center [815, 246] width 208 height 17
click at [738, 207] on button "No" at bounding box center [838, 211] width 232 height 22
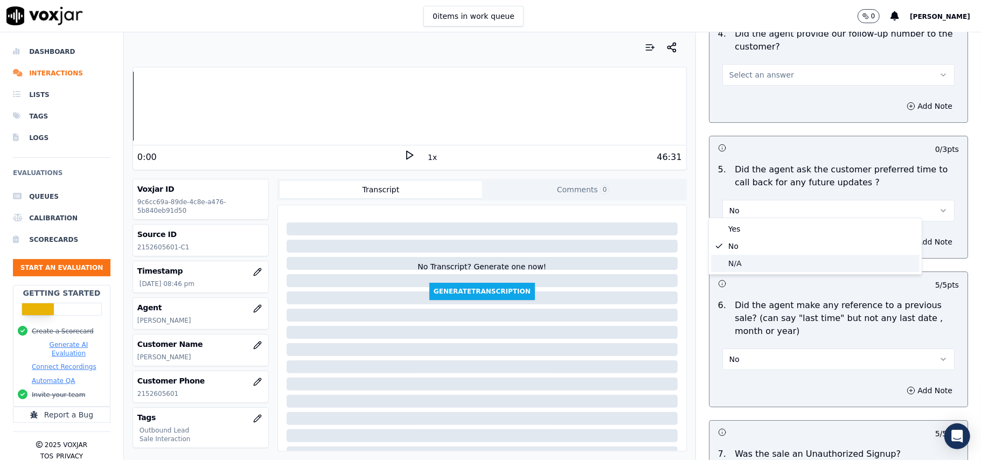
click at [740, 261] on div "N/A" at bounding box center [815, 263] width 208 height 17
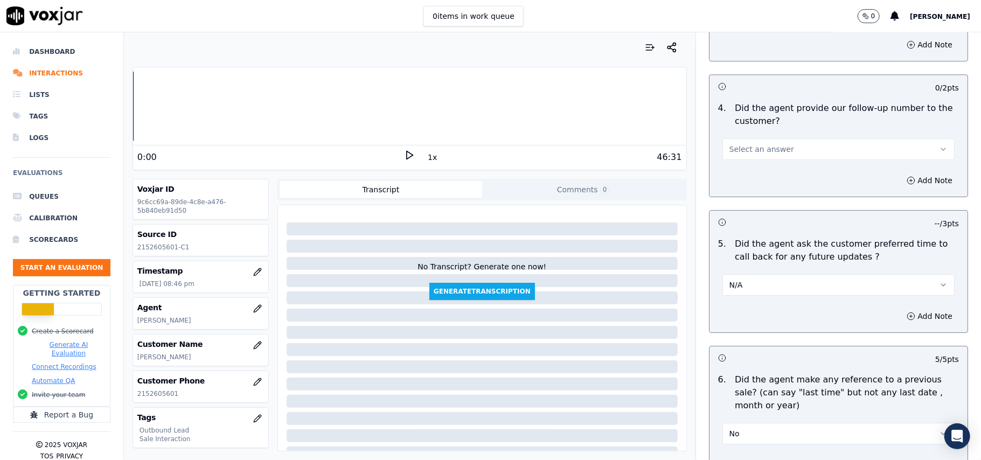
scroll to position [2381, 0]
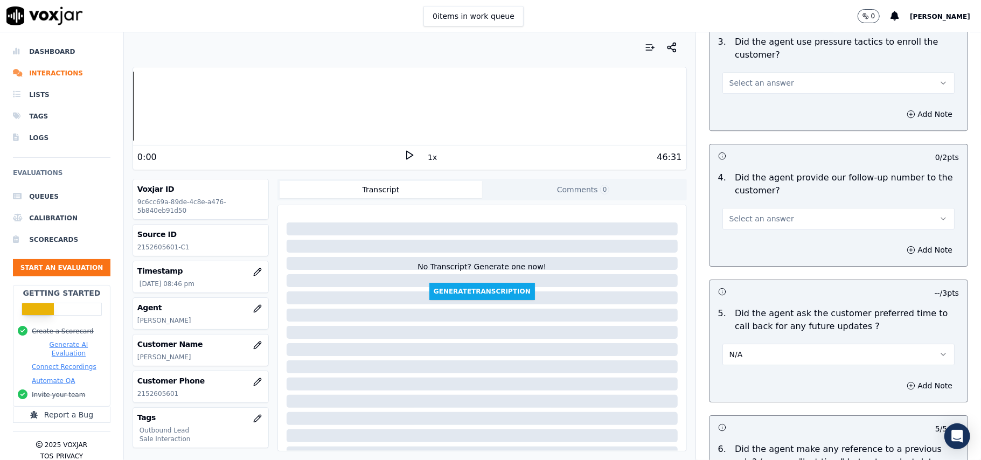
click at [757, 213] on span "Select an answer" at bounding box center [761, 218] width 65 height 11
click at [752, 264] on div "N/A" at bounding box center [815, 270] width 208 height 17
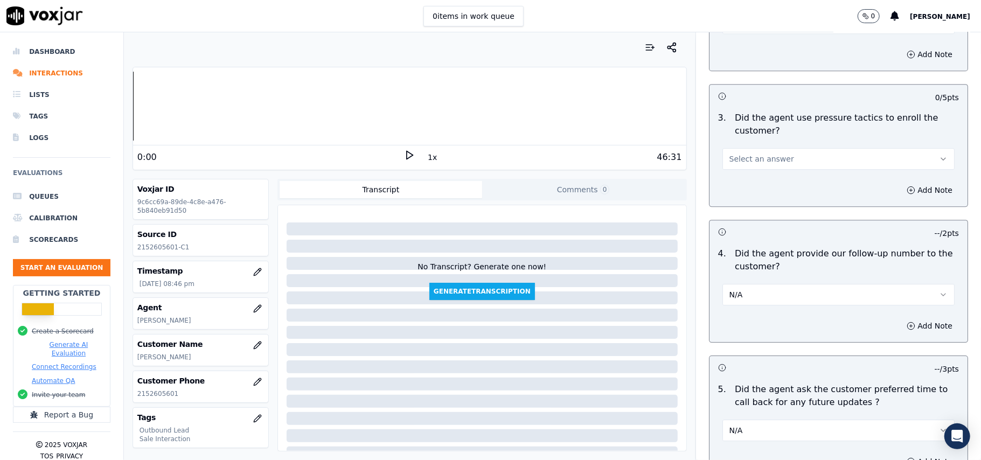
scroll to position [2237, 0]
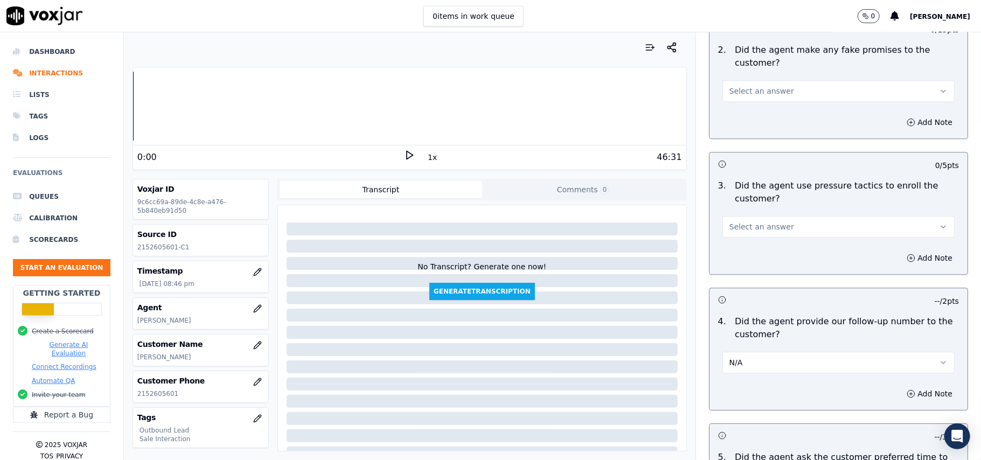
click at [755, 221] on span "Select an answer" at bounding box center [761, 226] width 65 height 11
click at [736, 263] on div "No" at bounding box center [815, 261] width 208 height 17
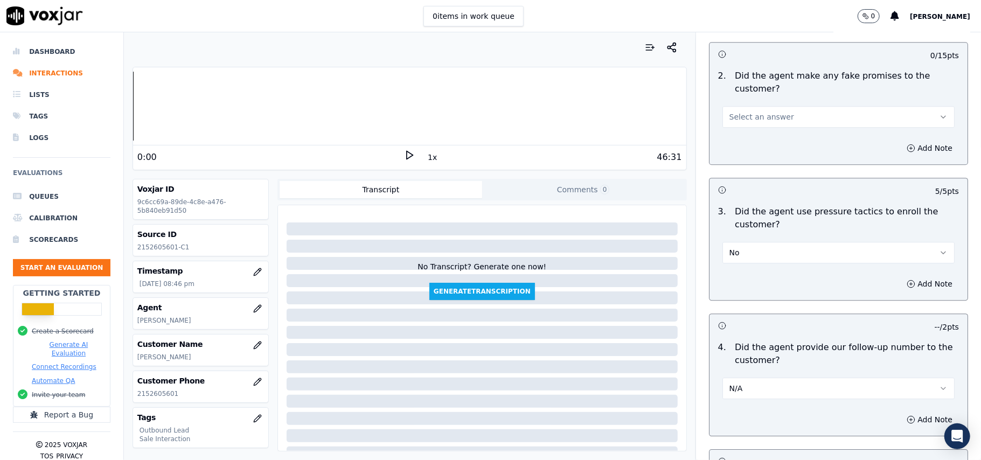
scroll to position [2166, 0]
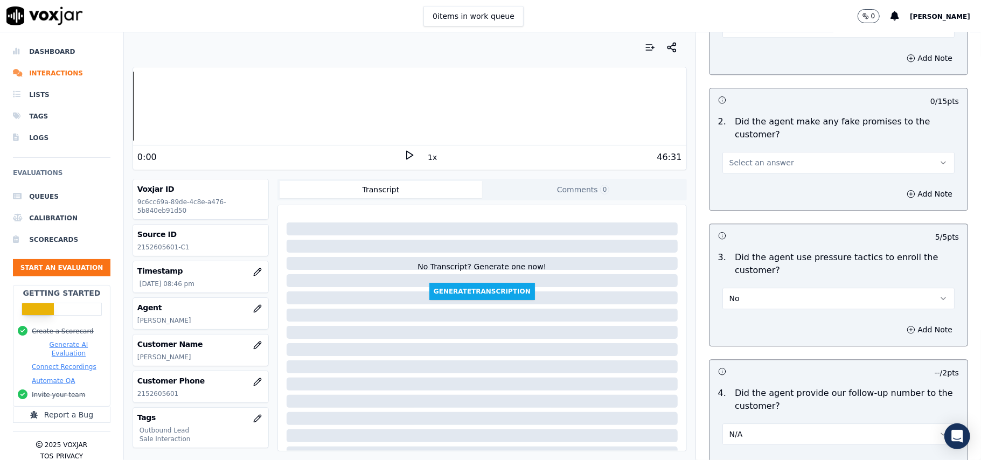
click at [778, 161] on button "Select an answer" at bounding box center [838, 163] width 232 height 22
click at [762, 199] on div "No" at bounding box center [815, 196] width 208 height 17
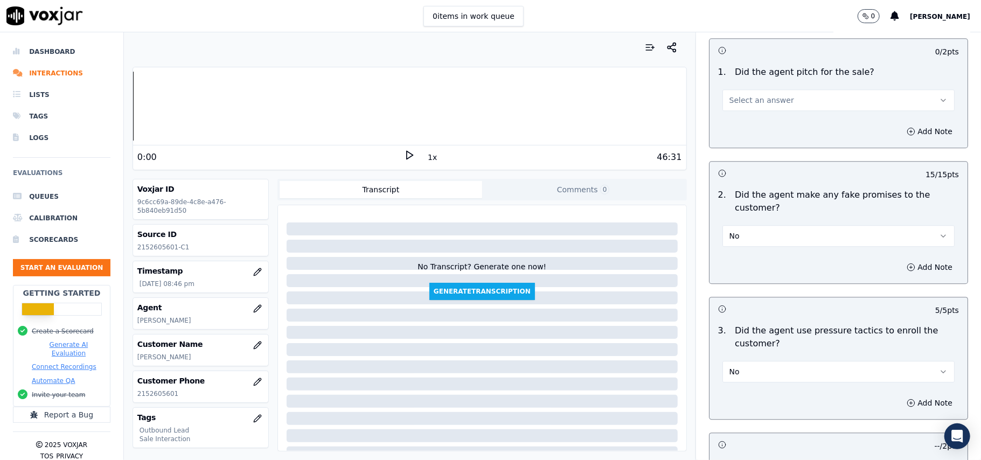
scroll to position [1950, 0]
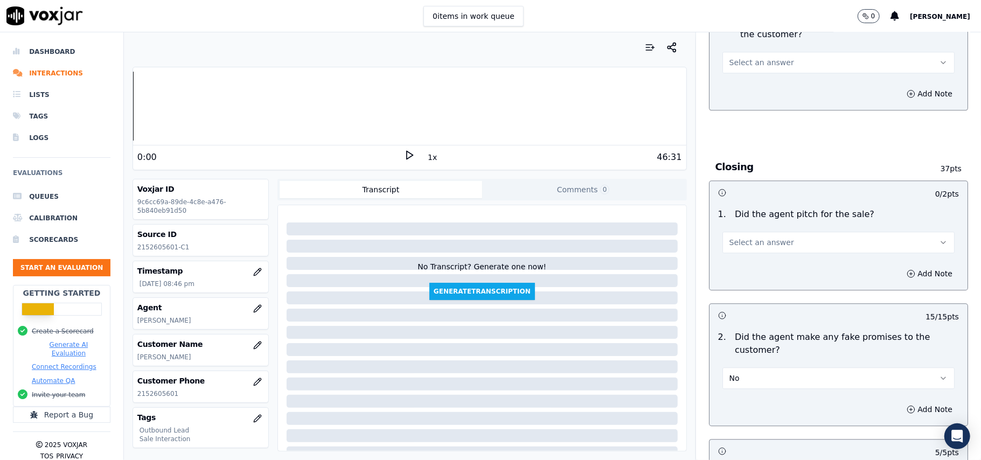
click at [754, 239] on span "Select an answer" at bounding box center [761, 242] width 65 height 11
click at [753, 261] on div "Yes" at bounding box center [815, 258] width 208 height 17
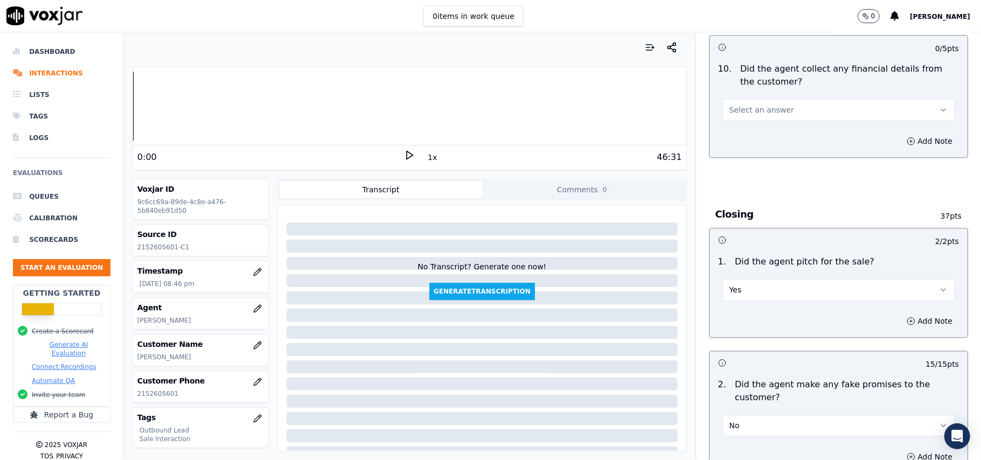
scroll to position [1807, 0]
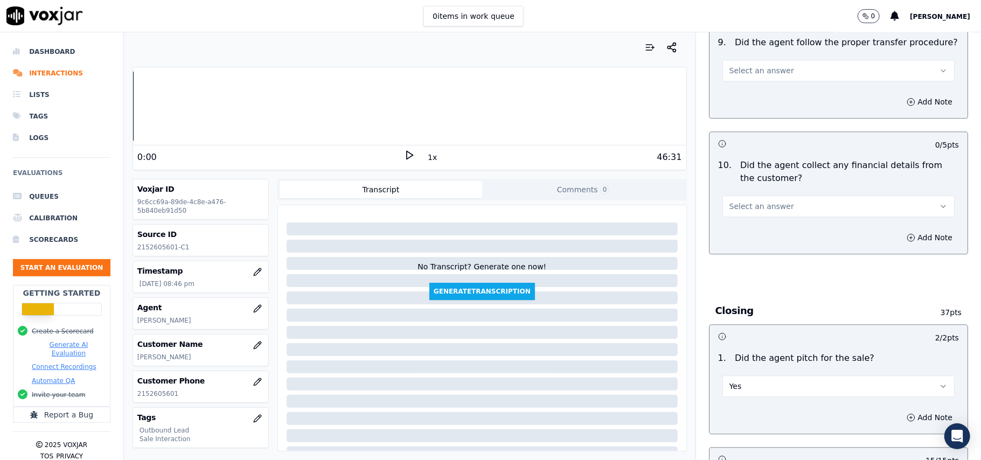
click at [763, 196] on button "Select an answer" at bounding box center [838, 207] width 232 height 22
click at [750, 242] on div "No" at bounding box center [815, 239] width 208 height 17
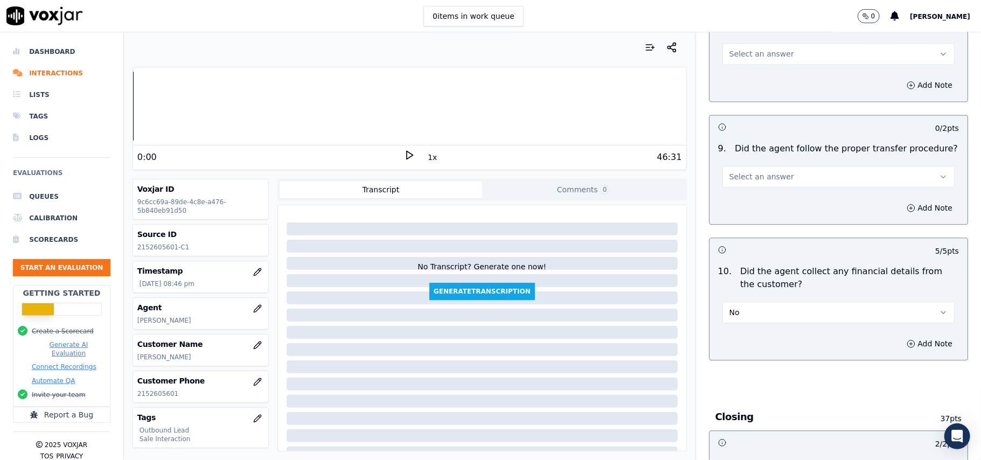
scroll to position [1591, 0]
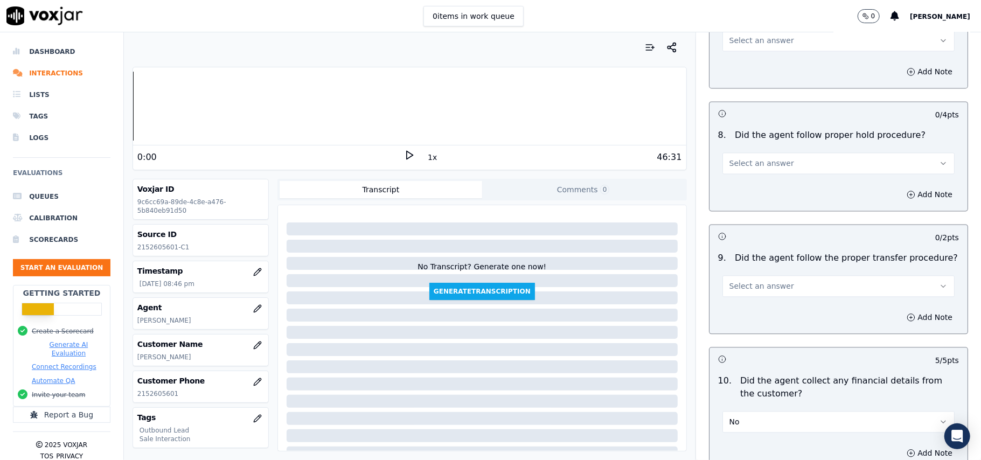
click at [762, 283] on button "Select an answer" at bounding box center [838, 286] width 232 height 22
click at [746, 293] on div "Yes" at bounding box center [815, 301] width 208 height 17
click at [780, 152] on button "Select an answer" at bounding box center [838, 163] width 232 height 22
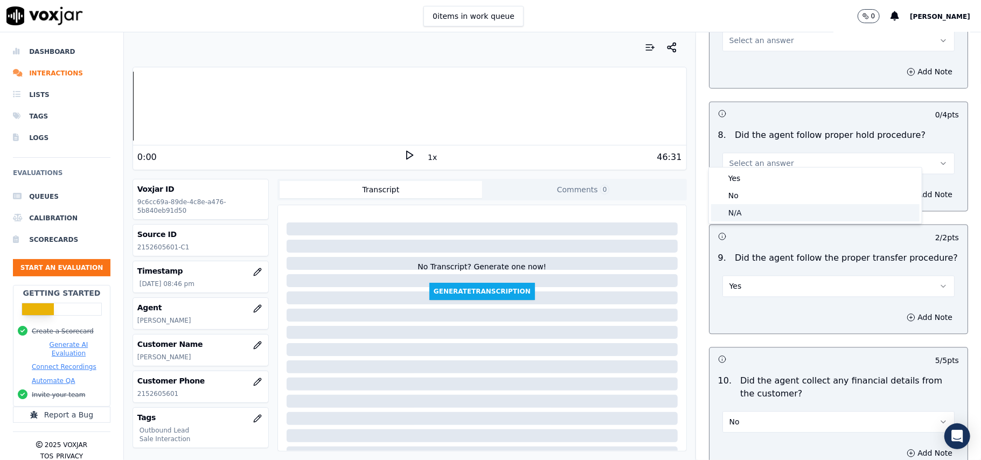
click at [753, 209] on div "N/A" at bounding box center [815, 212] width 208 height 17
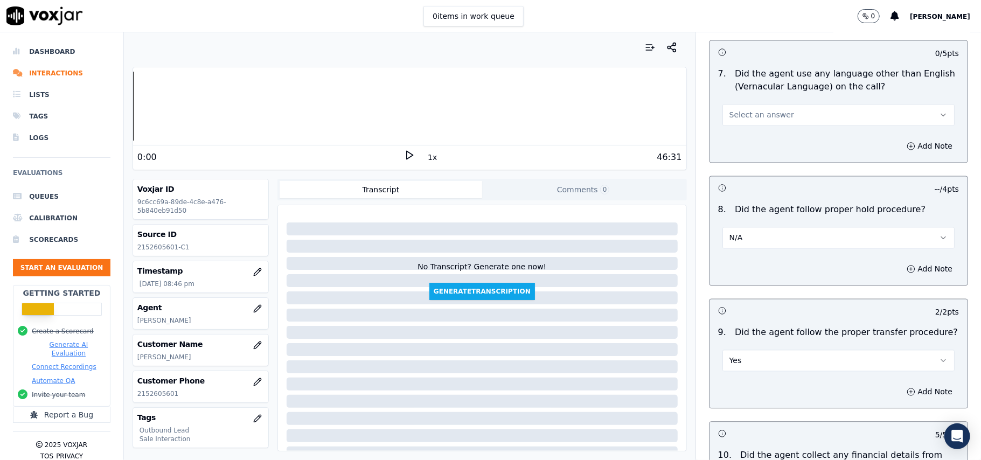
scroll to position [1448, 0]
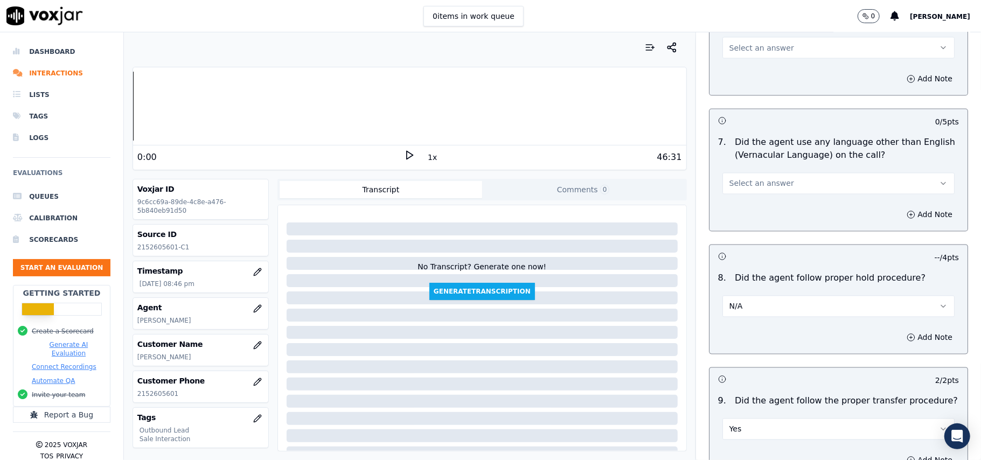
click at [768, 173] on button "Select an answer" at bounding box center [838, 184] width 232 height 22
click at [770, 212] on div "No" at bounding box center [815, 215] width 208 height 17
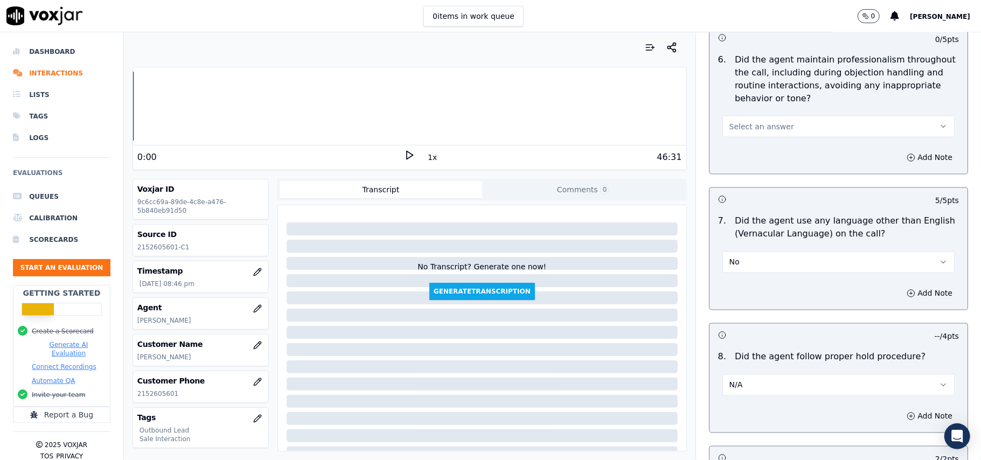
scroll to position [1304, 0]
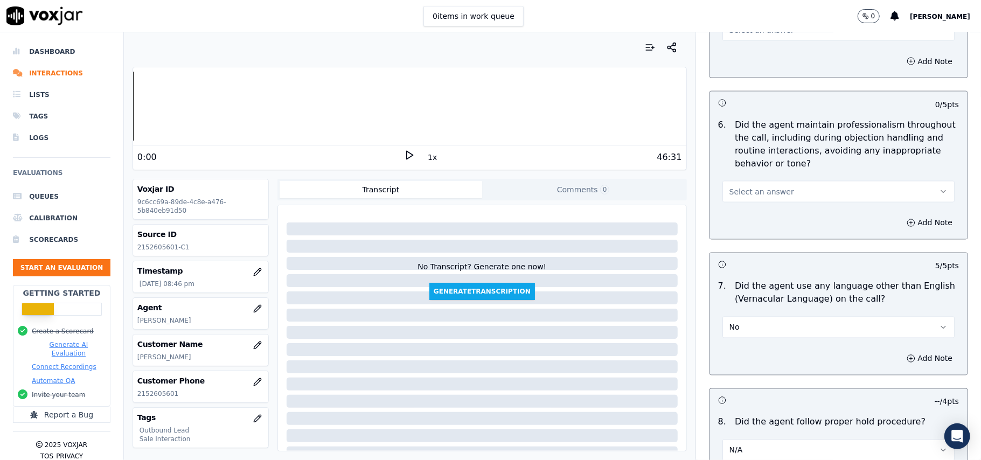
click at [780, 181] on button "Select an answer" at bounding box center [838, 192] width 232 height 22
click at [765, 210] on div "Yes" at bounding box center [815, 206] width 208 height 17
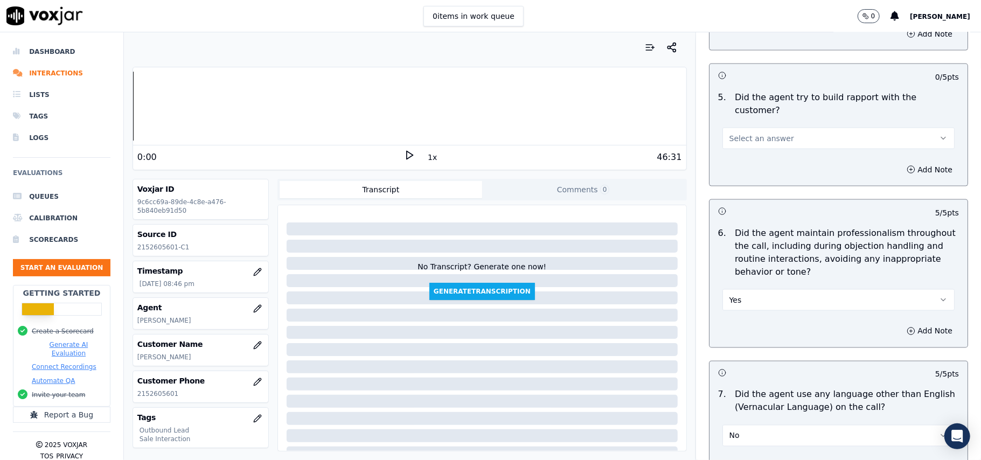
scroll to position [1089, 0]
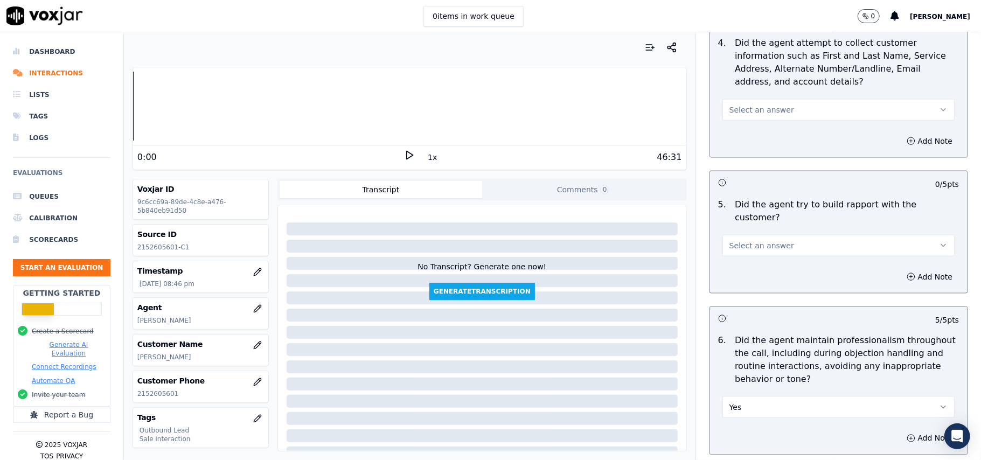
click at [787, 224] on div "Select an answer" at bounding box center [838, 240] width 249 height 32
click at [778, 237] on button "Select an answer" at bounding box center [838, 246] width 232 height 22
click at [763, 261] on div "Yes" at bounding box center [815, 260] width 208 height 17
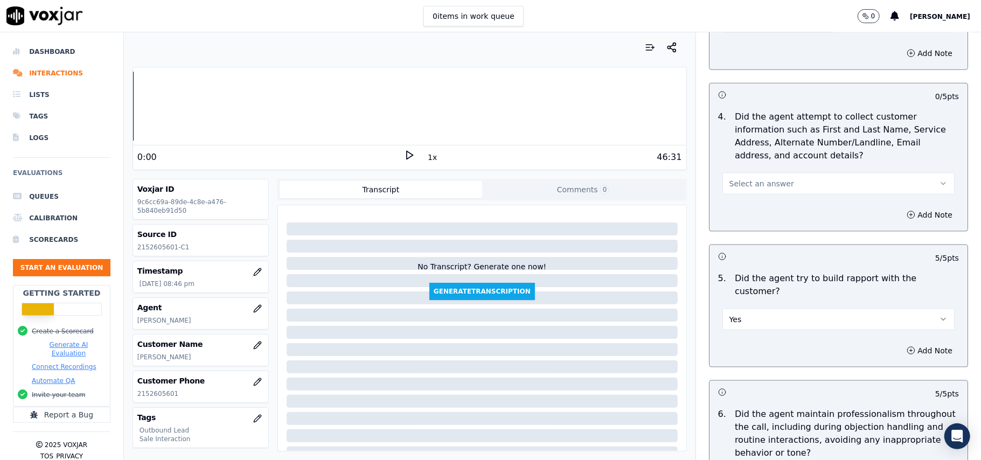
scroll to position [945, 0]
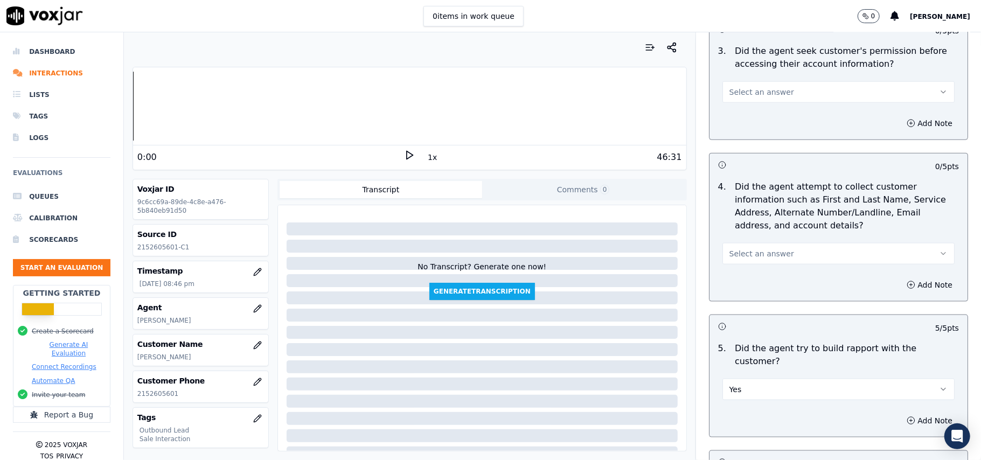
click at [769, 250] on span "Select an answer" at bounding box center [761, 253] width 65 height 11
click at [751, 306] on div "No" at bounding box center [815, 297] width 208 height 17
click at [761, 272] on div "Add Note" at bounding box center [838, 285] width 258 height 32
click at [761, 255] on button "No" at bounding box center [838, 254] width 232 height 22
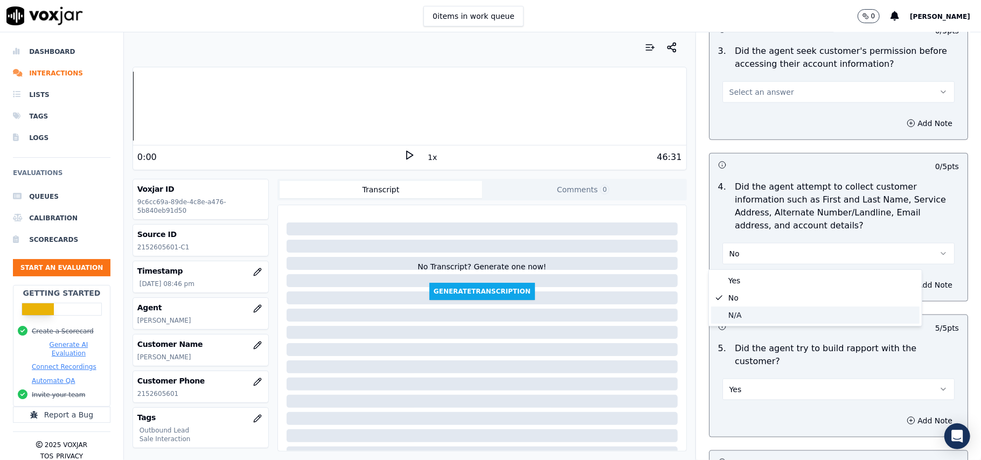
click at [754, 313] on div "N/A" at bounding box center [815, 314] width 208 height 17
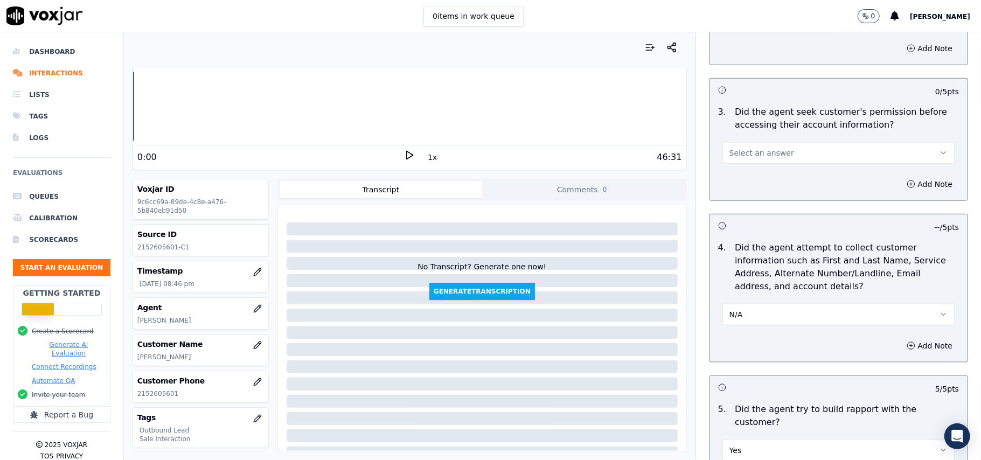
scroll to position [801, 0]
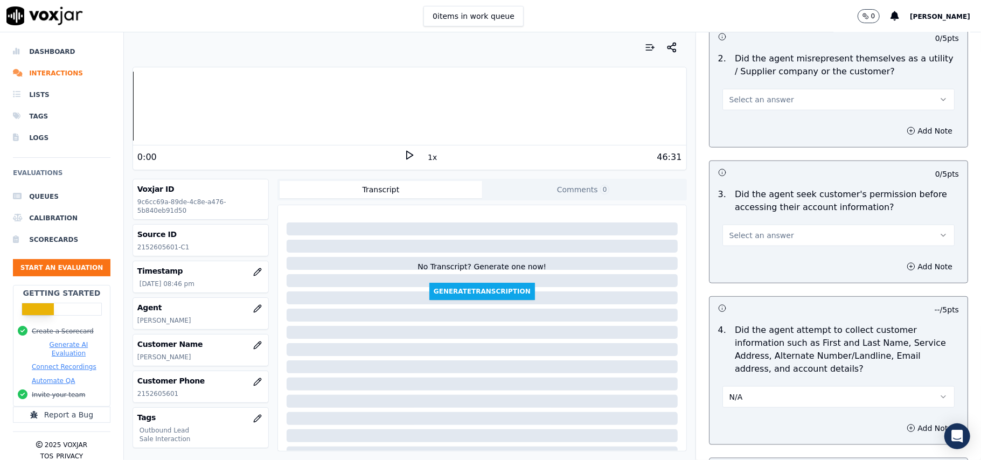
click at [772, 233] on button "Select an answer" at bounding box center [838, 236] width 232 height 22
click at [763, 285] on div "No" at bounding box center [815, 279] width 208 height 17
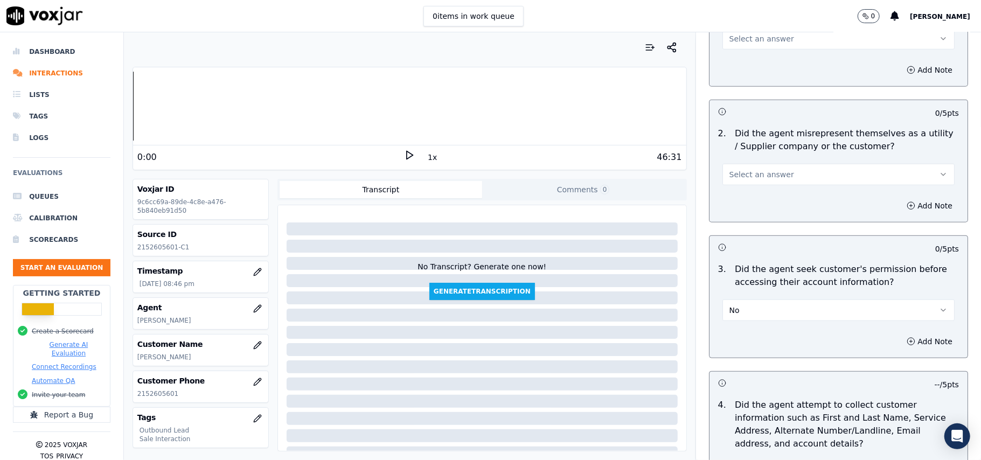
scroll to position [658, 0]
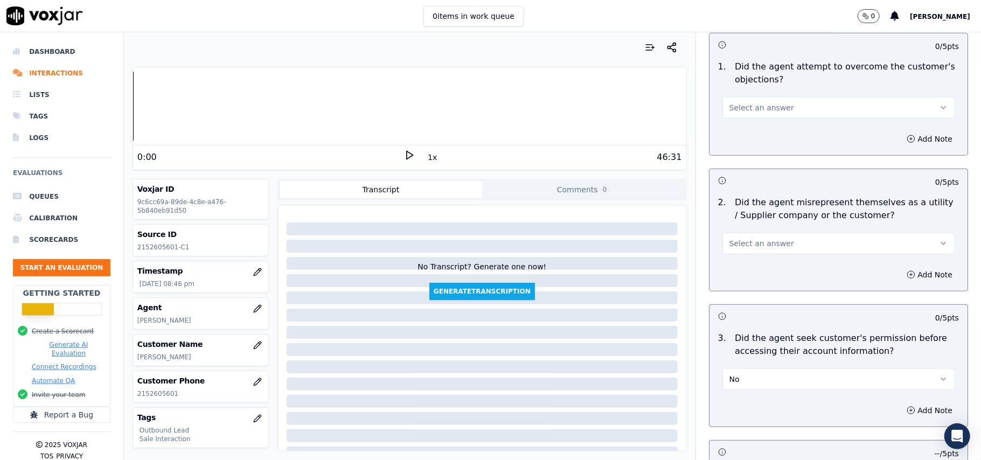
click at [770, 249] on span "Select an answer" at bounding box center [761, 243] width 65 height 11
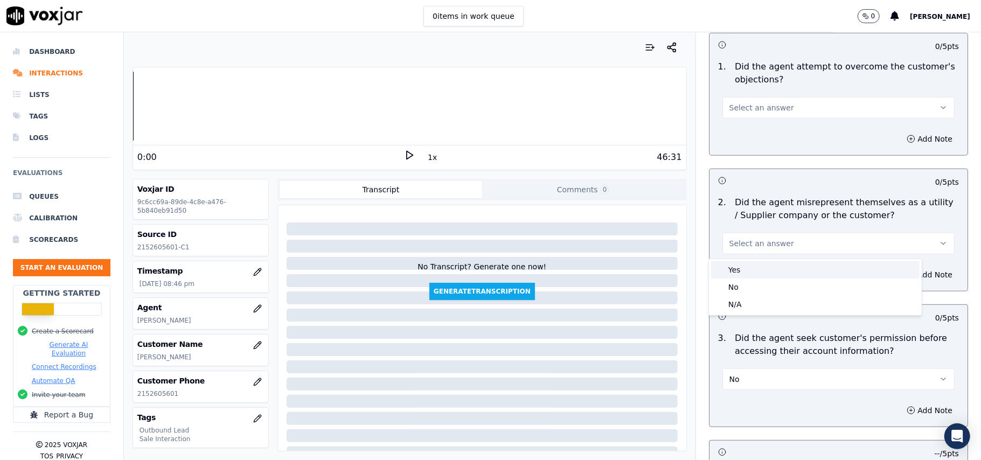
click at [757, 273] on div "Yes" at bounding box center [815, 269] width 208 height 17
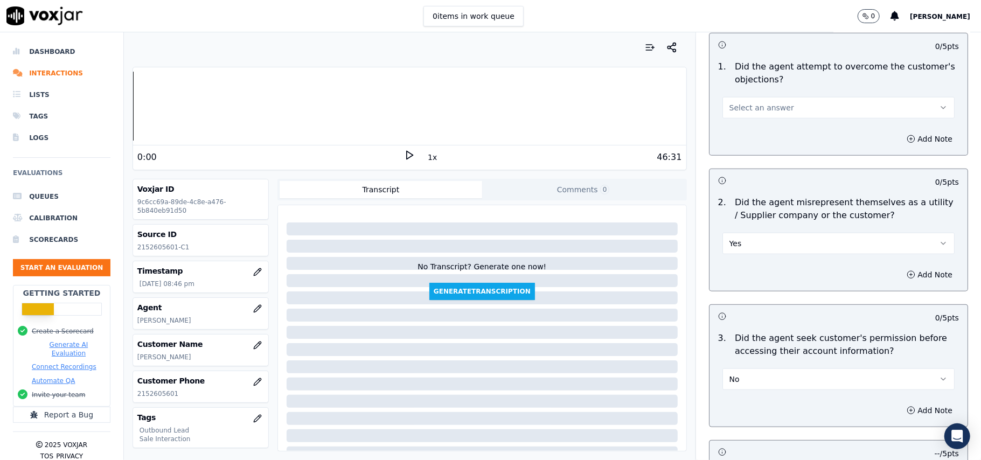
click at [748, 378] on button "No" at bounding box center [838, 379] width 232 height 22
click at [727, 406] on div "Yes" at bounding box center [815, 405] width 208 height 17
click at [783, 233] on div "Yes" at bounding box center [838, 243] width 232 height 24
click at [772, 243] on button "Yes" at bounding box center [838, 244] width 232 height 22
click at [754, 284] on div "No" at bounding box center [815, 286] width 208 height 17
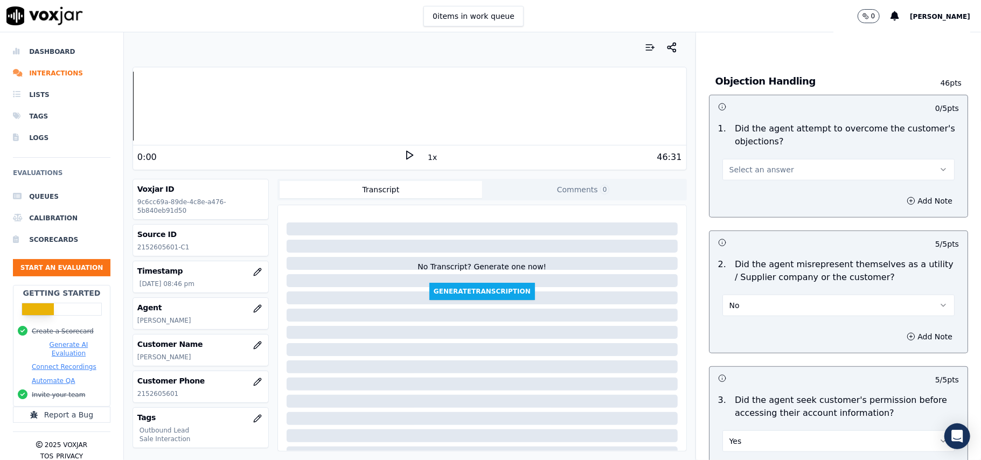
scroll to position [514, 0]
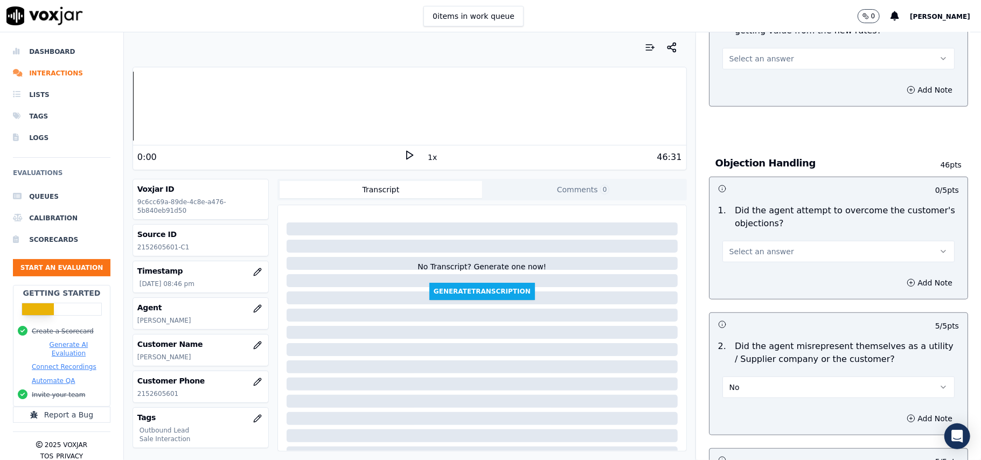
click at [767, 257] on span "Select an answer" at bounding box center [761, 251] width 65 height 11
click at [763, 275] on div "Yes" at bounding box center [815, 277] width 208 height 17
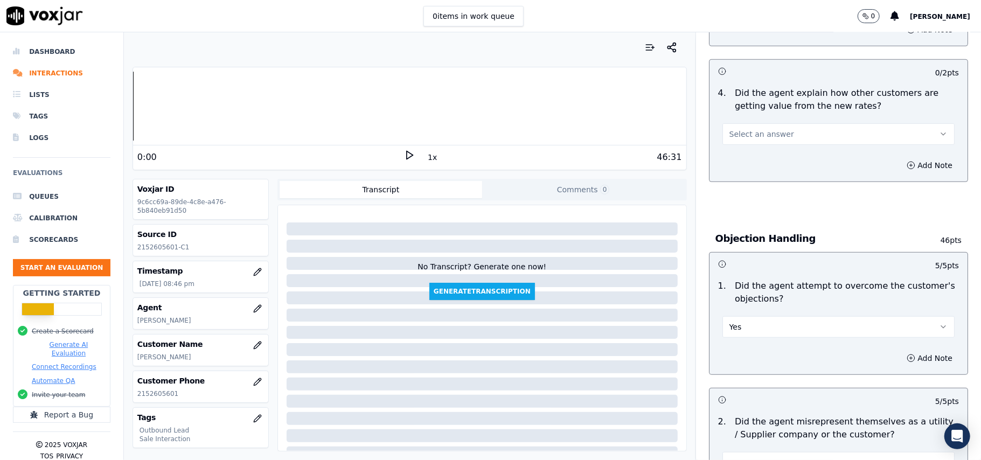
scroll to position [371, 0]
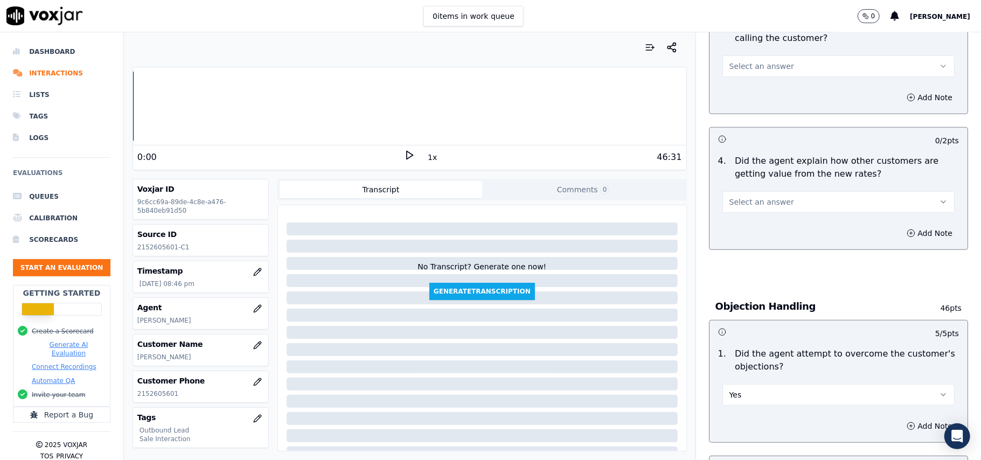
click at [771, 200] on button "Select an answer" at bounding box center [838, 202] width 232 height 22
click at [771, 231] on div "Yes" at bounding box center [815, 227] width 208 height 17
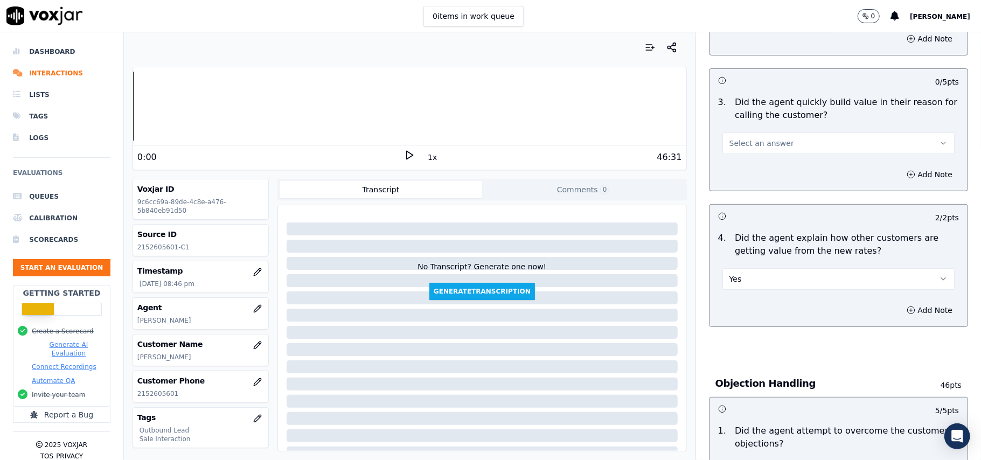
scroll to position [227, 0]
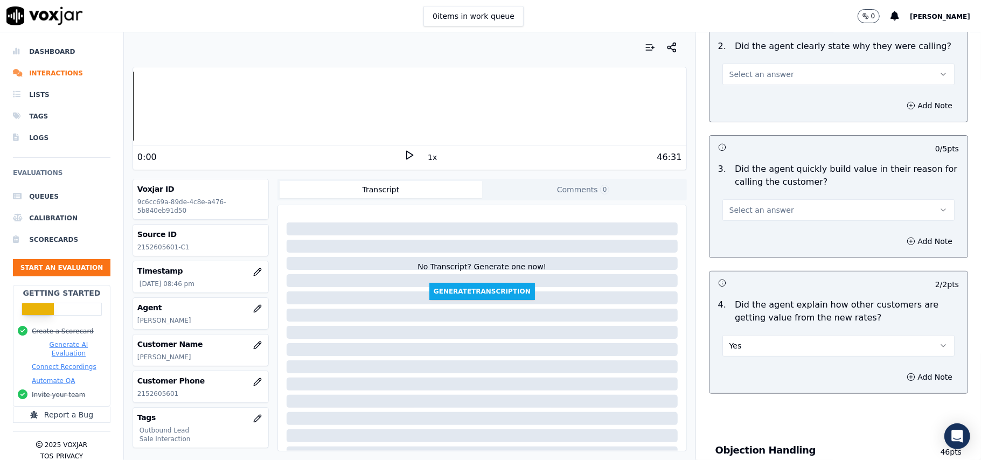
click at [772, 207] on button "Select an answer" at bounding box center [838, 210] width 232 height 22
click at [762, 268] on div "N/A" at bounding box center [815, 269] width 208 height 17
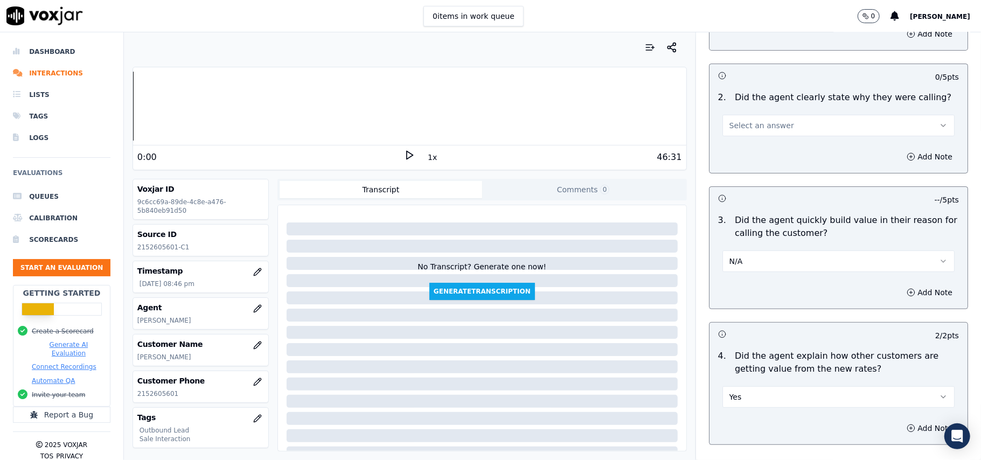
scroll to position [83, 0]
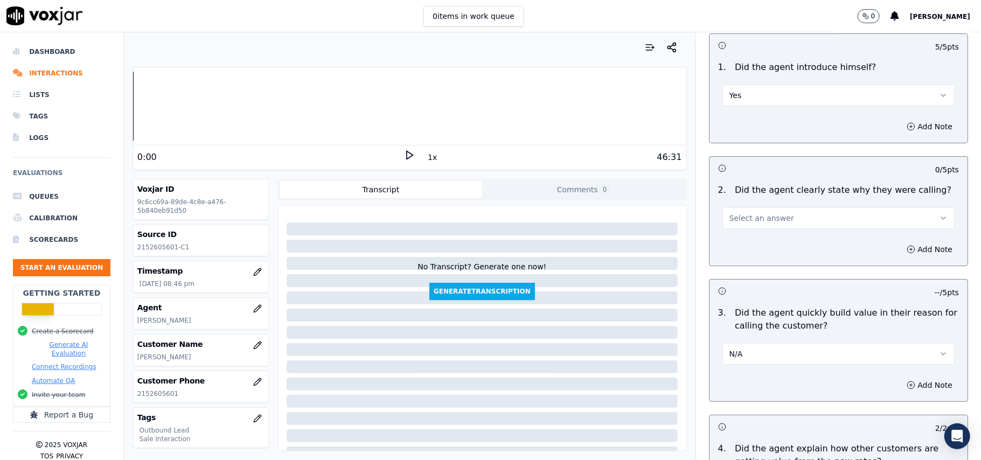
click at [779, 222] on button "Select an answer" at bounding box center [838, 218] width 232 height 22
click at [773, 238] on div "Yes" at bounding box center [815, 242] width 208 height 17
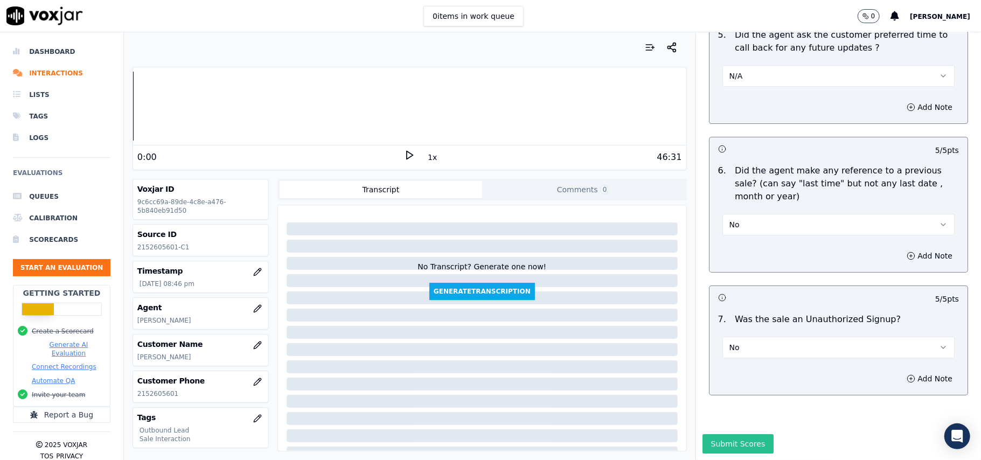
click at [722, 434] on button "Submit Scores" at bounding box center [738, 443] width 72 height 19
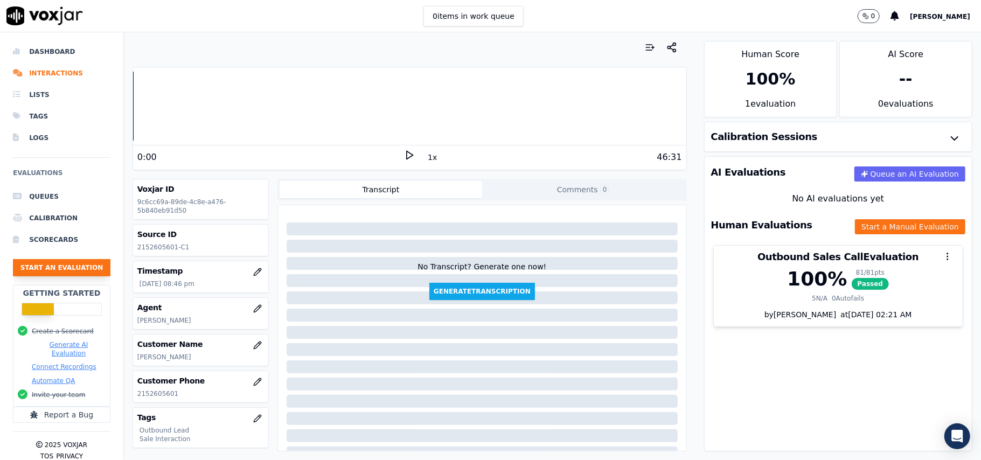
click at [67, 269] on button "Start an Evaluation" at bounding box center [61, 267] width 97 height 17
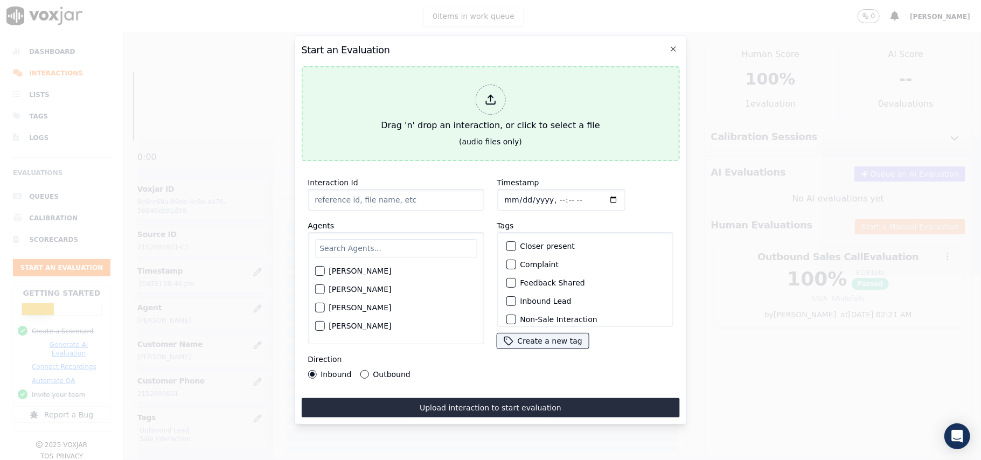
click at [483, 98] on div at bounding box center [490, 100] width 30 height 30
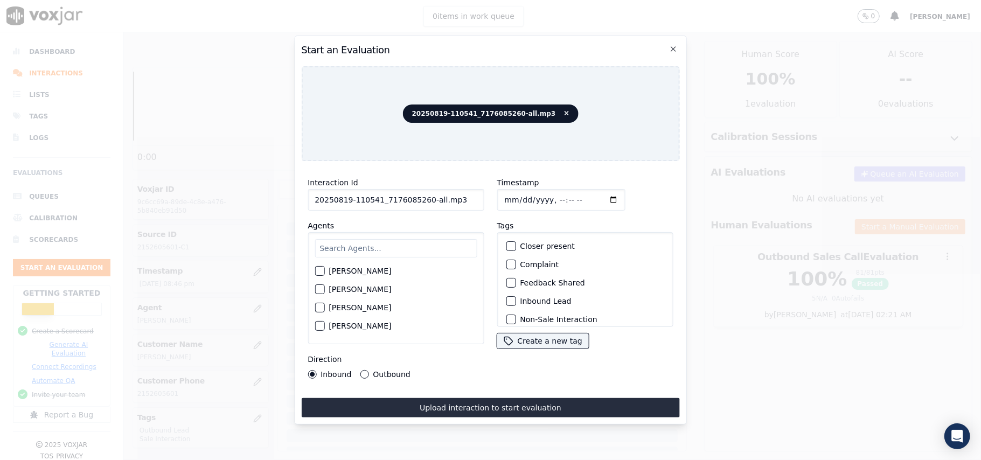
drag, startPoint x: 446, startPoint y: 188, endPoint x: 423, endPoint y: 192, distance: 23.5
click at [423, 192] on input "20250819-110541_7176085260-all.mp3" at bounding box center [396, 200] width 176 height 22
type input "20250819-110541_7176085260-C1"
click at [517, 194] on input "Timestamp" at bounding box center [561, 200] width 128 height 22
type input "[DATE]T20:52"
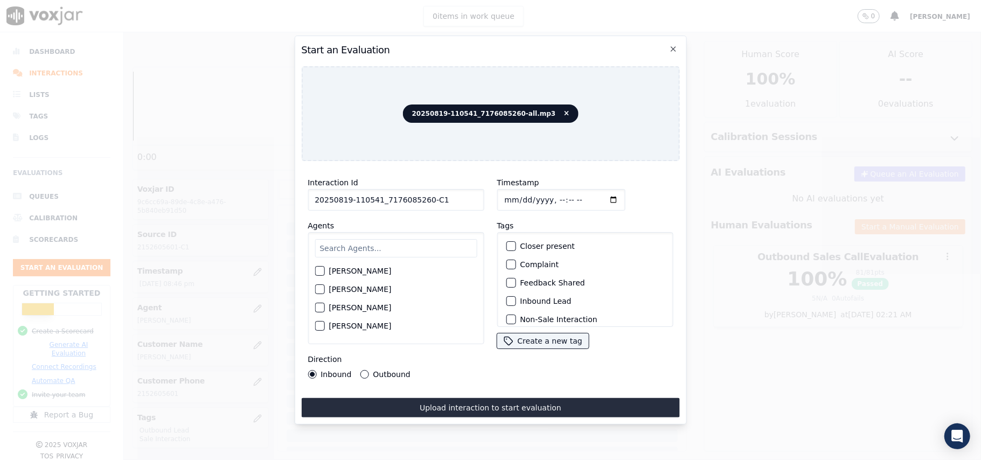
click at [376, 239] on input "text" at bounding box center [396, 248] width 162 height 18
paste input "[PERSON_NAME]"
type input "[PERSON_NAME]"
click at [321, 289] on div "button" at bounding box center [319, 293] width 8 height 8
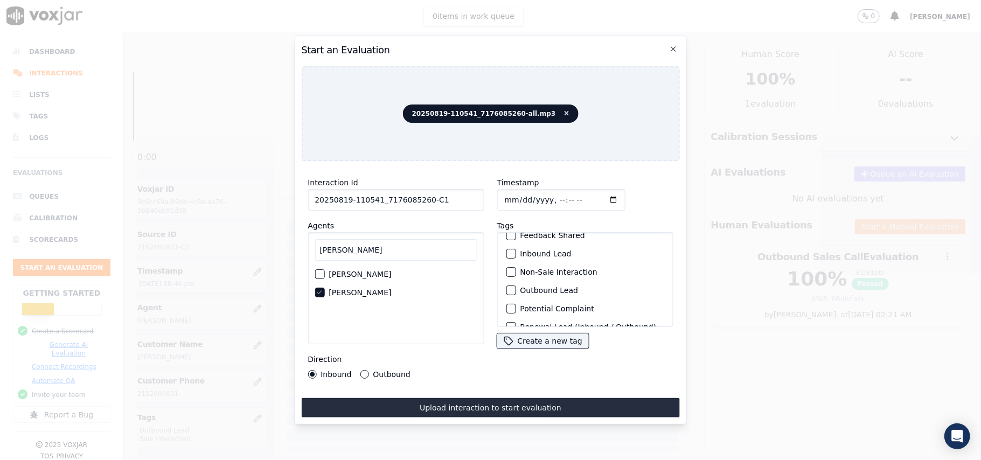
scroll to position [94, 0]
click at [506, 309] on div "button" at bounding box center [510, 313] width 8 height 8
click at [506, 254] on div "button" at bounding box center [510, 258] width 8 height 8
click at [361, 371] on button "Outbound" at bounding box center [364, 374] width 9 height 9
click at [444, 407] on button "Upload interaction to start evaluation" at bounding box center [490, 407] width 378 height 19
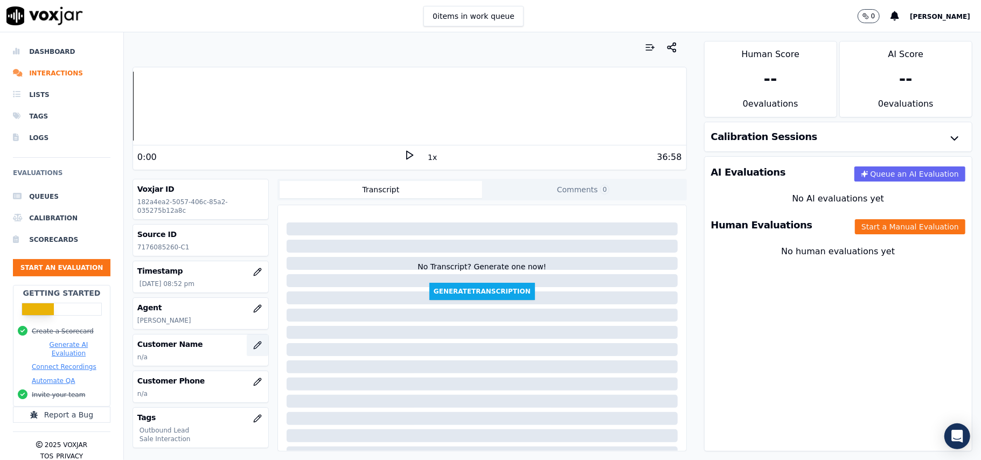
click at [253, 347] on icon "button" at bounding box center [257, 345] width 9 height 9
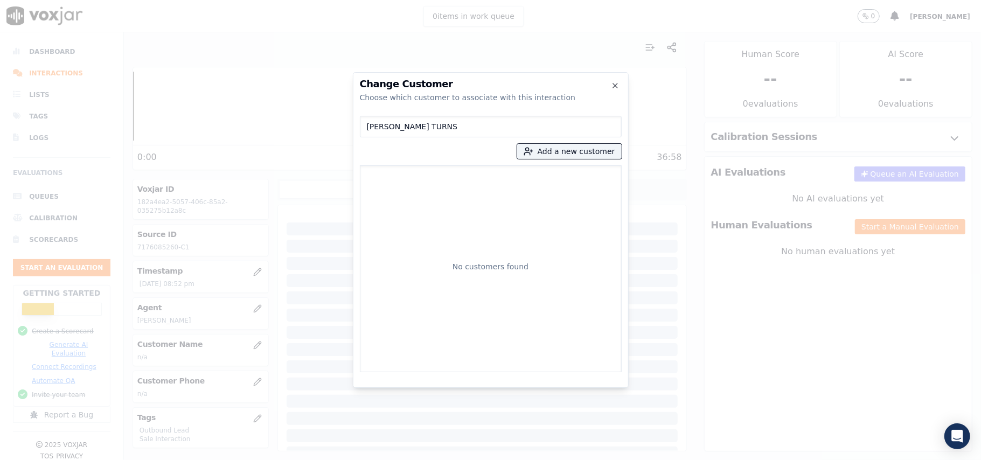
click at [369, 127] on input "[PERSON_NAME] TURNS" at bounding box center [491, 127] width 262 height 22
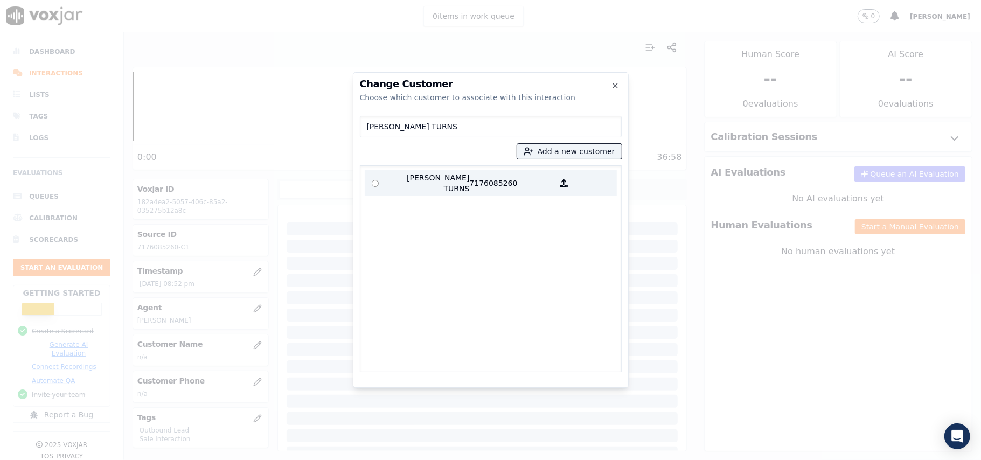
type input "[PERSON_NAME] TURNS"
click at [462, 173] on p "[PERSON_NAME] TURNS" at bounding box center [428, 183] width 84 height 22
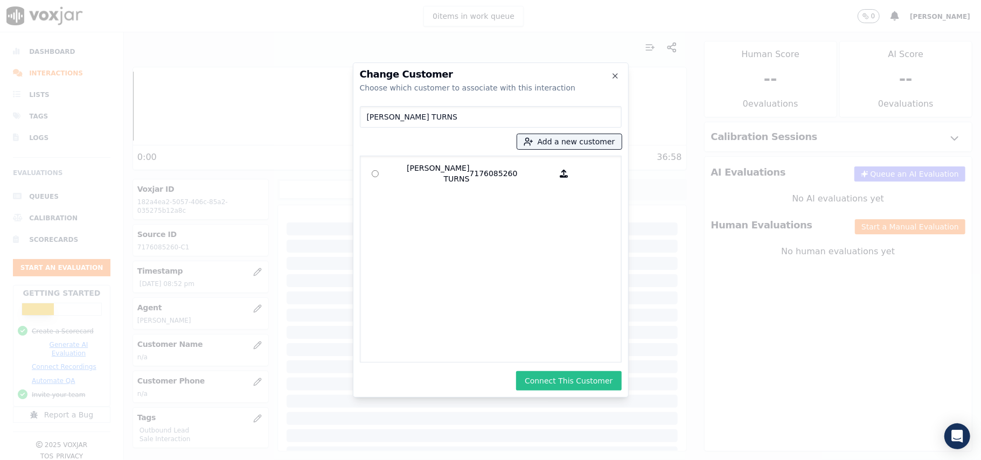
click at [559, 374] on button "Connect This Customer" at bounding box center [568, 380] width 105 height 19
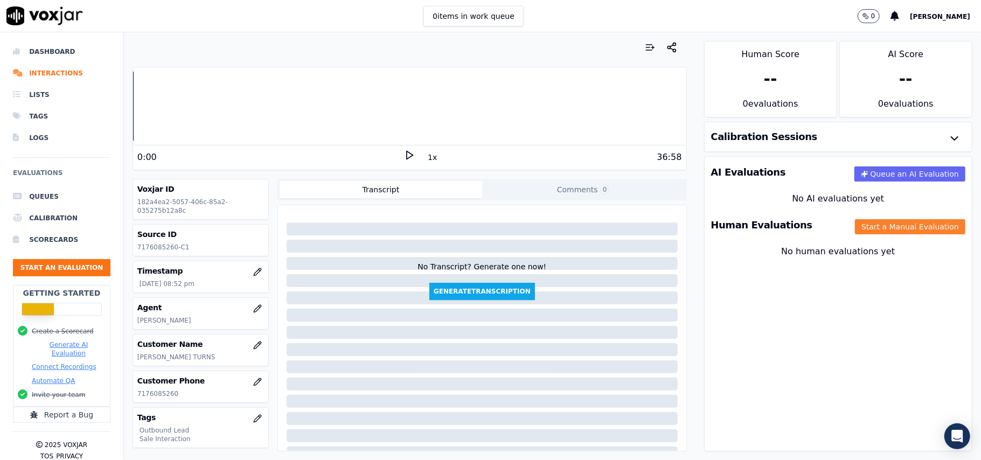
click at [875, 225] on button "Start a Manual Evaluation" at bounding box center [910, 226] width 110 height 15
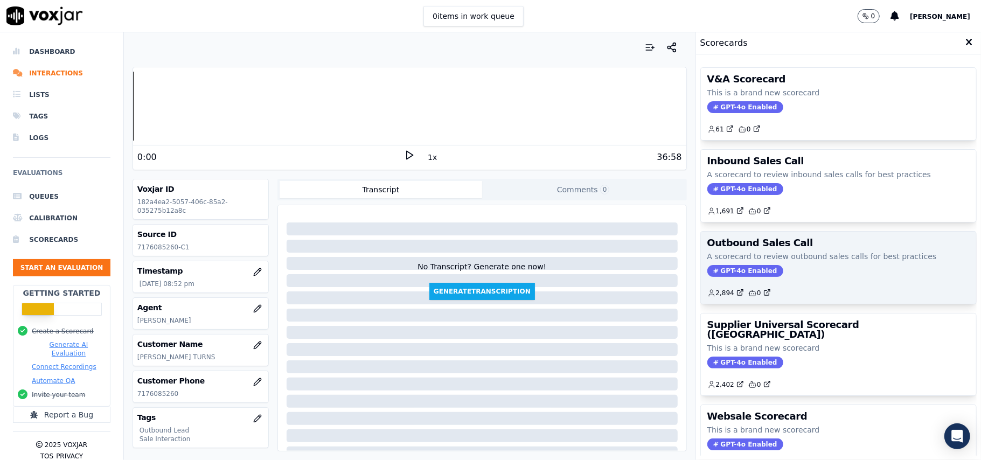
drag, startPoint x: 720, startPoint y: 269, endPoint x: 647, endPoint y: 52, distance: 229.4
click at [720, 270] on span "GPT-4o Enabled" at bounding box center [745, 271] width 76 height 12
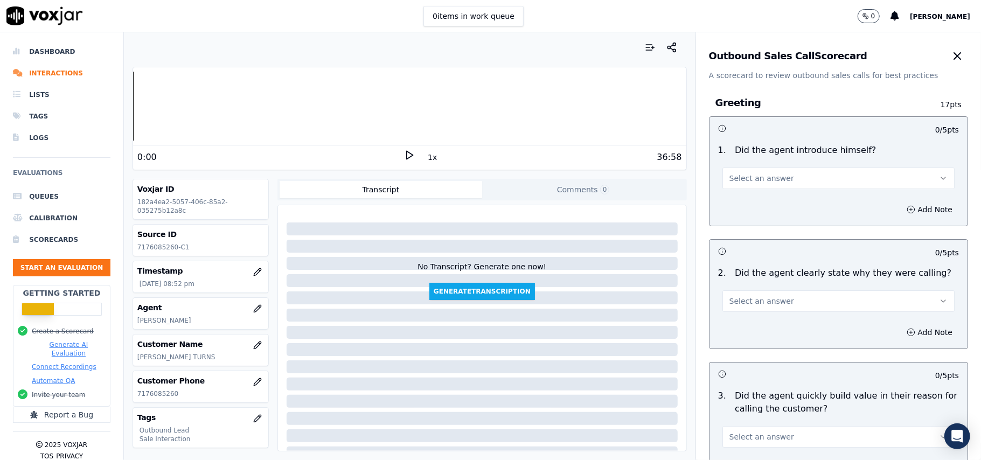
click at [838, 175] on button "Select an answer" at bounding box center [838, 179] width 232 height 22
click at [765, 203] on div "Yes" at bounding box center [815, 202] width 208 height 17
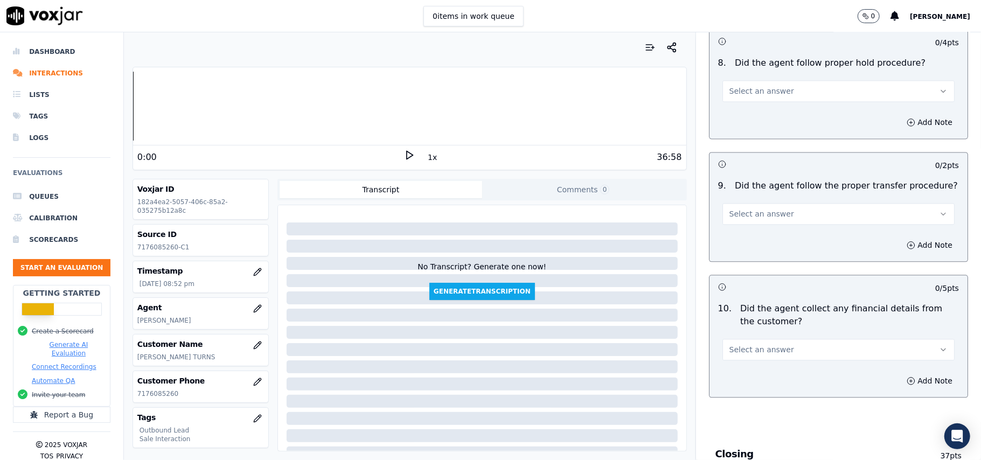
scroll to position [2687, 0]
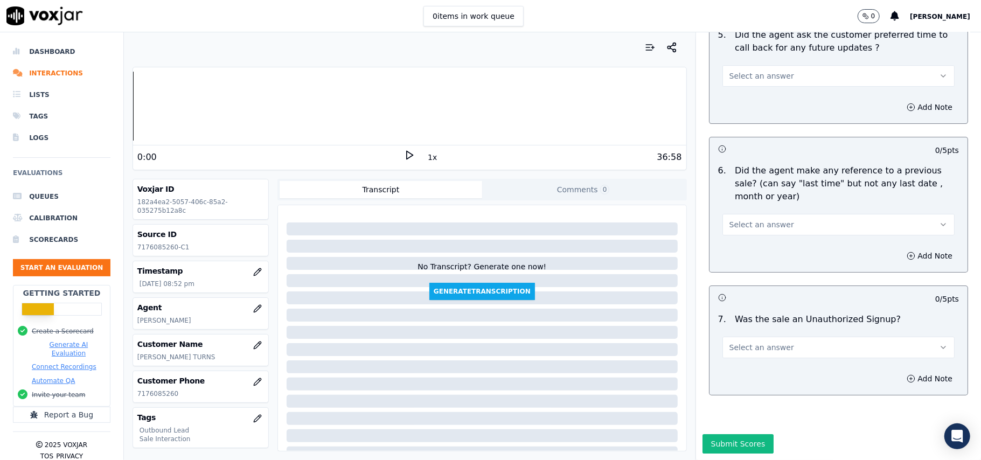
click at [731, 337] on button "Select an answer" at bounding box center [838, 348] width 232 height 22
click at [742, 355] on div "No" at bounding box center [815, 356] width 208 height 17
click at [756, 214] on button "Select an answer" at bounding box center [838, 225] width 232 height 22
click at [735, 249] on div "N/A" at bounding box center [815, 250] width 208 height 17
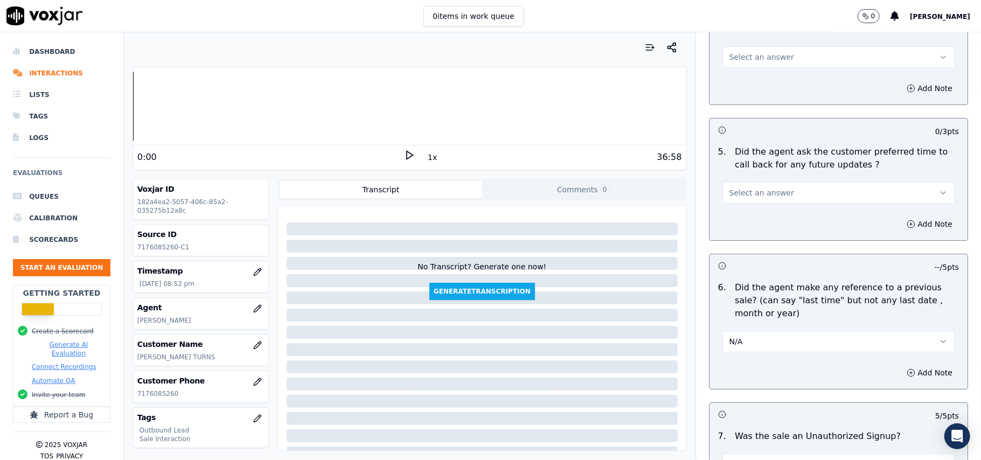
click at [748, 182] on button "Select an answer" at bounding box center [838, 193] width 232 height 22
click at [749, 218] on div "Yes" at bounding box center [815, 210] width 208 height 17
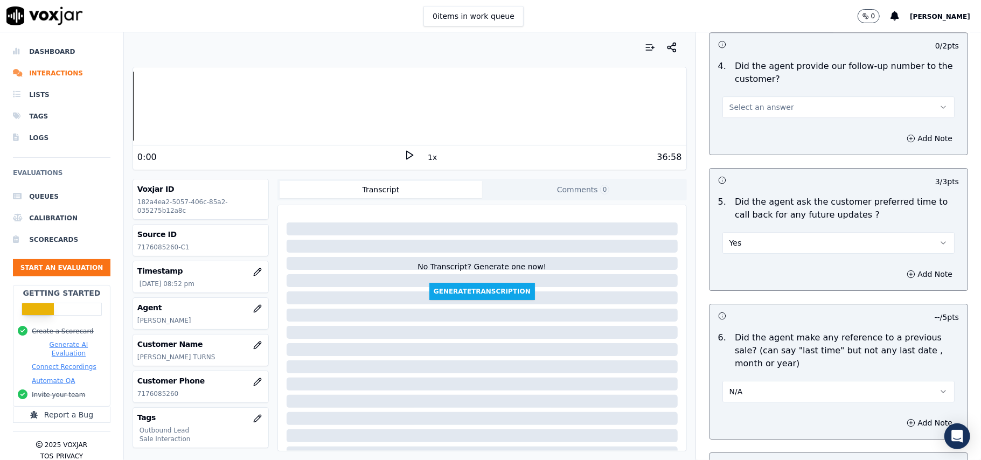
scroll to position [2399, 0]
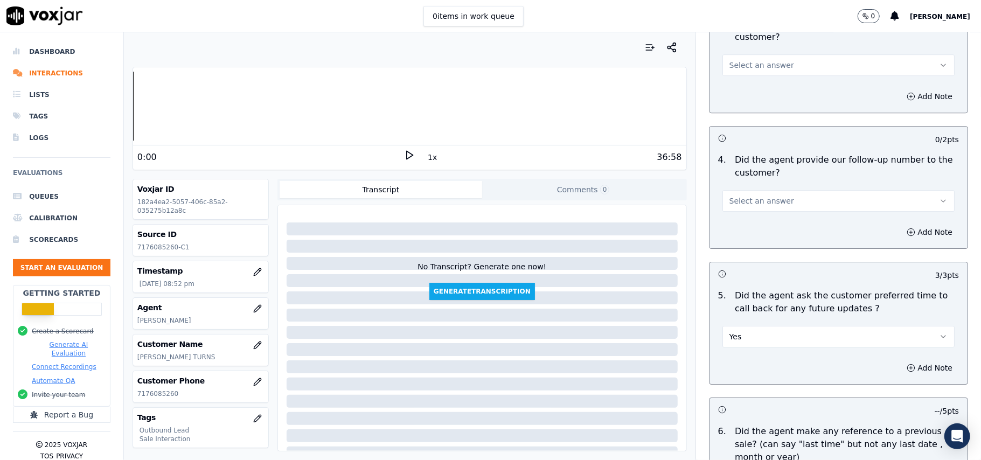
click at [750, 188] on div "Select an answer" at bounding box center [838, 200] width 232 height 24
click at [745, 196] on span "Select an answer" at bounding box center [761, 201] width 65 height 11
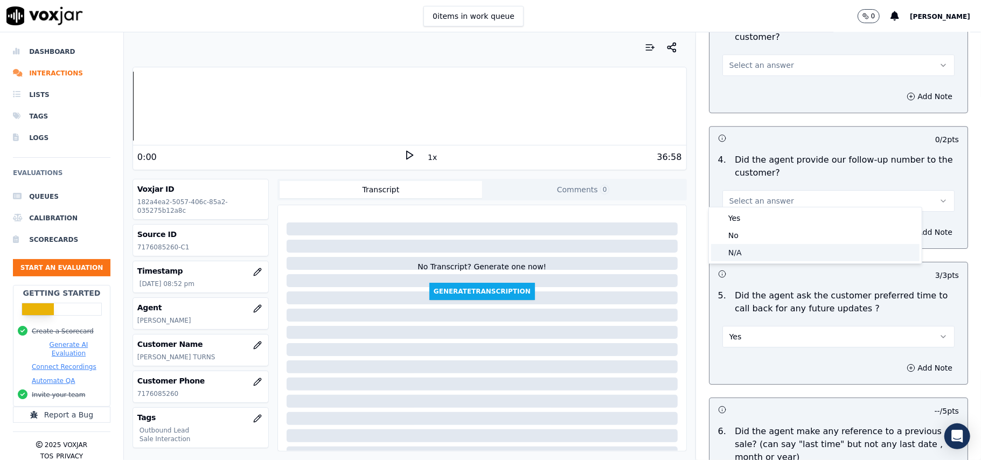
click at [735, 250] on div "N/A" at bounding box center [815, 252] width 208 height 17
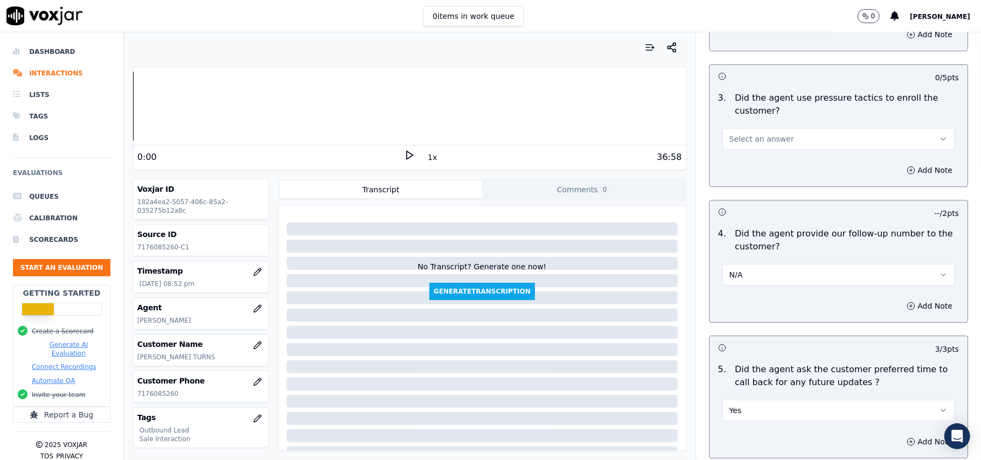
scroll to position [2256, 0]
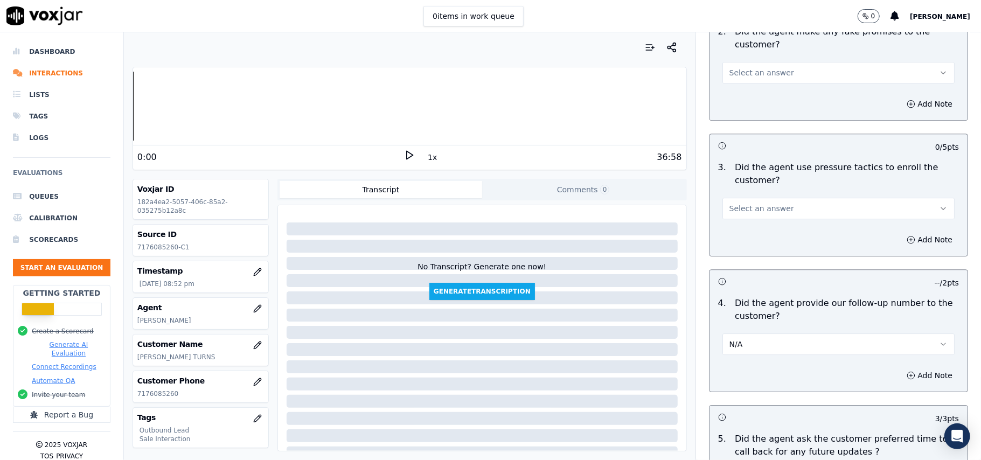
click at [729, 203] on span "Select an answer" at bounding box center [761, 208] width 65 height 11
click at [730, 222] on div "Yes" at bounding box center [815, 225] width 208 height 17
click at [729, 338] on button "N/A" at bounding box center [838, 344] width 232 height 22
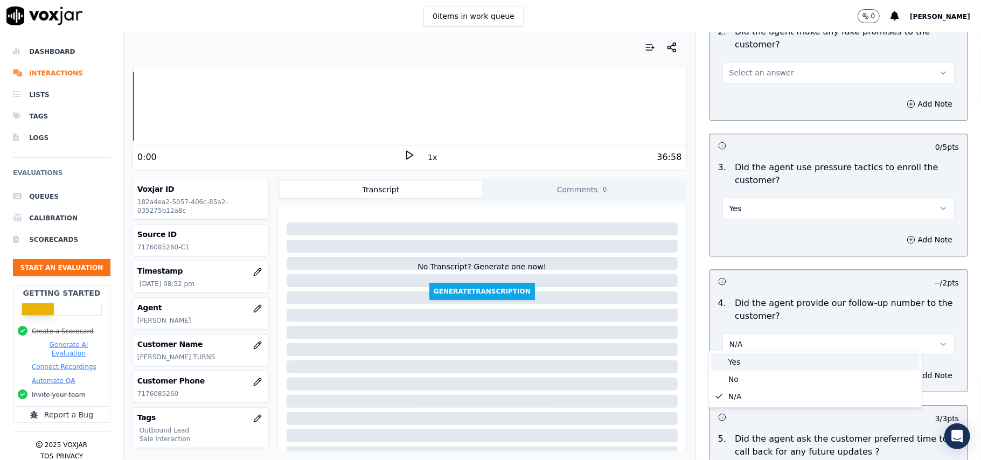
click at [740, 356] on div "Yes" at bounding box center [815, 361] width 208 height 17
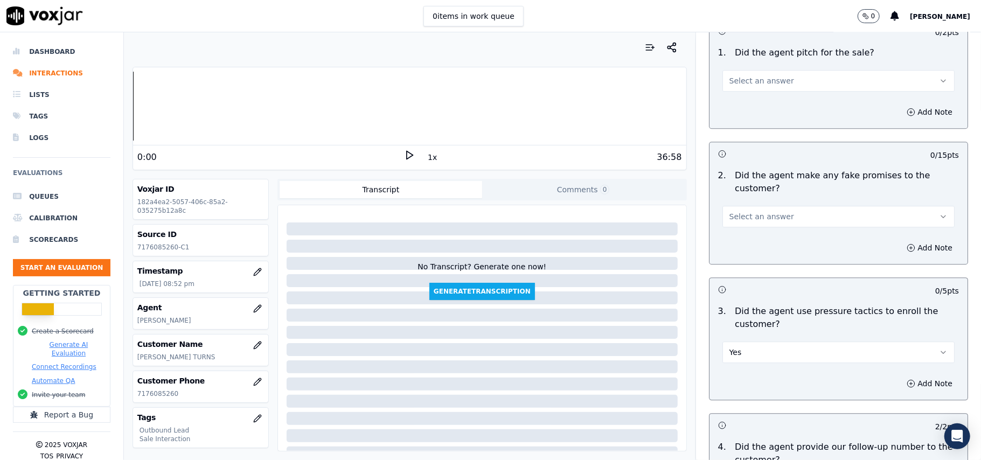
click at [773, 354] on button "Yes" at bounding box center [838, 352] width 232 height 22
click at [731, 385] on div "No" at bounding box center [815, 386] width 208 height 17
drag, startPoint x: 746, startPoint y: 210, endPoint x: 745, endPoint y: 216, distance: 5.9
click at [747, 211] on span "Select an answer" at bounding box center [761, 216] width 65 height 11
click at [738, 252] on div "No" at bounding box center [815, 250] width 208 height 17
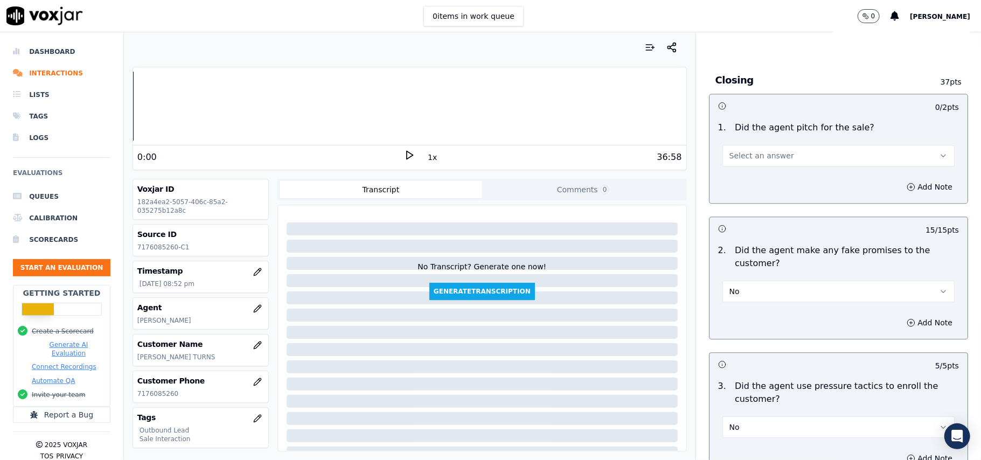
scroll to position [1968, 0]
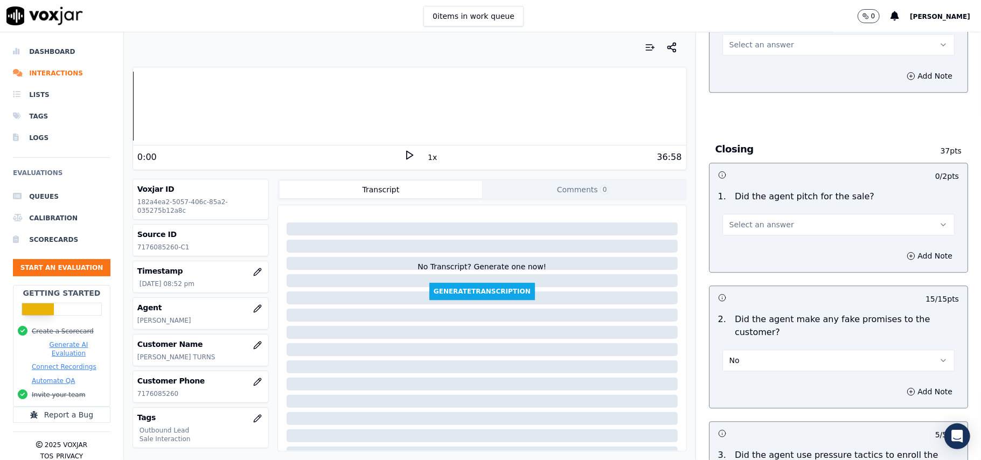
click at [750, 214] on button "Select an answer" at bounding box center [838, 225] width 232 height 22
click at [743, 234] on div "Yes" at bounding box center [815, 240] width 208 height 17
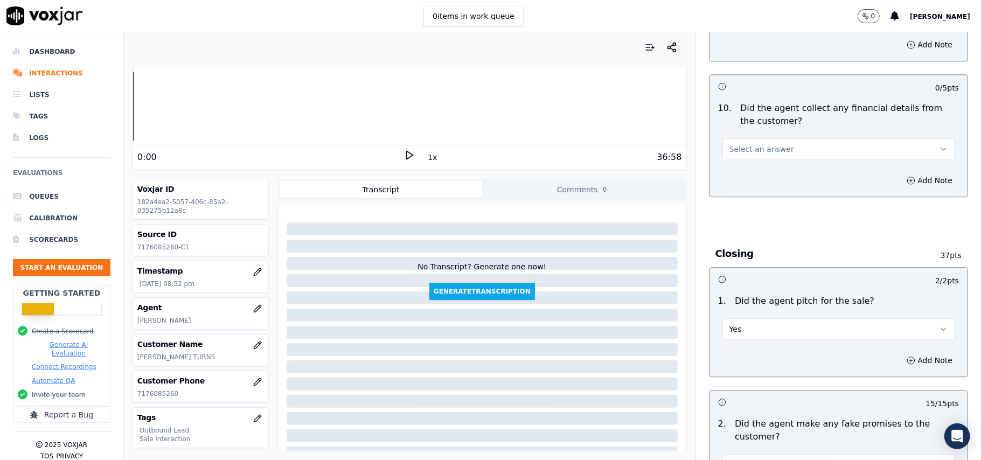
scroll to position [1753, 0]
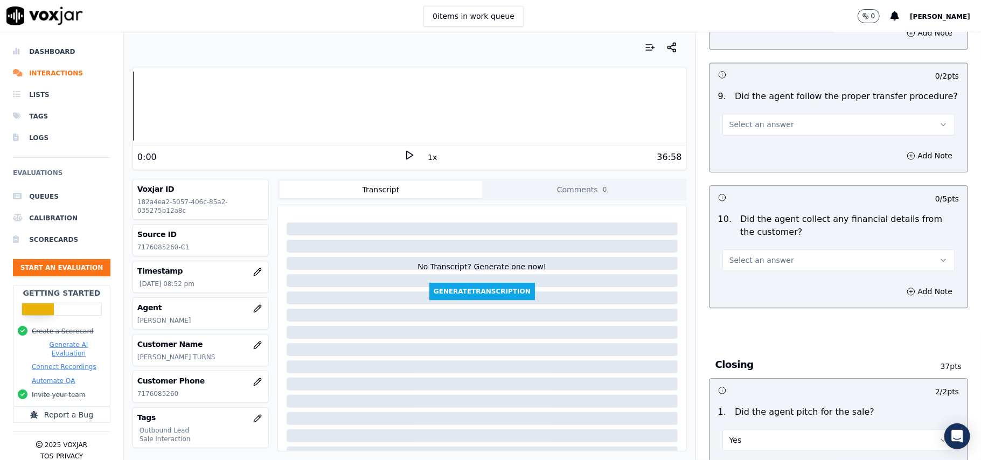
click at [755, 255] on span "Select an answer" at bounding box center [761, 260] width 65 height 11
click at [759, 296] on div "No" at bounding box center [815, 293] width 208 height 17
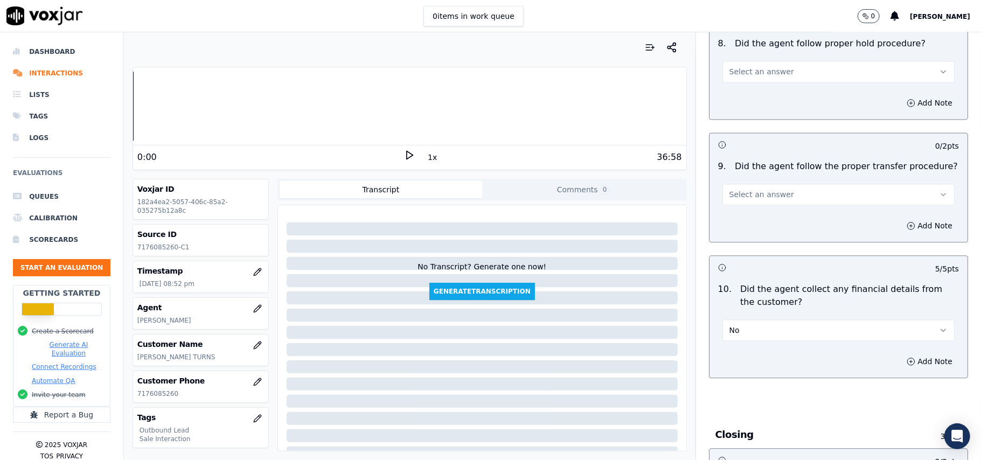
scroll to position [1609, 0]
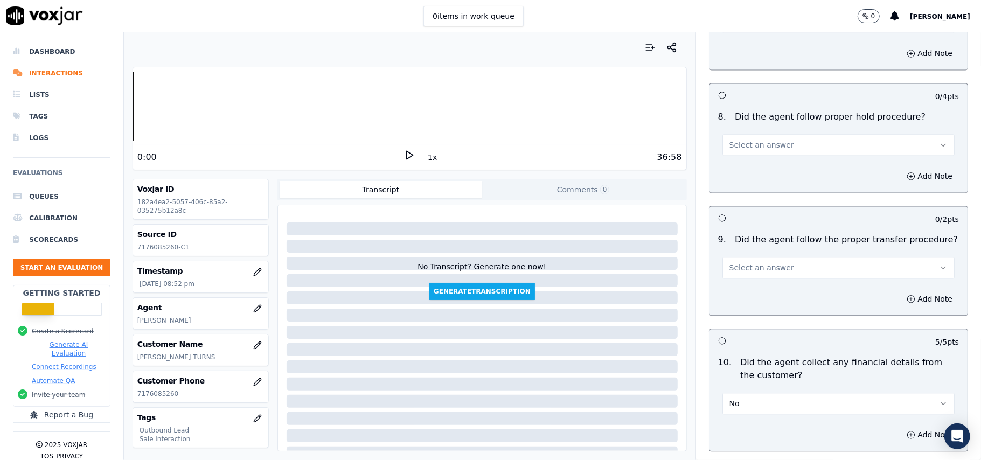
click at [752, 262] on span "Select an answer" at bounding box center [761, 267] width 65 height 11
click at [744, 319] on div "N/A" at bounding box center [815, 318] width 208 height 17
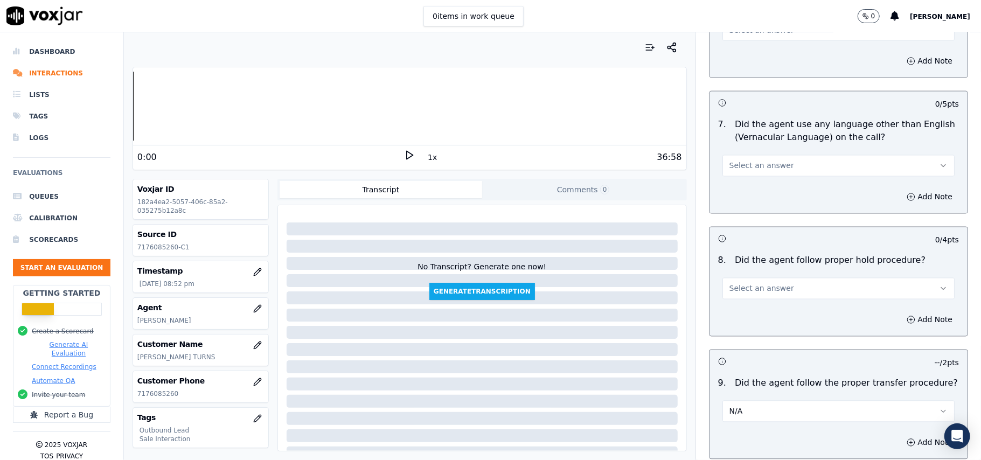
scroll to position [1681, 0]
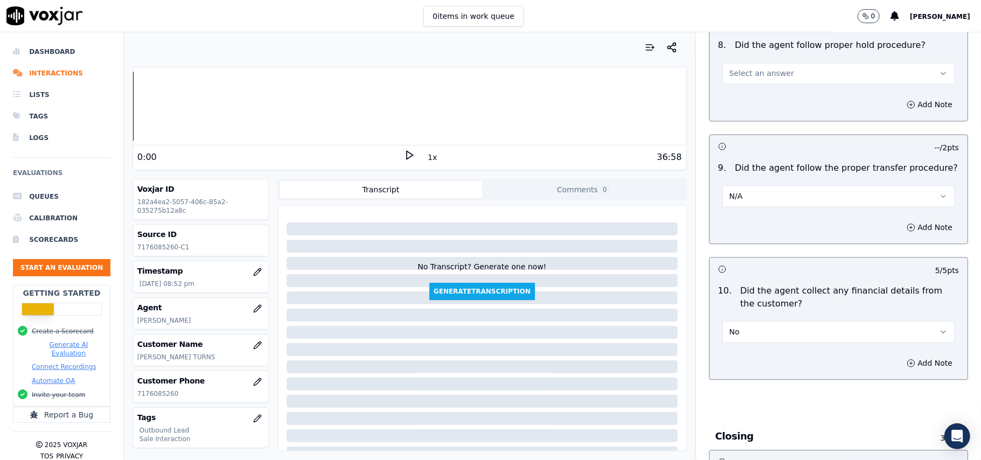
click at [763, 191] on button "N/A" at bounding box center [838, 196] width 232 height 22
click at [738, 227] on div "No" at bounding box center [815, 228] width 208 height 17
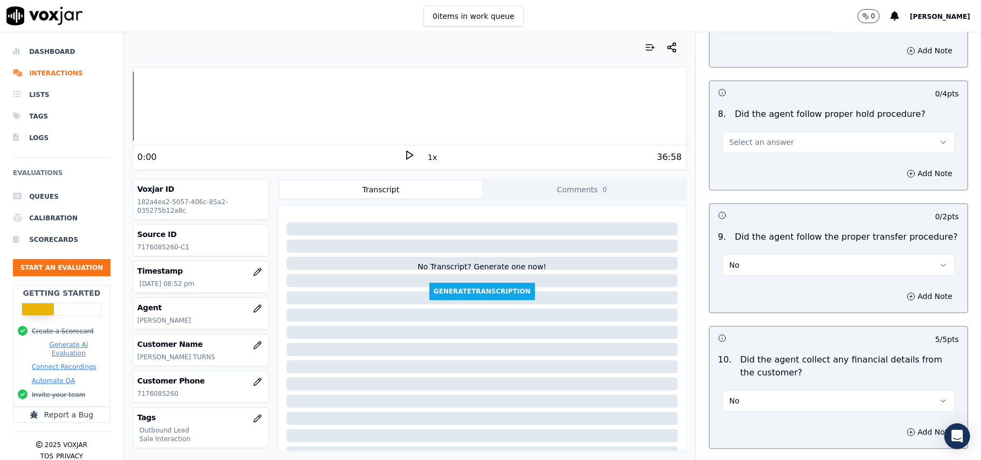
scroll to position [1537, 0]
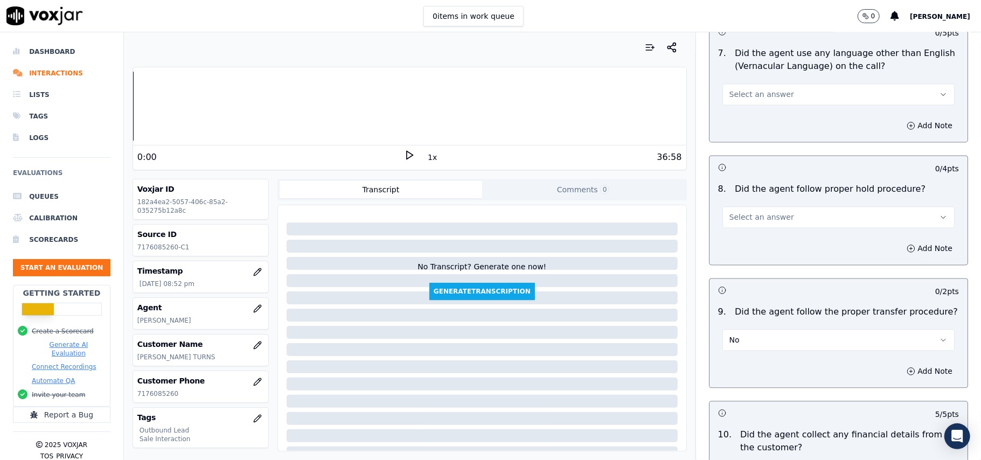
click at [737, 206] on button "Select an answer" at bounding box center [838, 217] width 232 height 22
click at [737, 233] on div "Yes" at bounding box center [815, 232] width 208 height 17
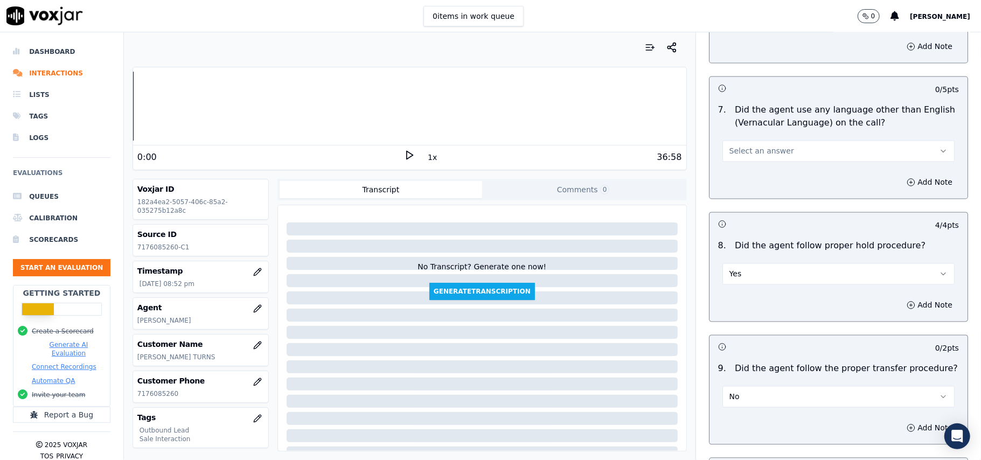
scroll to position [1394, 0]
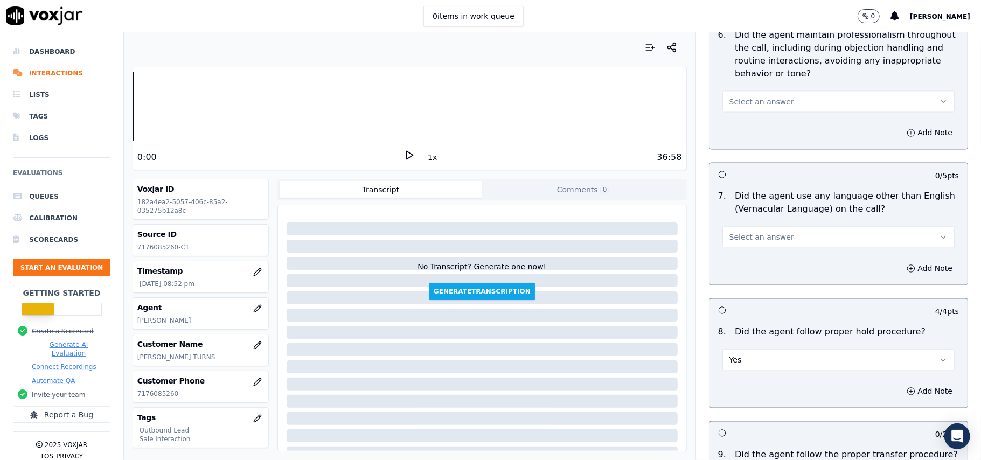
click at [759, 232] on span "Select an answer" at bounding box center [761, 237] width 65 height 11
click at [754, 265] on div "No" at bounding box center [815, 269] width 208 height 17
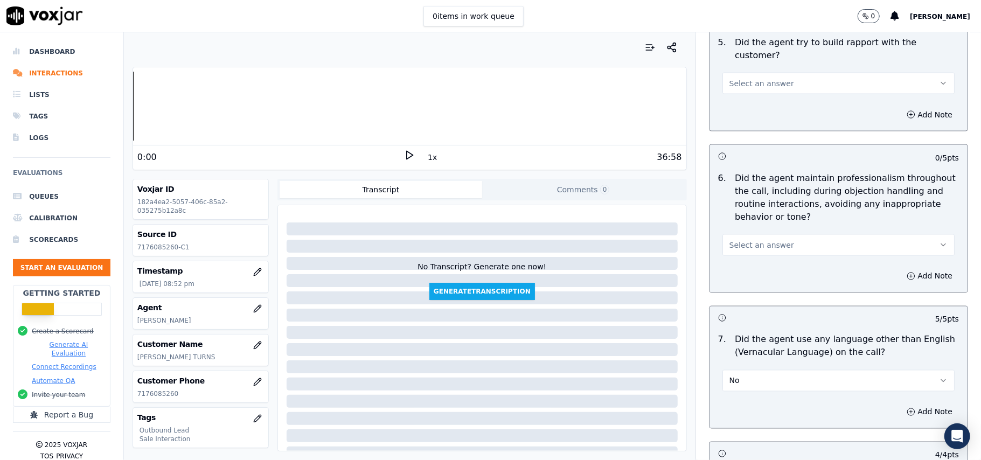
scroll to position [1250, 0]
click at [768, 240] on span "Select an answer" at bounding box center [761, 245] width 65 height 11
drag, startPoint x: 737, startPoint y: 261, endPoint x: 770, endPoint y: 261, distance: 32.3
click at [738, 261] on div "Yes" at bounding box center [815, 260] width 208 height 17
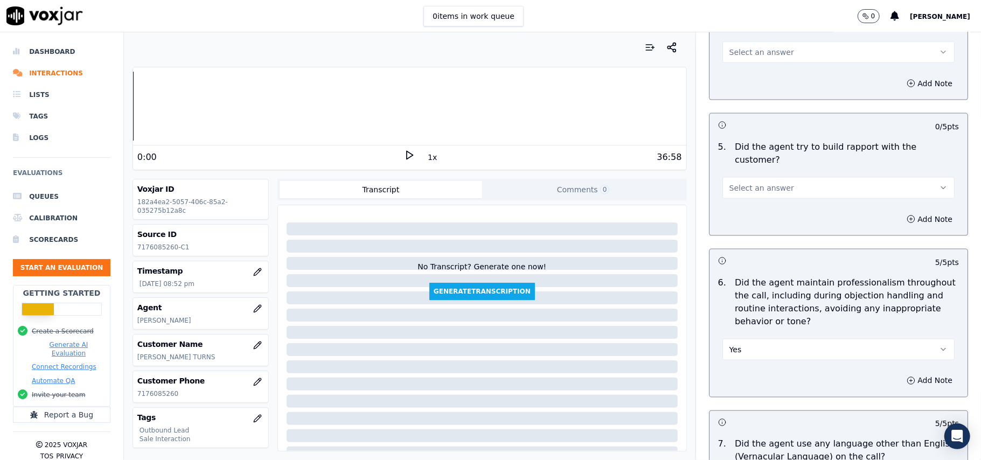
scroll to position [1035, 0]
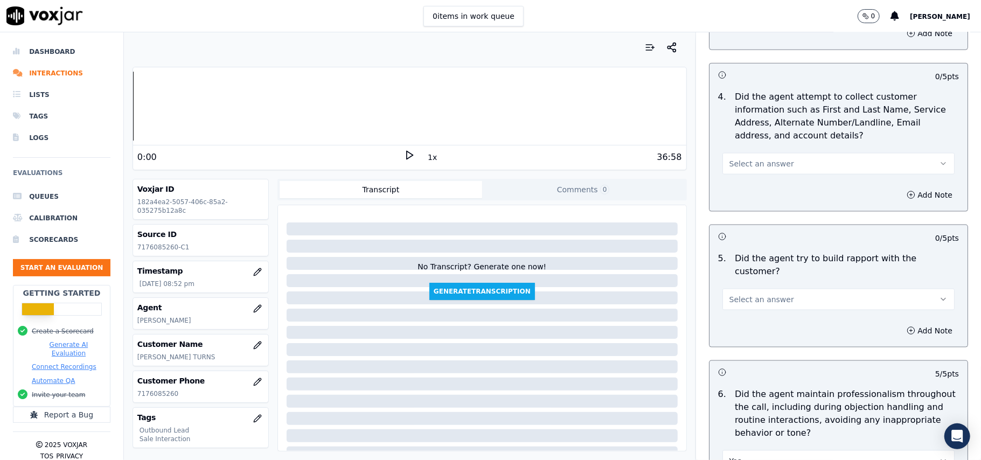
click at [740, 294] on span "Select an answer" at bounding box center [761, 299] width 65 height 11
click at [737, 317] on div "Yes" at bounding box center [815, 313] width 208 height 17
click at [742, 164] on span "Select an answer" at bounding box center [761, 163] width 65 height 11
click at [737, 194] on div "Yes" at bounding box center [815, 190] width 208 height 17
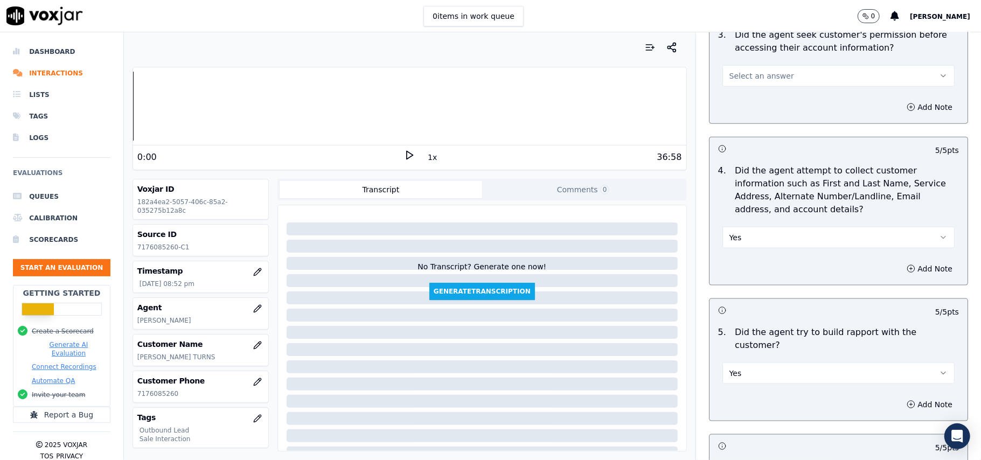
scroll to position [891, 0]
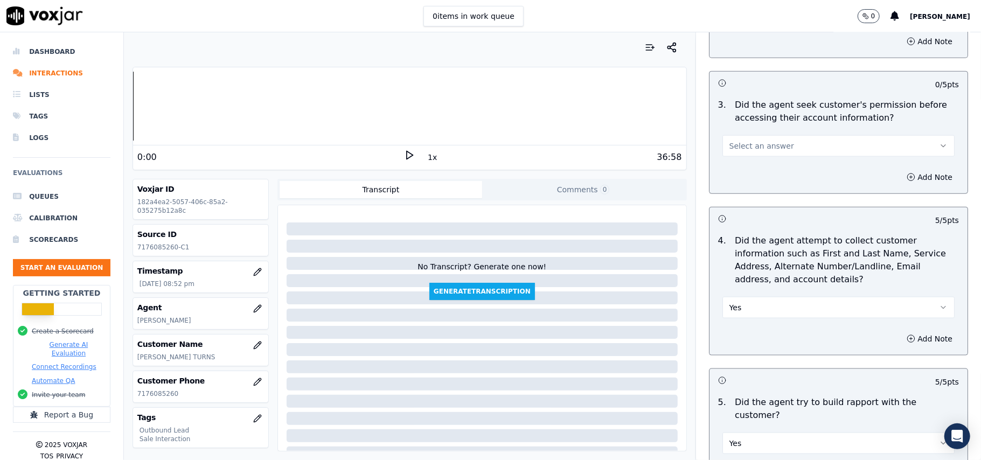
click at [768, 147] on span "Select an answer" at bounding box center [761, 146] width 65 height 11
click at [755, 179] on div "Yes" at bounding box center [815, 172] width 208 height 17
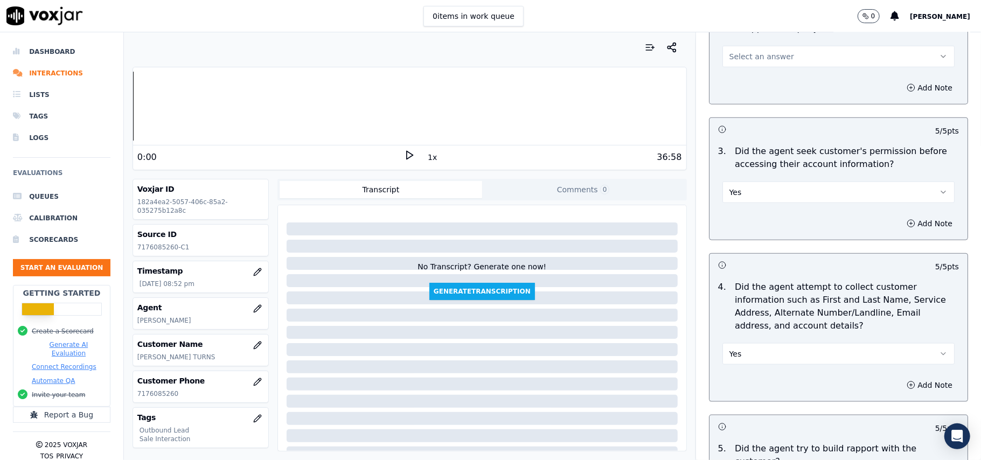
scroll to position [819, 0]
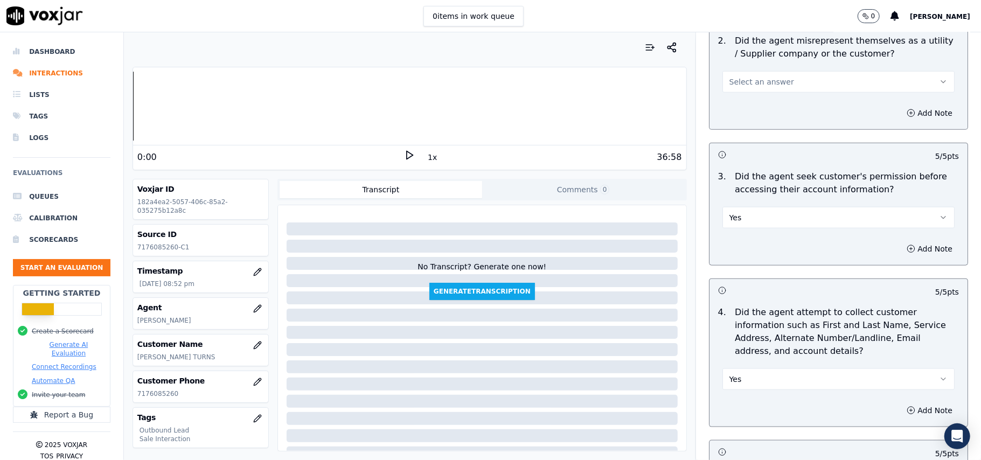
click at [756, 211] on button "Yes" at bounding box center [838, 218] width 232 height 22
click at [744, 213] on button "Yes" at bounding box center [838, 218] width 232 height 22
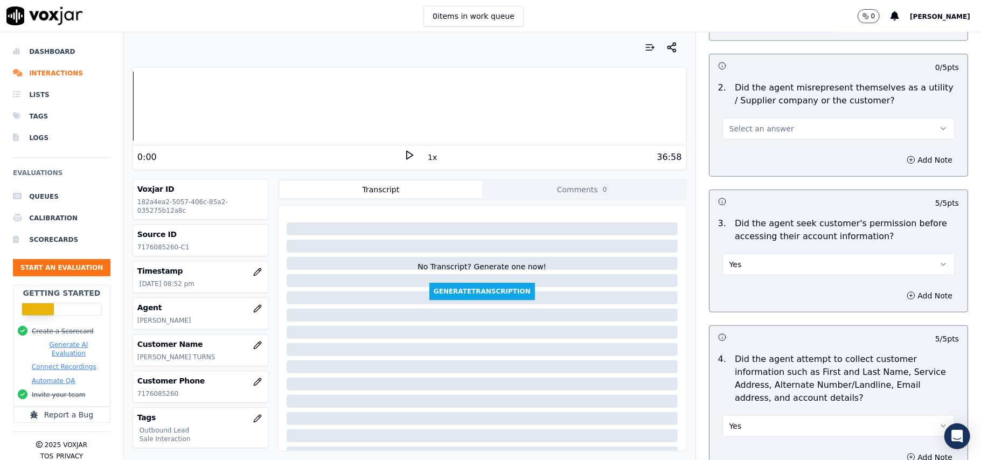
scroll to position [748, 0]
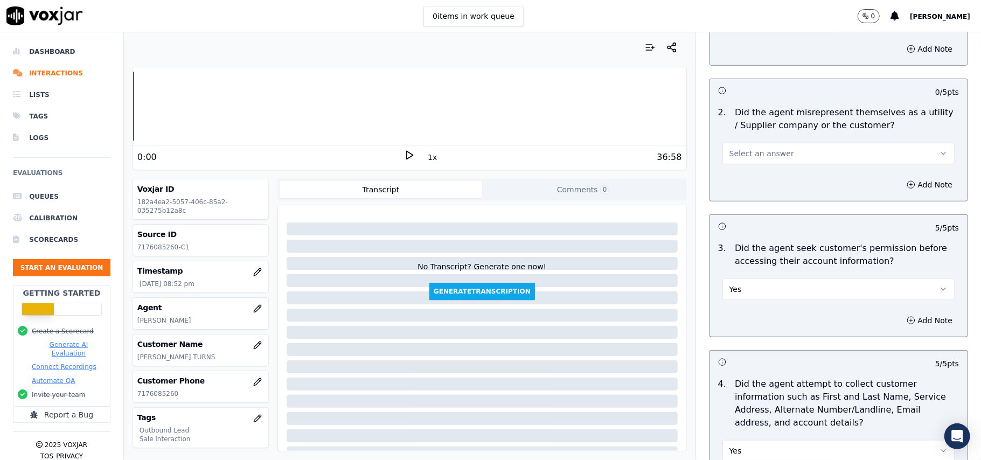
click at [744, 151] on span "Select an answer" at bounding box center [761, 153] width 65 height 11
click at [737, 185] on div "Yes" at bounding box center [815, 179] width 208 height 17
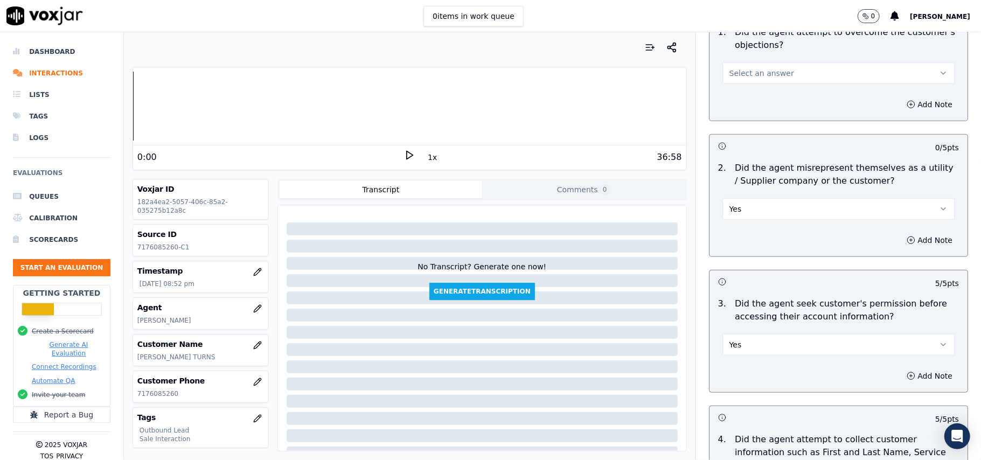
scroll to position [532, 0]
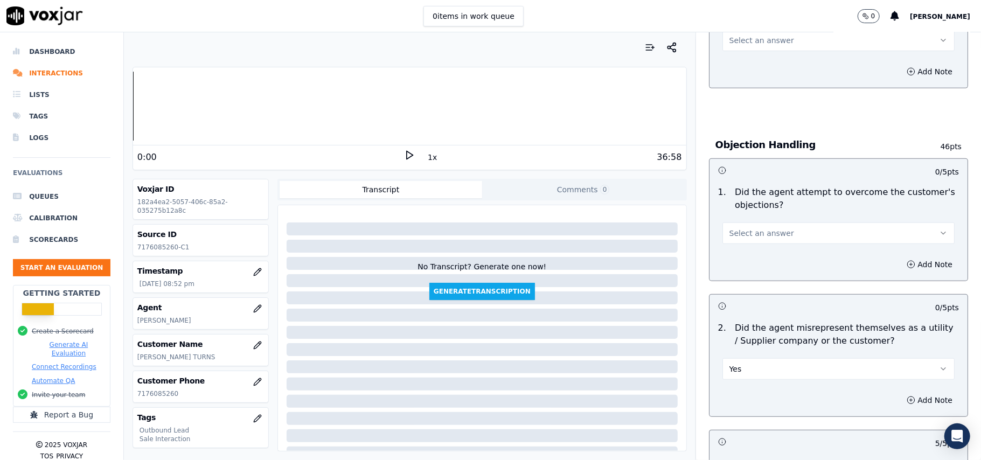
click at [743, 232] on span "Select an answer" at bounding box center [761, 233] width 65 height 11
click at [738, 255] on div "Yes" at bounding box center [815, 258] width 208 height 17
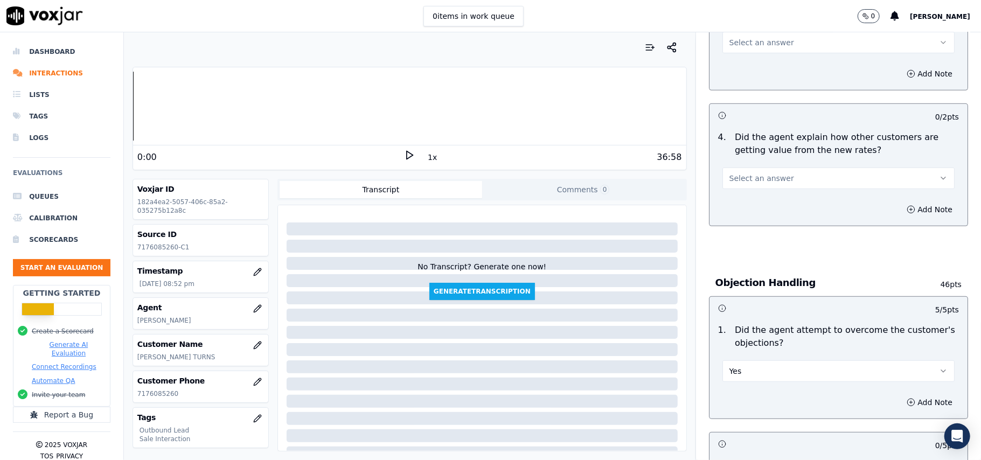
scroll to position [388, 0]
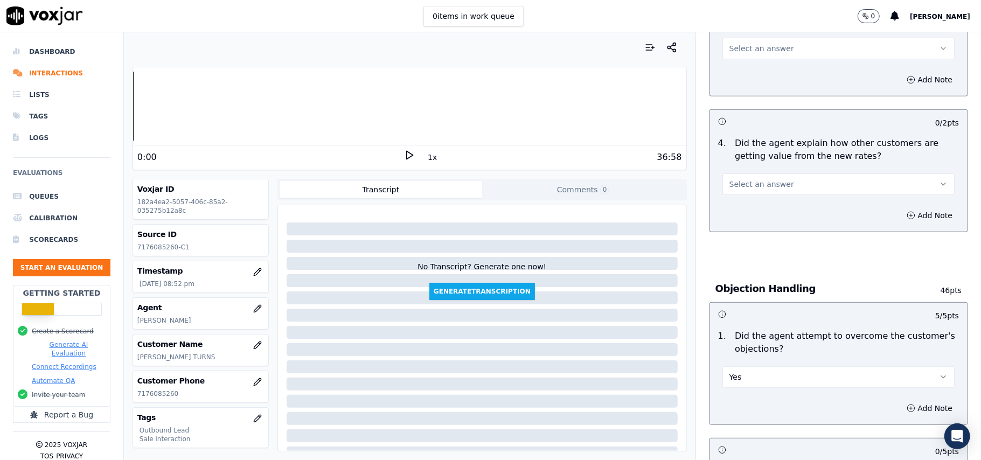
click at [744, 190] on span "Select an answer" at bounding box center [761, 184] width 65 height 11
click at [723, 215] on div "Yes" at bounding box center [815, 209] width 208 height 17
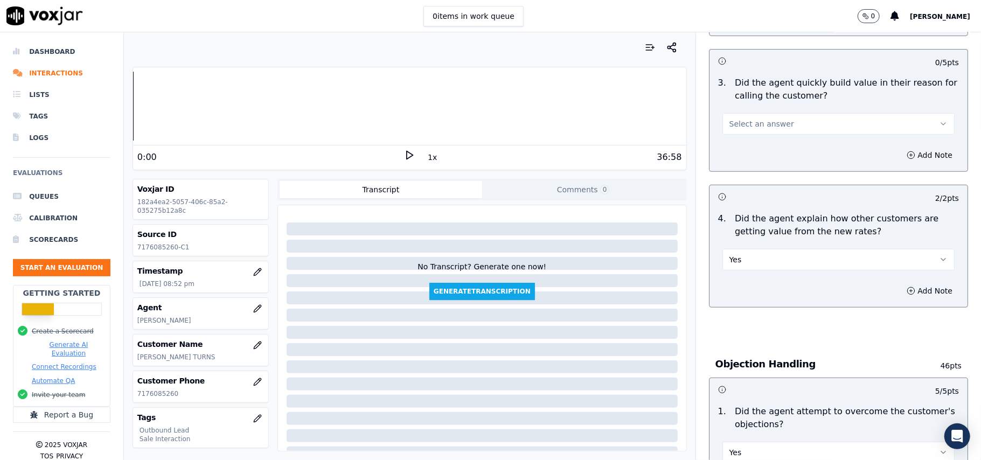
scroll to position [245, 0]
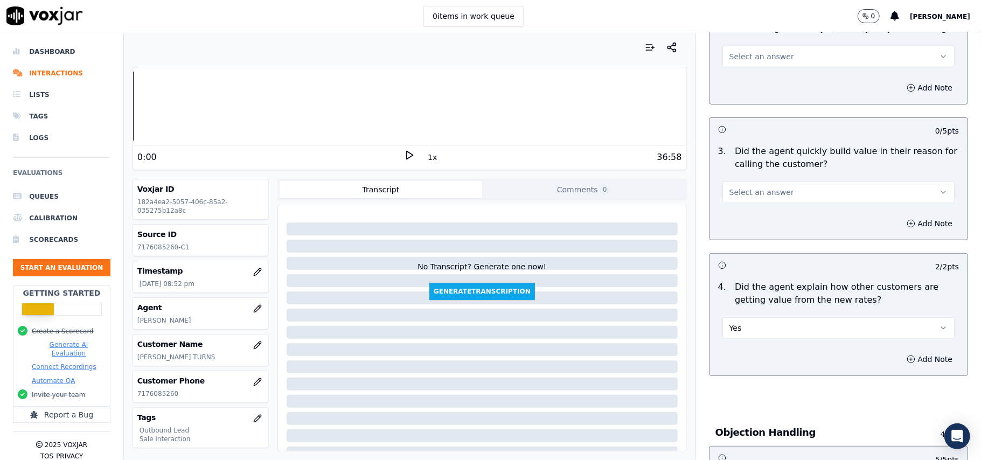
click at [729, 184] on button "Select an answer" at bounding box center [838, 193] width 232 height 22
click at [718, 213] on span at bounding box center [719, 217] width 8 height 8
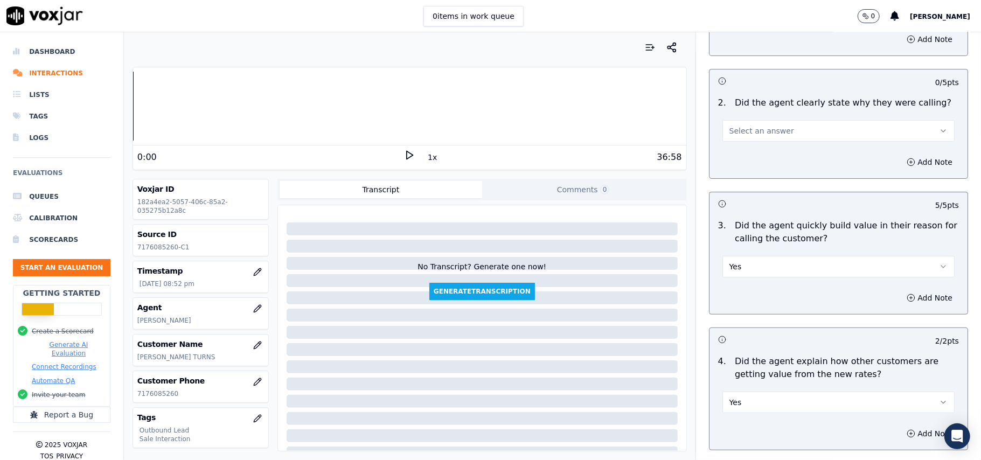
scroll to position [101, 0]
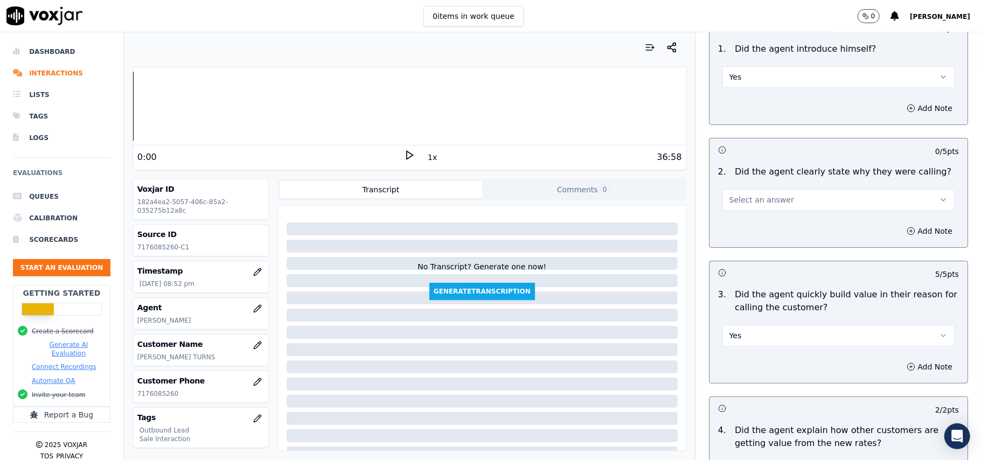
click at [780, 199] on button "Select an answer" at bounding box center [838, 200] width 232 height 22
click at [737, 221] on div "Yes" at bounding box center [815, 224] width 208 height 17
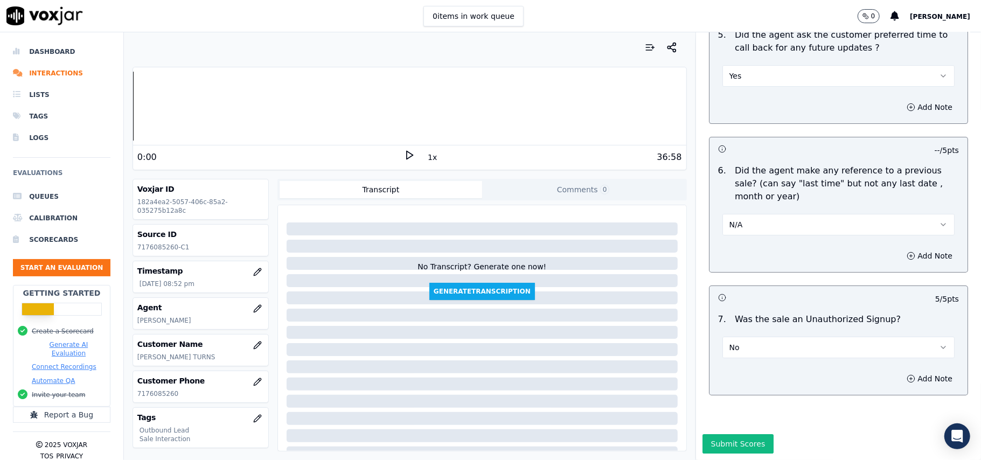
scroll to position [2687, 0]
click at [705, 434] on button "Submit Scores" at bounding box center [738, 443] width 72 height 19
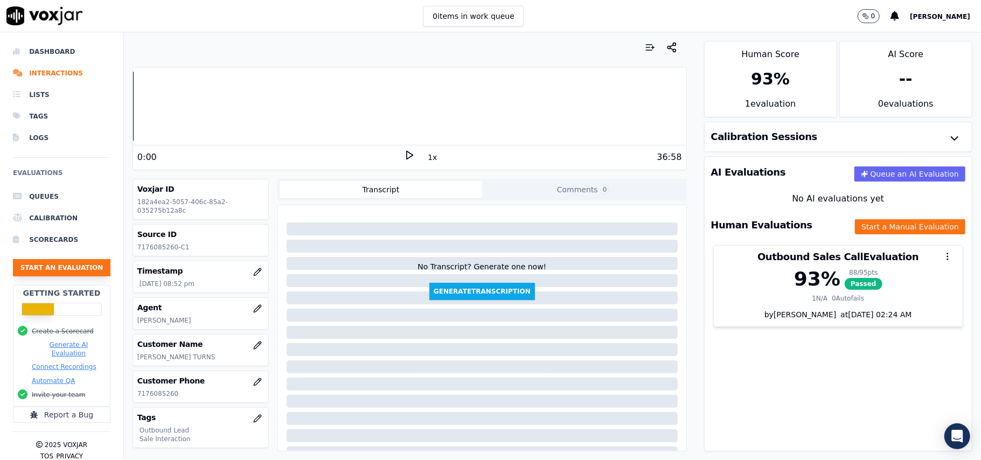
click at [24, 265] on button "Start an Evaluation" at bounding box center [61, 267] width 97 height 17
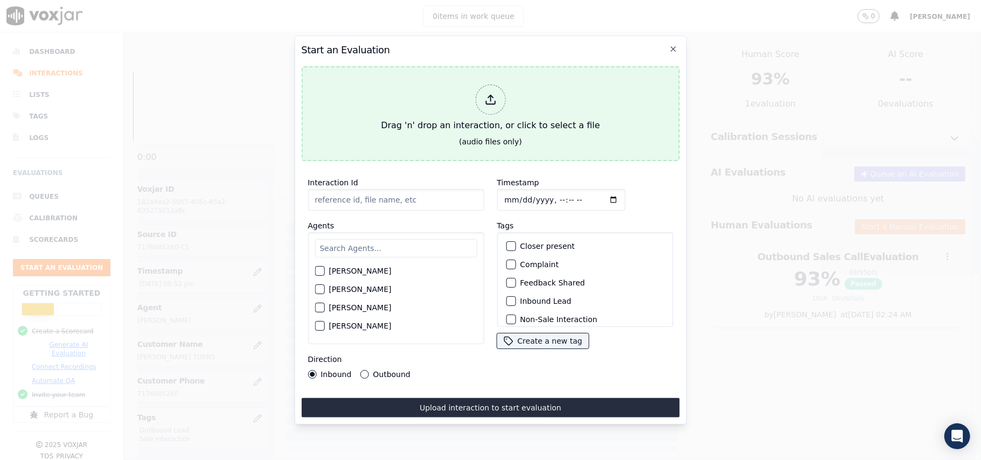
click at [483, 92] on div at bounding box center [490, 100] width 30 height 30
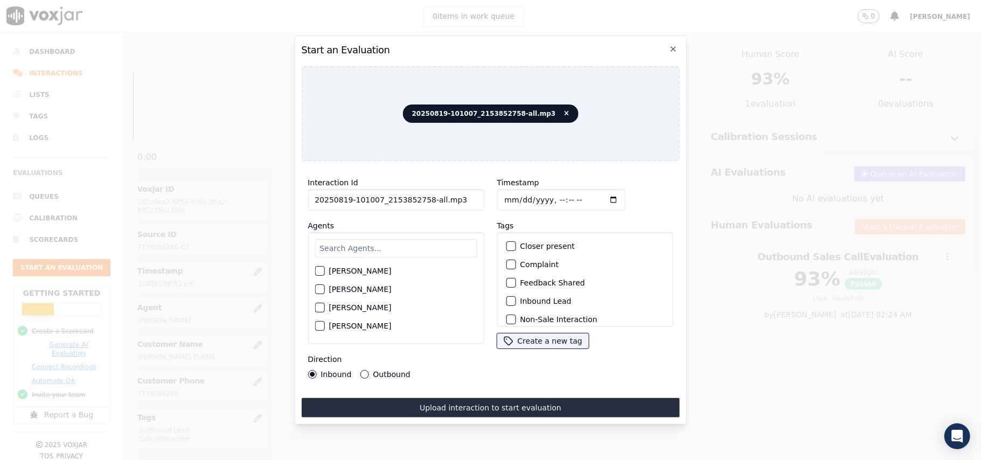
drag, startPoint x: 438, startPoint y: 194, endPoint x: 423, endPoint y: 194, distance: 15.1
click at [423, 194] on input "20250819-101007_2153852758-all.mp3" at bounding box center [396, 200] width 176 height 22
type input "20250819-101007_2153852758-C1"
click at [514, 190] on input "Timestamp" at bounding box center [561, 200] width 128 height 22
type input "[DATE]T20:54"
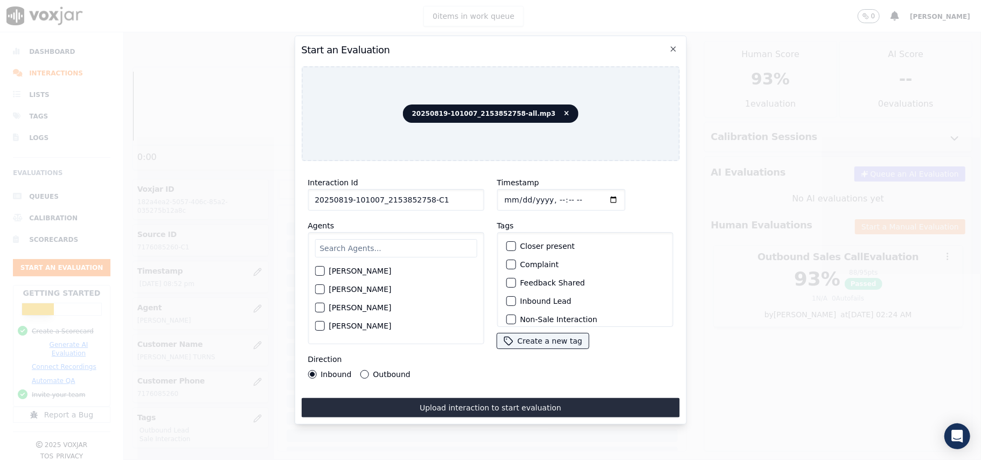
click at [429, 243] on input "text" at bounding box center [396, 248] width 162 height 18
paste input "[PERSON_NAME]"
type input "[PERSON_NAME]"
click at [321, 270] on div "button" at bounding box center [319, 274] width 8 height 8
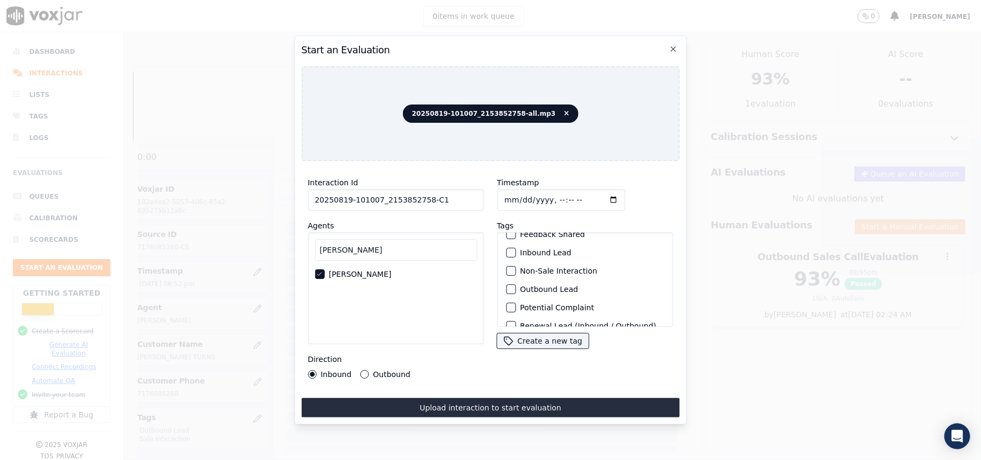
scroll to position [94, 0]
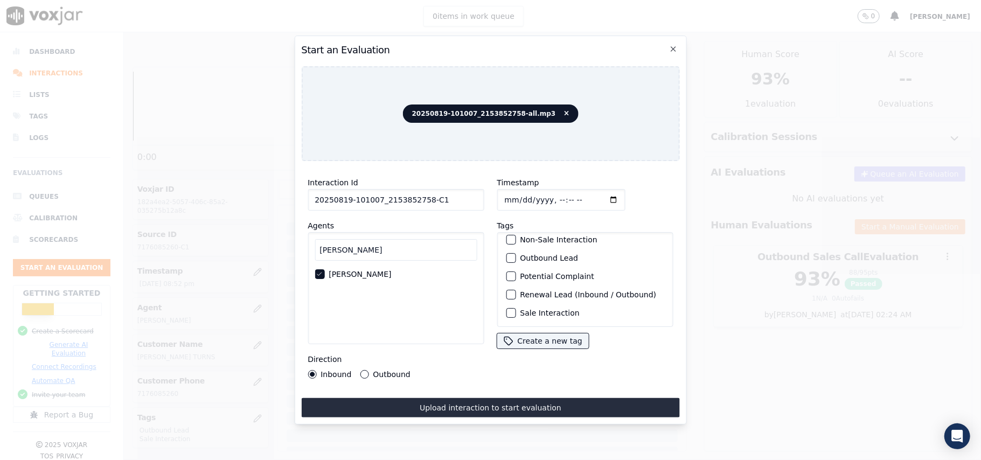
click at [509, 308] on button "Sale Interaction" at bounding box center [511, 313] width 10 height 10
click at [510, 308] on button "Sale Interaction" at bounding box center [511, 313] width 10 height 10
click at [507, 254] on div "button" at bounding box center [510, 258] width 8 height 8
click at [506, 294] on div "button" at bounding box center [510, 298] width 8 height 8
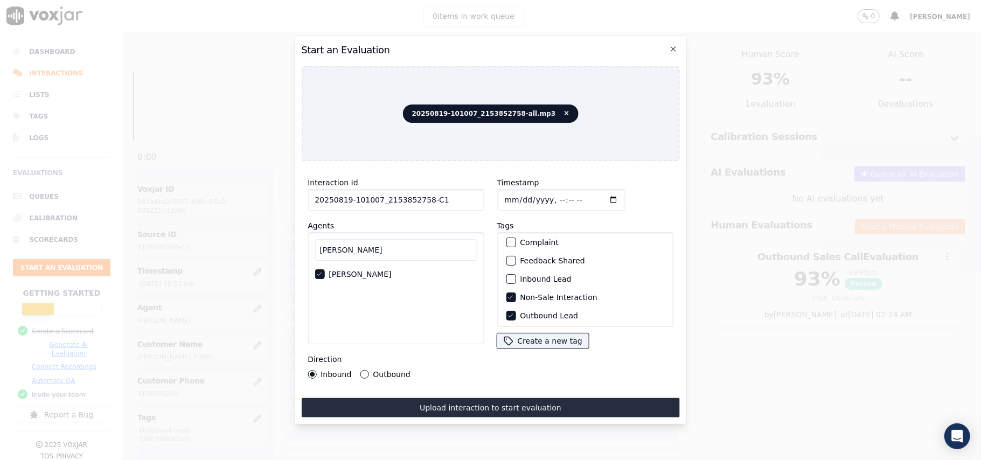
click at [379, 371] on label "Outbound" at bounding box center [391, 375] width 37 height 8
click at [368, 370] on button "Outbound" at bounding box center [364, 374] width 9 height 9
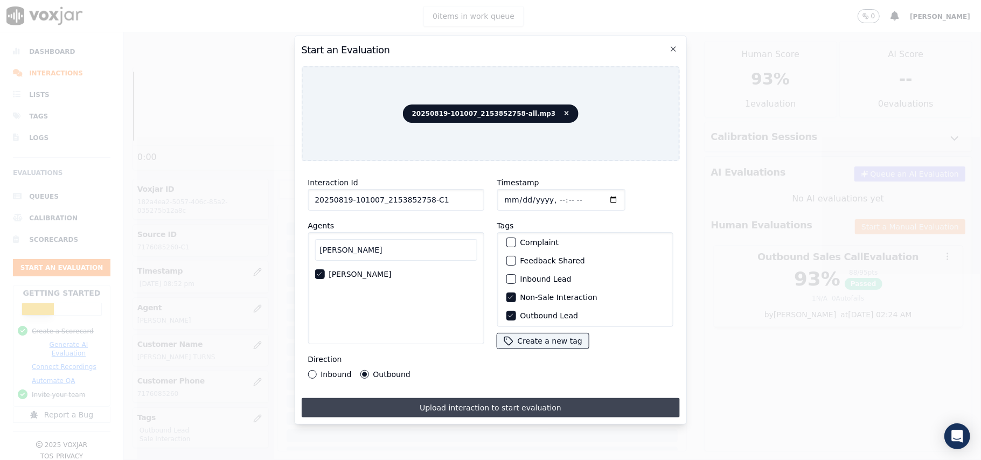
click at [464, 398] on button "Upload interaction to start evaluation" at bounding box center [490, 407] width 378 height 19
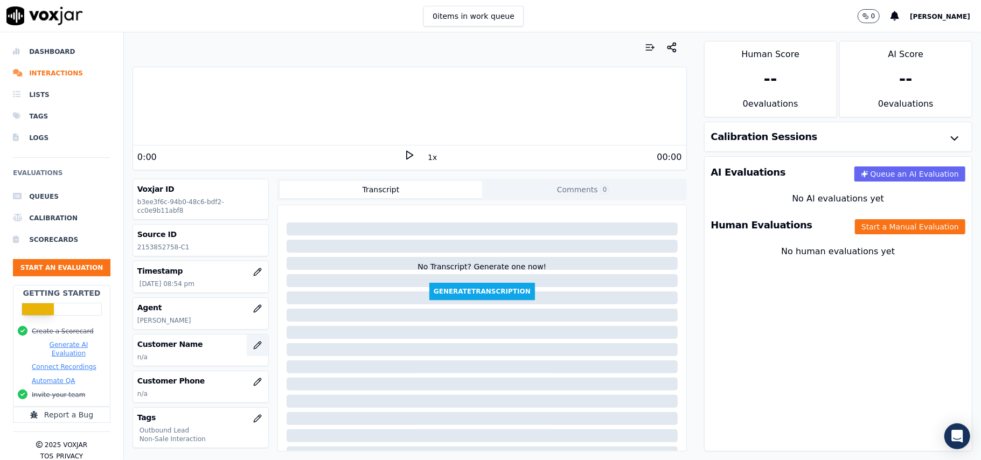
click at [253, 345] on icon "button" at bounding box center [257, 345] width 9 height 9
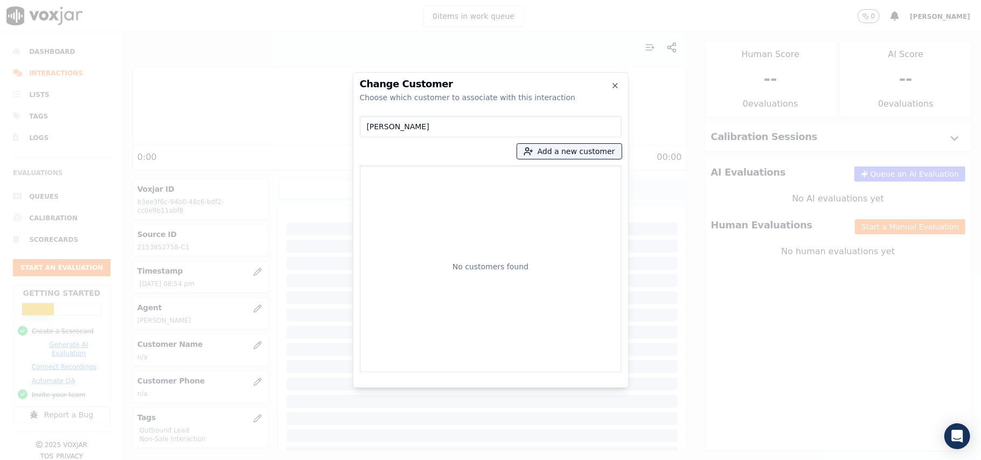
click at [369, 125] on input "[PERSON_NAME]" at bounding box center [491, 127] width 262 height 22
type input "[PERSON_NAME]"
click at [559, 158] on button "Add a new customer" at bounding box center [569, 151] width 104 height 15
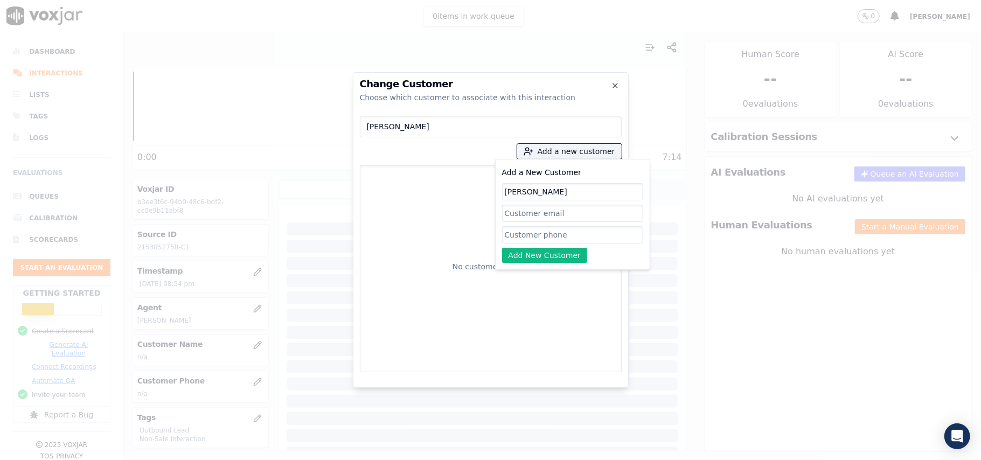
click at [507, 192] on input "[PERSON_NAME]" at bounding box center [572, 191] width 141 height 17
type input "[PERSON_NAME]"
click at [537, 238] on input "Add a New Customer" at bounding box center [572, 234] width 141 height 17
paste input "4195599834"
type input "4195599834"
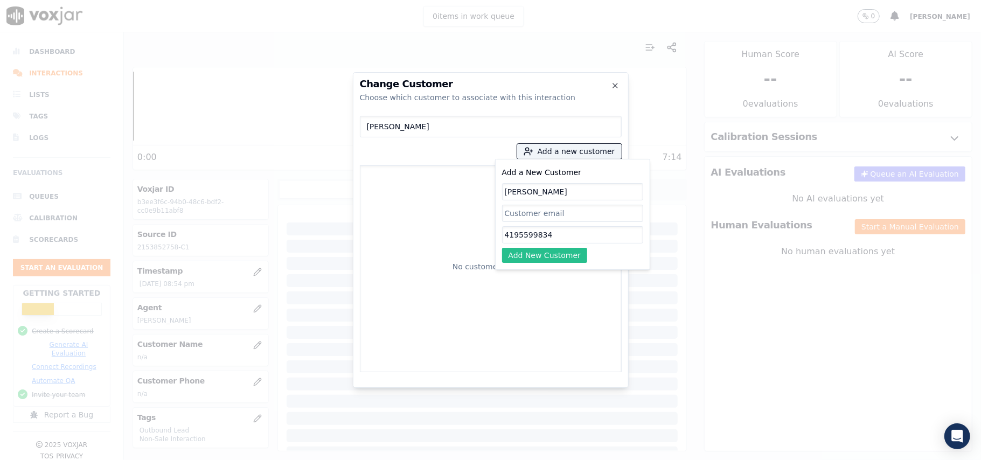
click at [522, 253] on button "Add New Customer" at bounding box center [545, 255] width 86 height 15
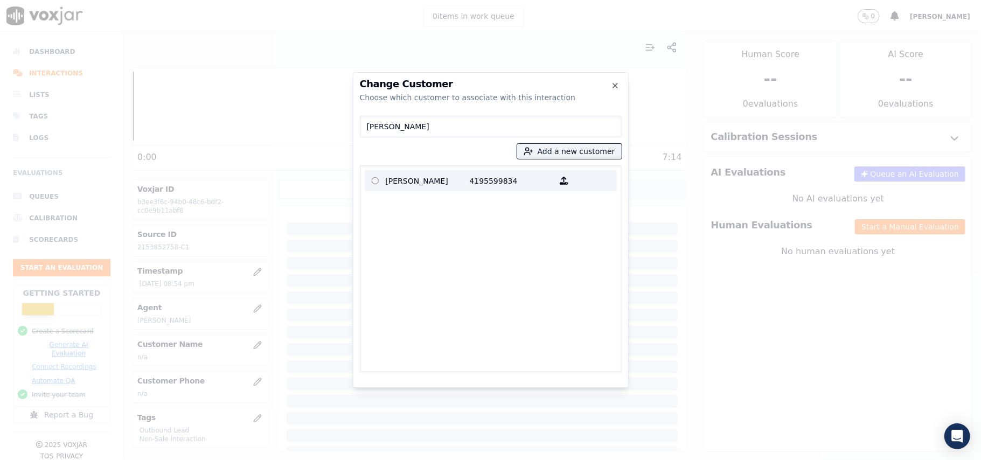
click at [521, 181] on p "4195599834" at bounding box center [512, 180] width 84 height 17
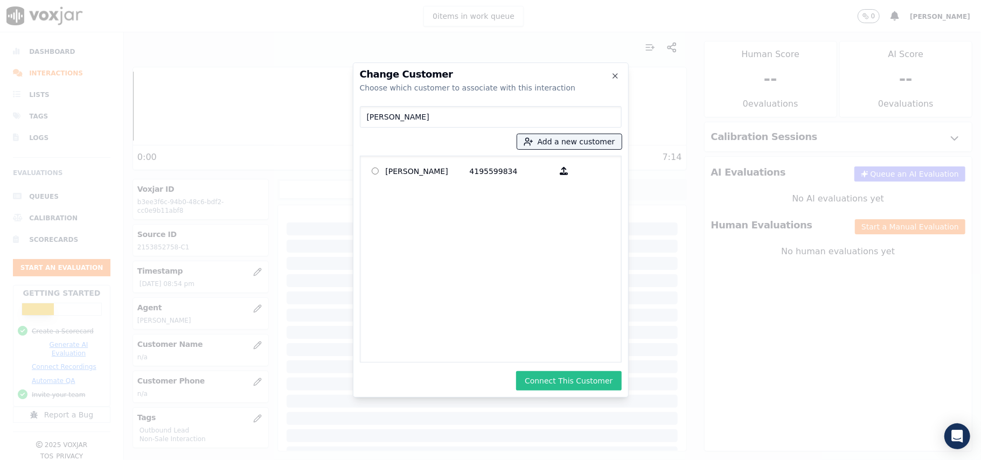
click at [574, 371] on button "Connect This Customer" at bounding box center [568, 380] width 105 height 19
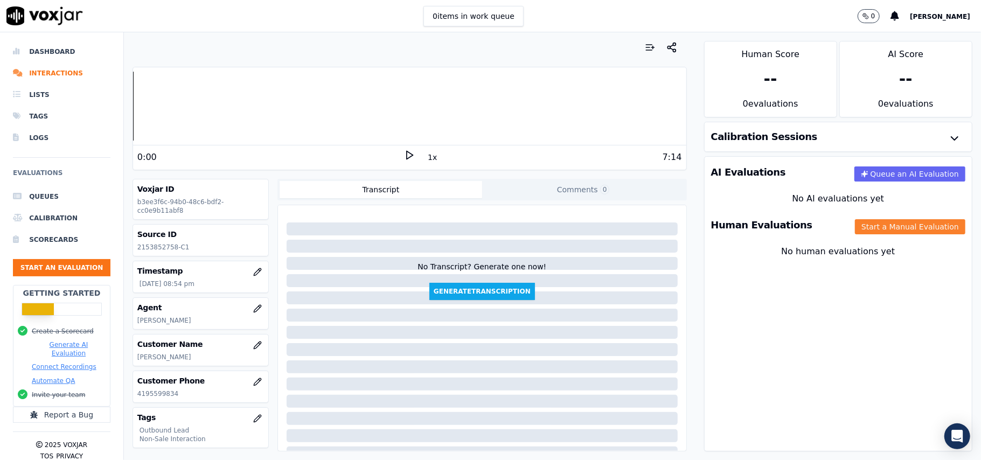
click at [886, 228] on button "Start a Manual Evaluation" at bounding box center [910, 226] width 110 height 15
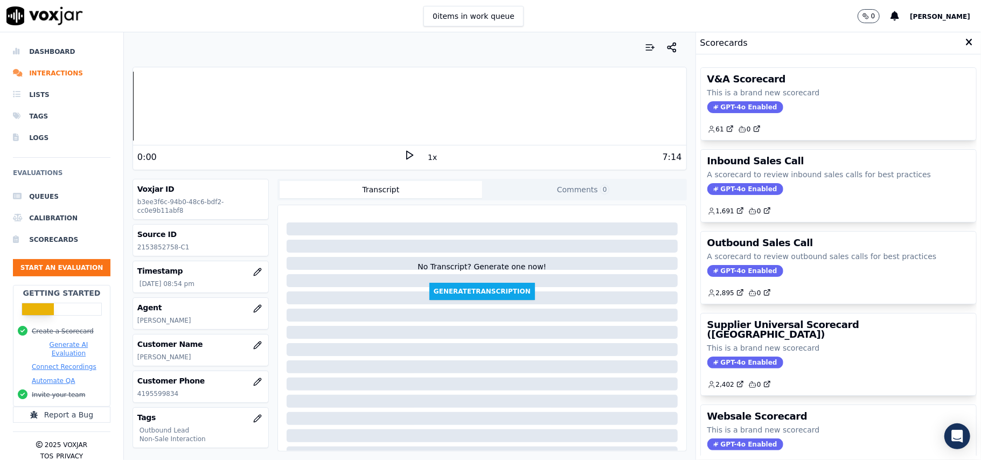
click at [727, 276] on span "GPT-4o Enabled" at bounding box center [745, 271] width 76 height 12
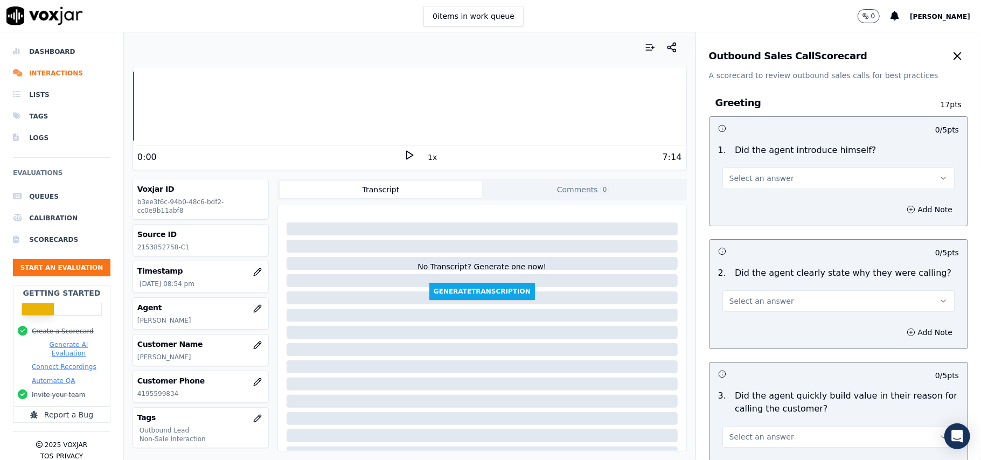
click at [768, 179] on span "Select an answer" at bounding box center [761, 178] width 65 height 11
click at [770, 199] on div "Yes" at bounding box center [815, 202] width 208 height 17
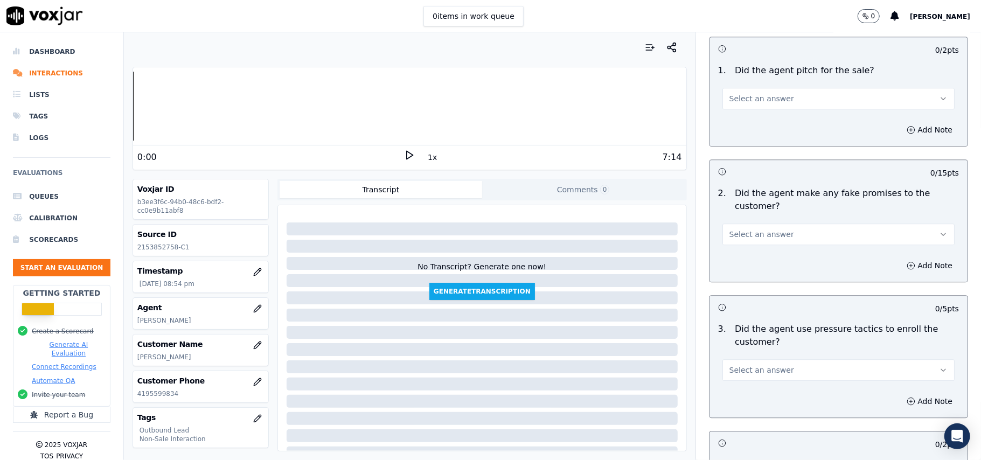
scroll to position [2687, 0]
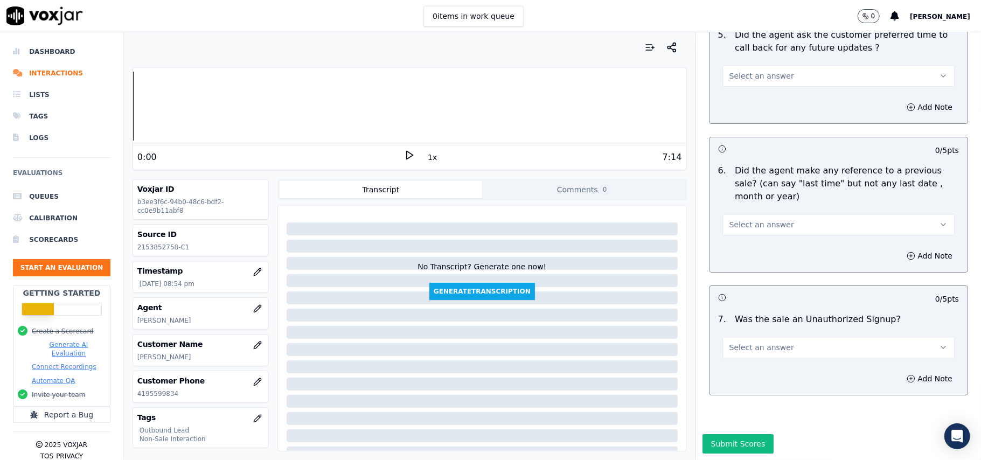
click at [754, 337] on button "Select an answer" at bounding box center [838, 348] width 232 height 22
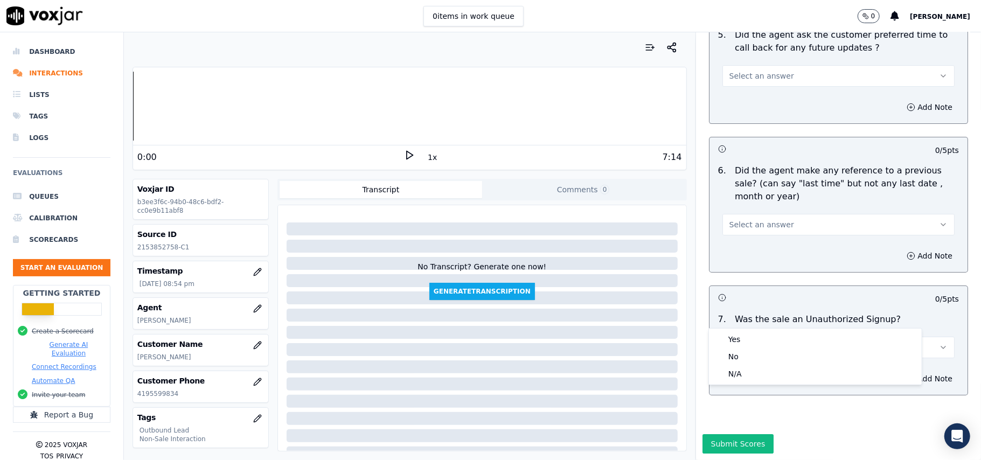
click at [737, 382] on div "Yes No N/A" at bounding box center [815, 357] width 213 height 56
click at [734, 369] on div "N/A" at bounding box center [815, 373] width 208 height 17
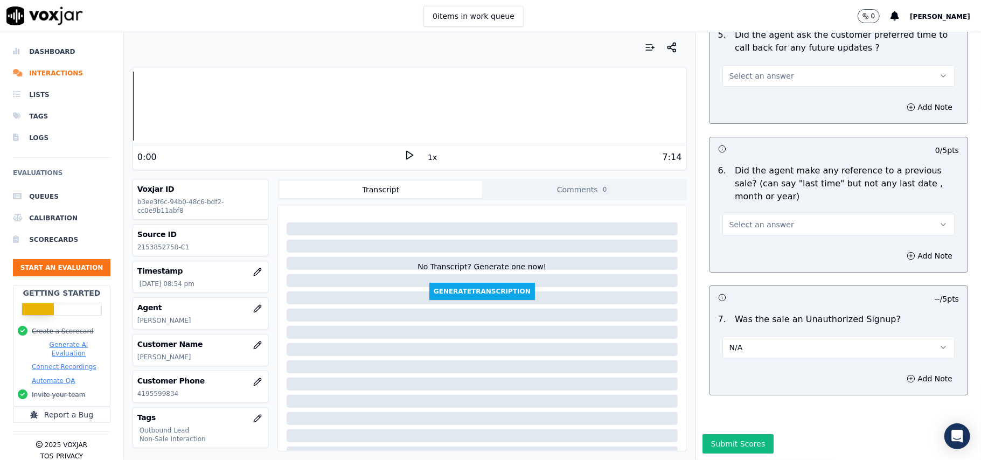
click at [729, 219] on span "Select an answer" at bounding box center [761, 224] width 65 height 11
click at [750, 248] on div "N/A" at bounding box center [815, 250] width 208 height 17
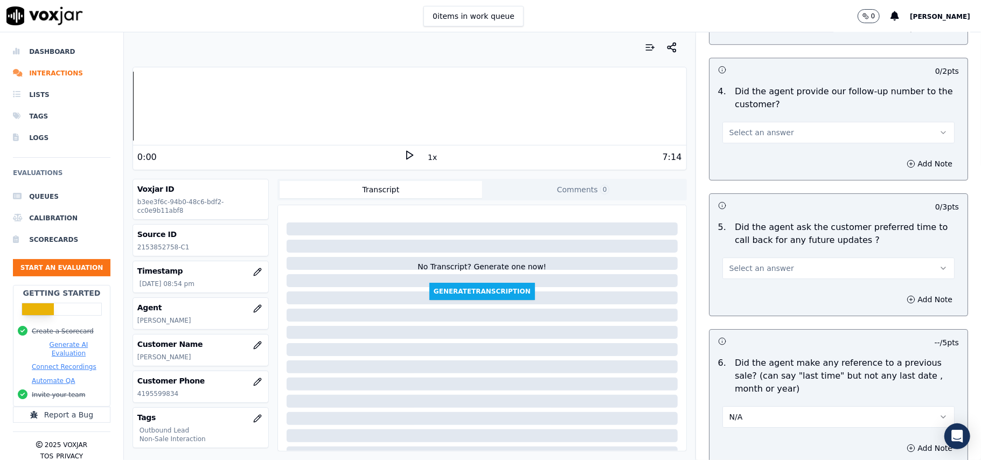
scroll to position [2399, 0]
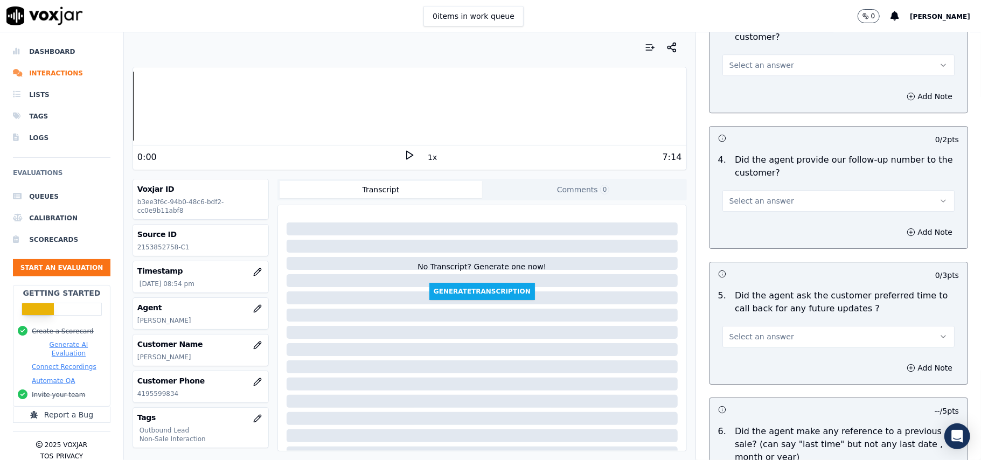
click at [753, 331] on span "Select an answer" at bounding box center [761, 336] width 65 height 11
click at [763, 367] on div "No" at bounding box center [815, 371] width 208 height 17
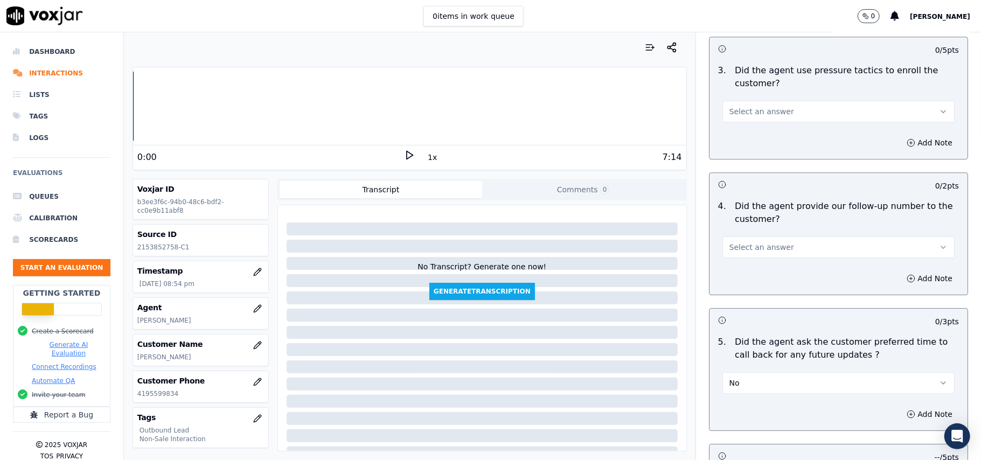
scroll to position [2327, 0]
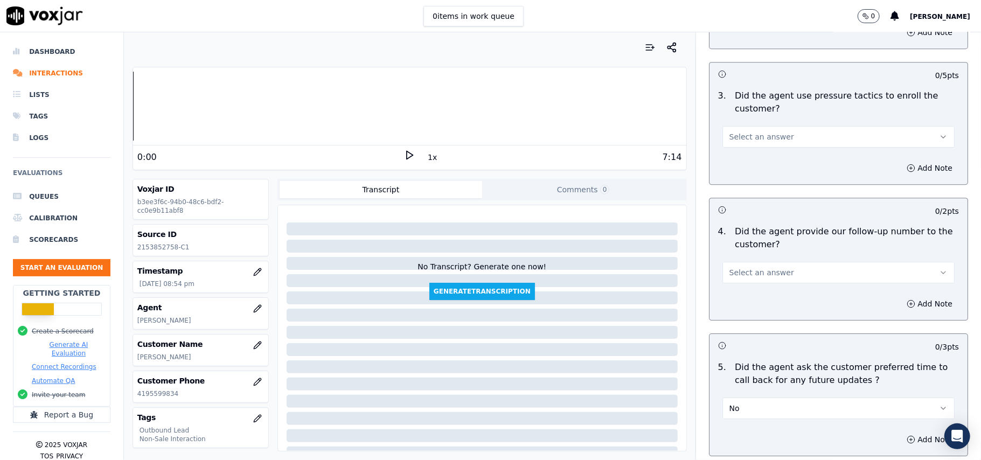
click at [737, 403] on button "No" at bounding box center [838, 409] width 232 height 22
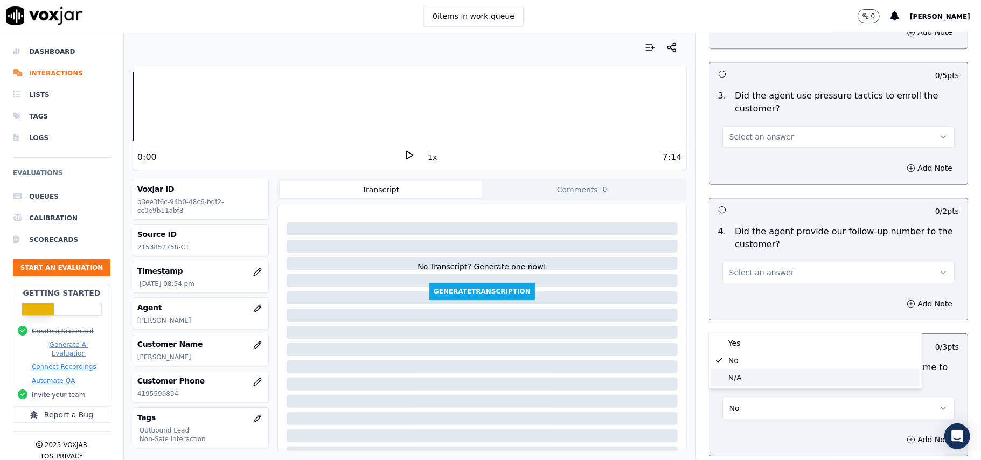
click at [745, 382] on div "N/A" at bounding box center [815, 377] width 208 height 17
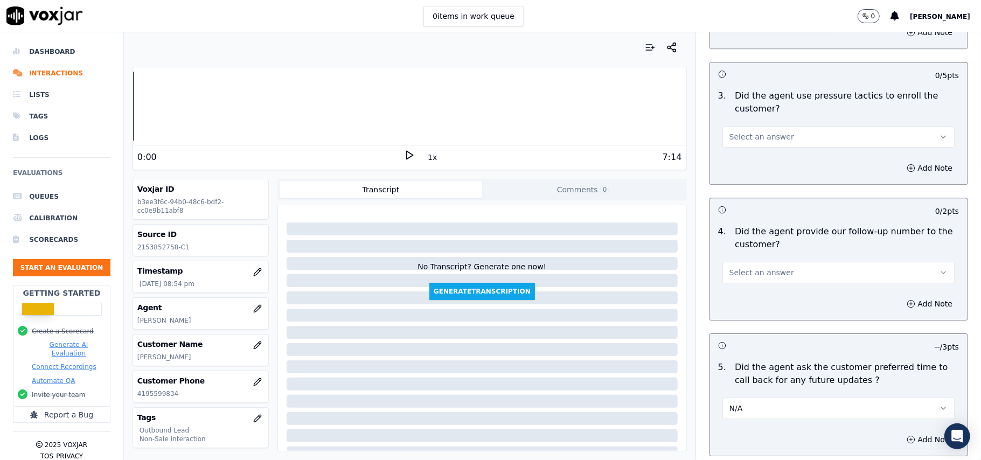
click at [762, 274] on button "Select an answer" at bounding box center [838, 273] width 232 height 22
click at [738, 326] on div "N/A" at bounding box center [815, 324] width 208 height 17
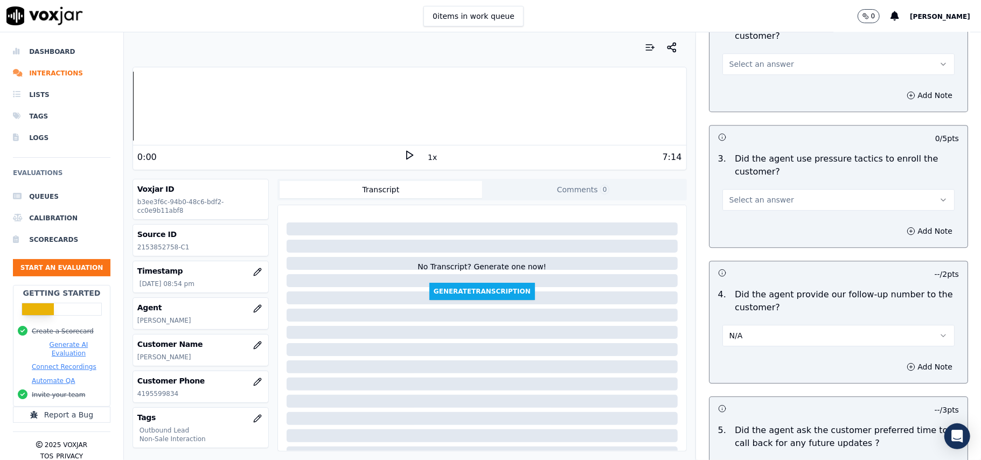
scroll to position [2184, 0]
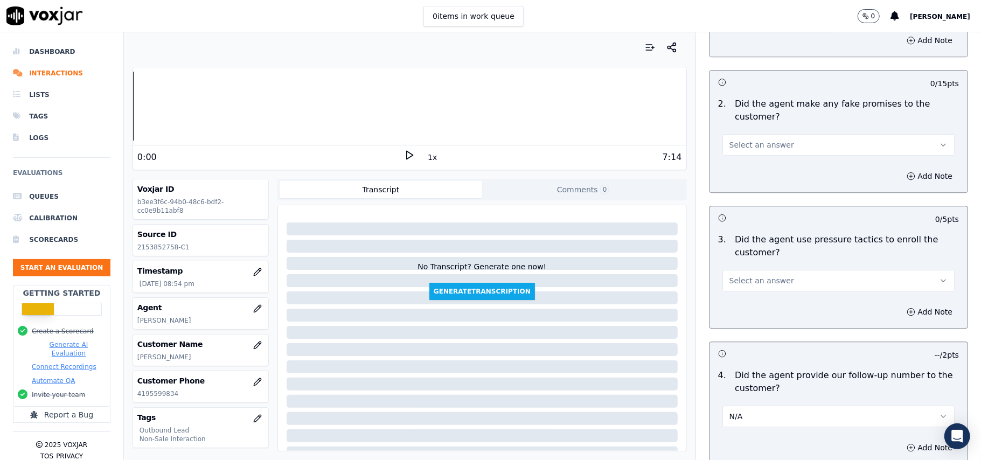
click at [783, 272] on button "Select an answer" at bounding box center [838, 281] width 232 height 22
click at [783, 307] on div "No" at bounding box center [815, 314] width 208 height 17
click at [730, 140] on span "Select an answer" at bounding box center [761, 145] width 65 height 11
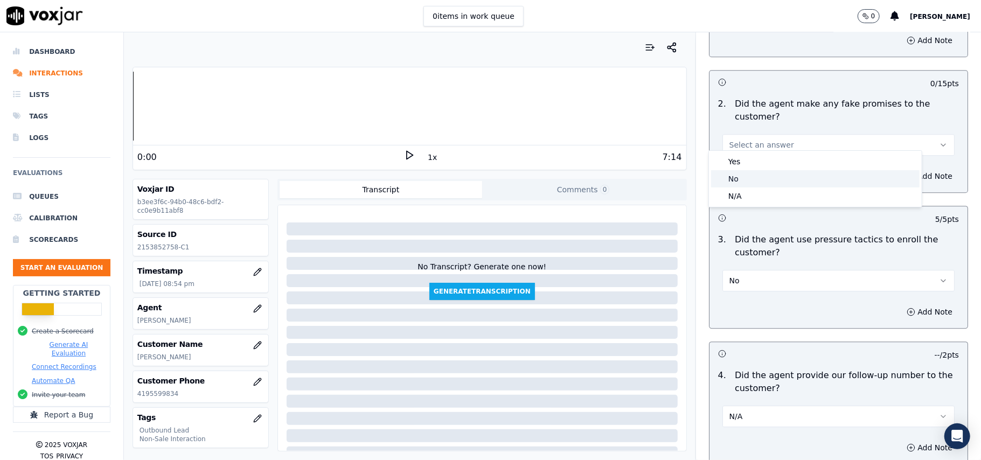
click at [741, 170] on div "No" at bounding box center [815, 178] width 208 height 17
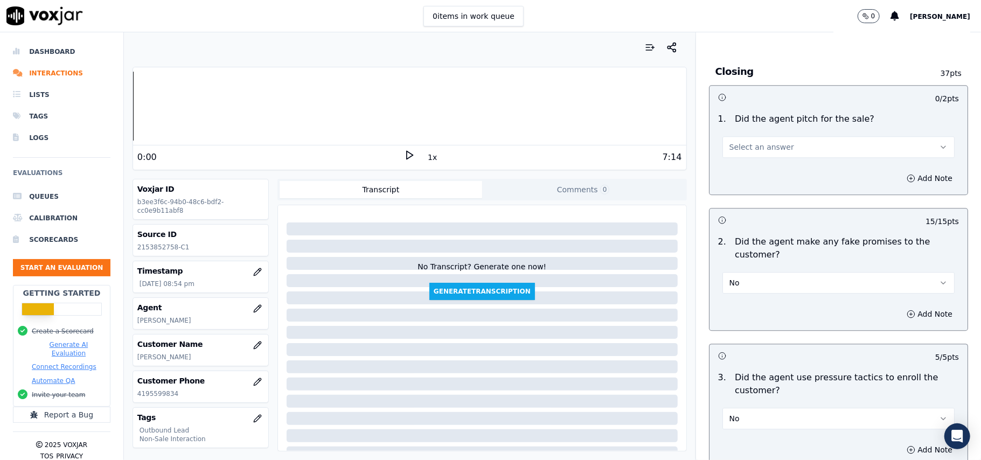
scroll to position [2040, 0]
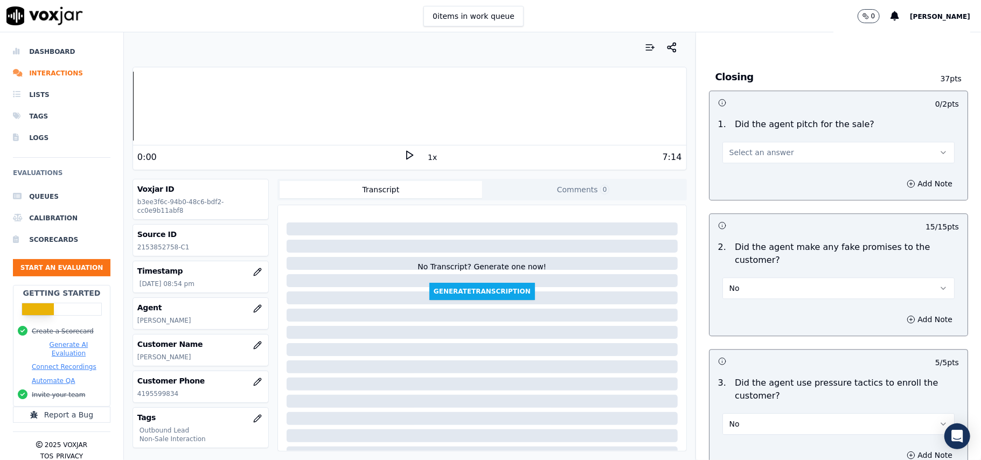
click at [769, 131] on div "Select an answer" at bounding box center [838, 147] width 249 height 32
click at [770, 149] on span "Select an answer" at bounding box center [761, 152] width 65 height 11
click at [757, 175] on div "Yes" at bounding box center [815, 169] width 208 height 17
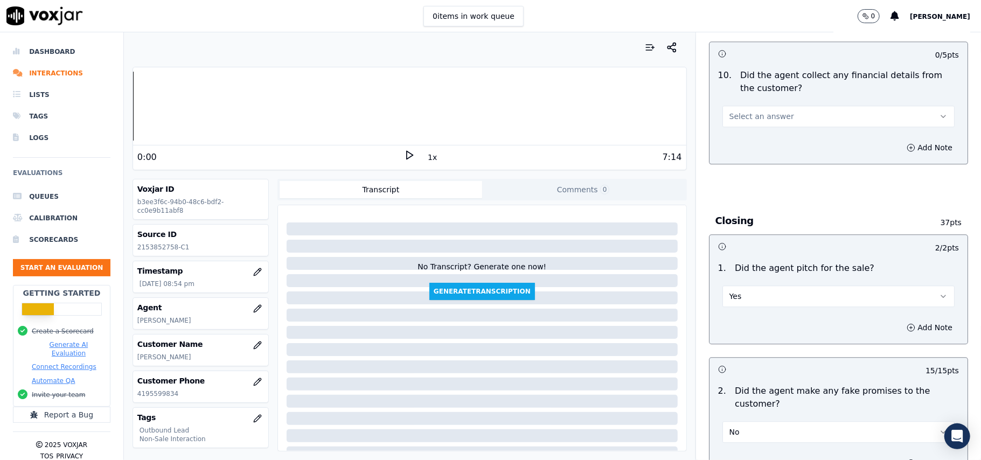
scroll to position [1753, 0]
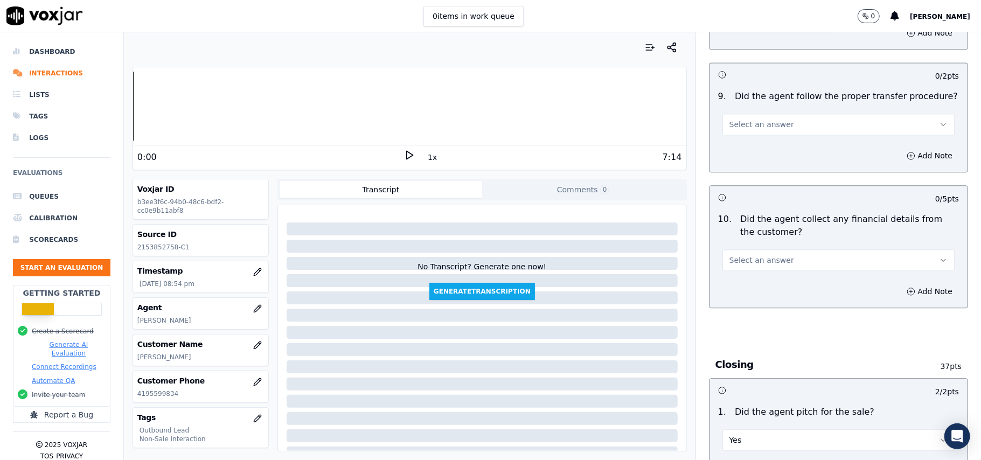
click at [778, 251] on button "Select an answer" at bounding box center [838, 260] width 232 height 22
click at [745, 294] on div "No" at bounding box center [815, 293] width 208 height 17
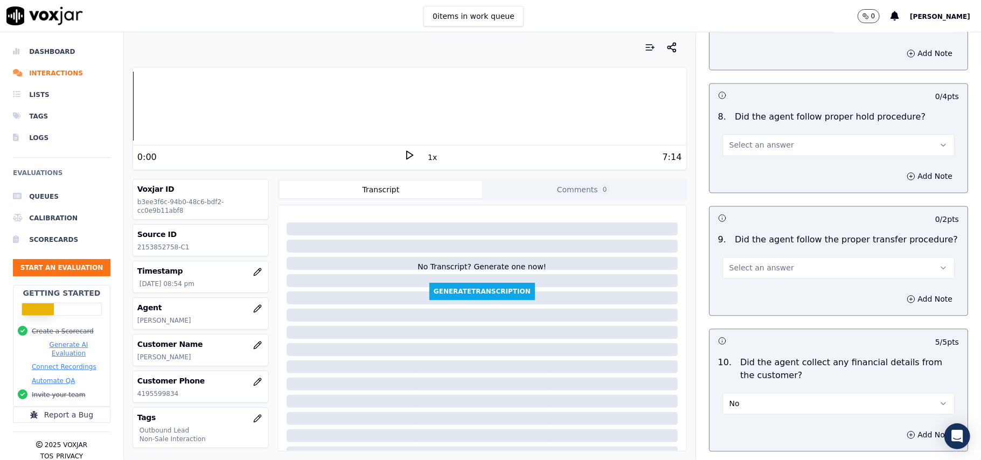
click at [756, 263] on span "Select an answer" at bounding box center [761, 267] width 65 height 11
click at [737, 298] on div "No" at bounding box center [815, 300] width 208 height 17
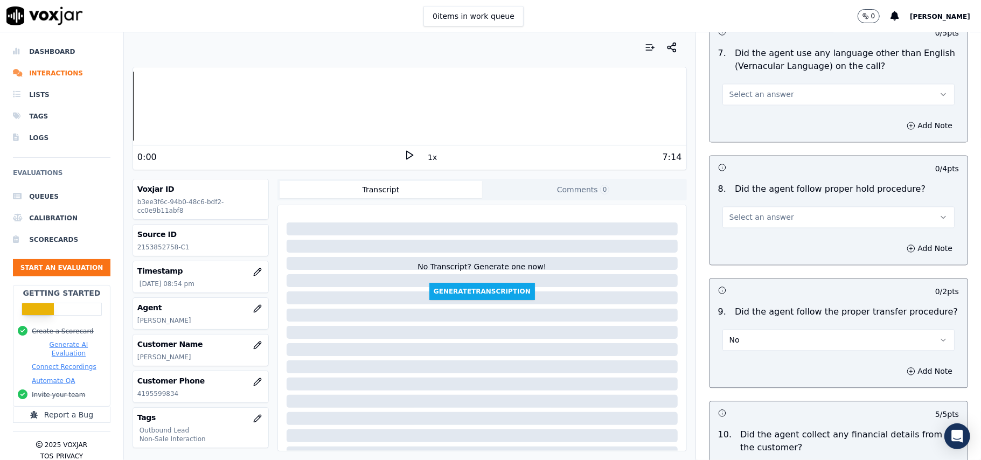
click at [744, 335] on button "No" at bounding box center [838, 340] width 232 height 22
click at [742, 386] on div "N/A" at bounding box center [815, 389] width 208 height 17
click at [738, 204] on div "Select an answer" at bounding box center [838, 216] width 232 height 24
click at [744, 212] on span "Select an answer" at bounding box center [761, 217] width 65 height 11
click at [744, 234] on div "Yes" at bounding box center [815, 232] width 208 height 17
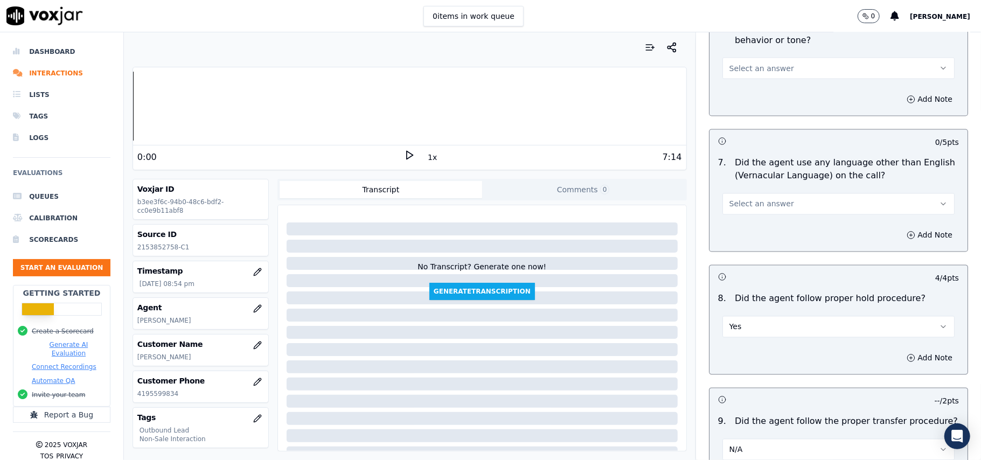
scroll to position [1394, 0]
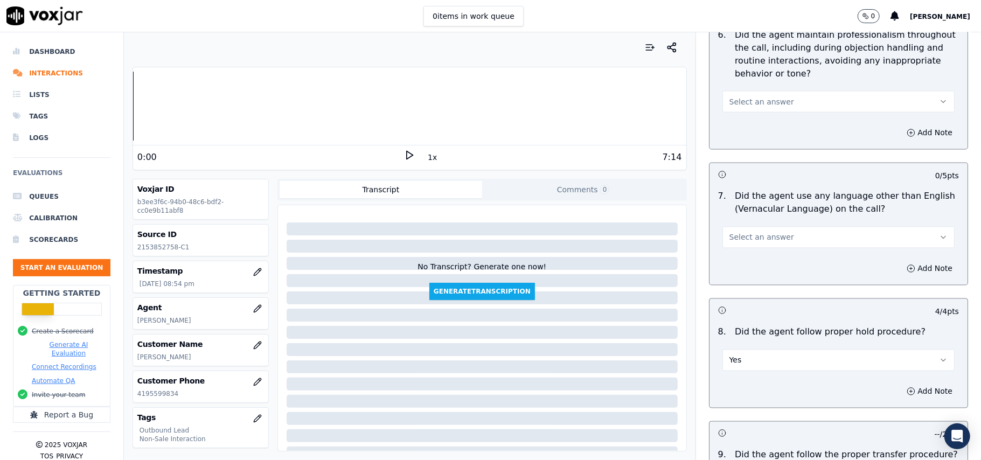
click at [765, 227] on button "Select an answer" at bounding box center [838, 238] width 232 height 22
drag, startPoint x: 754, startPoint y: 270, endPoint x: 765, endPoint y: 263, distance: 13.0
click at [755, 270] on div "No" at bounding box center [815, 269] width 208 height 17
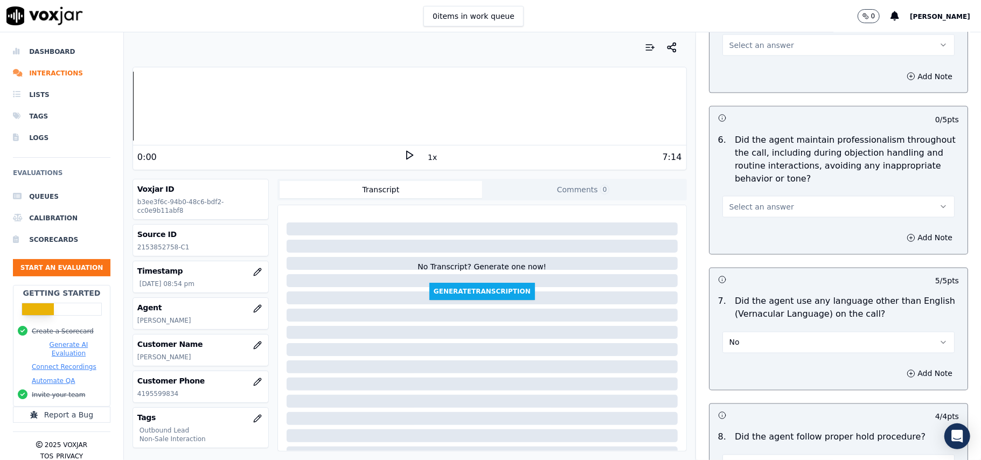
scroll to position [1179, 0]
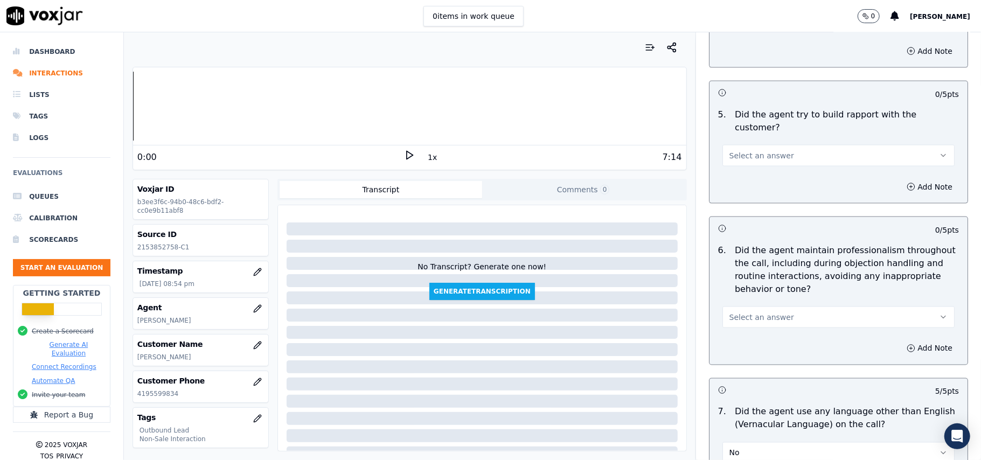
click at [770, 312] on span "Select an answer" at bounding box center [761, 317] width 65 height 11
click at [770, 332] on div "Yes" at bounding box center [815, 332] width 208 height 17
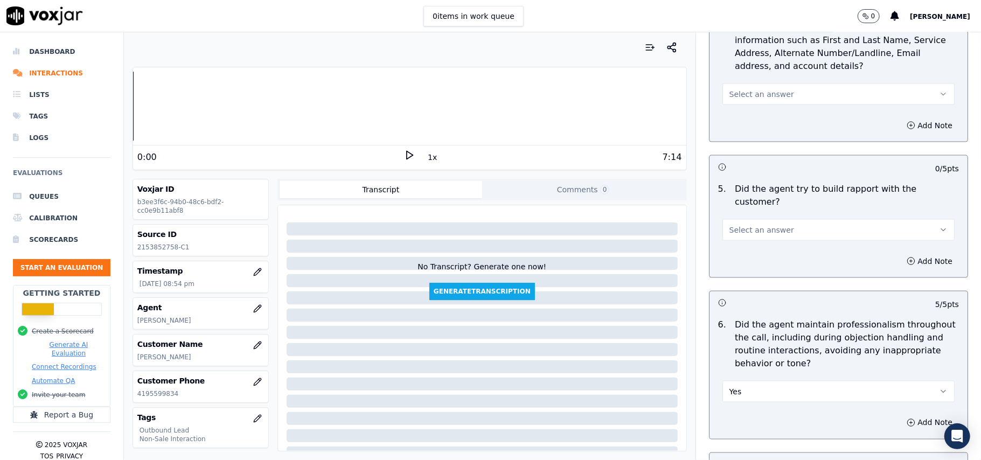
scroll to position [1035, 0]
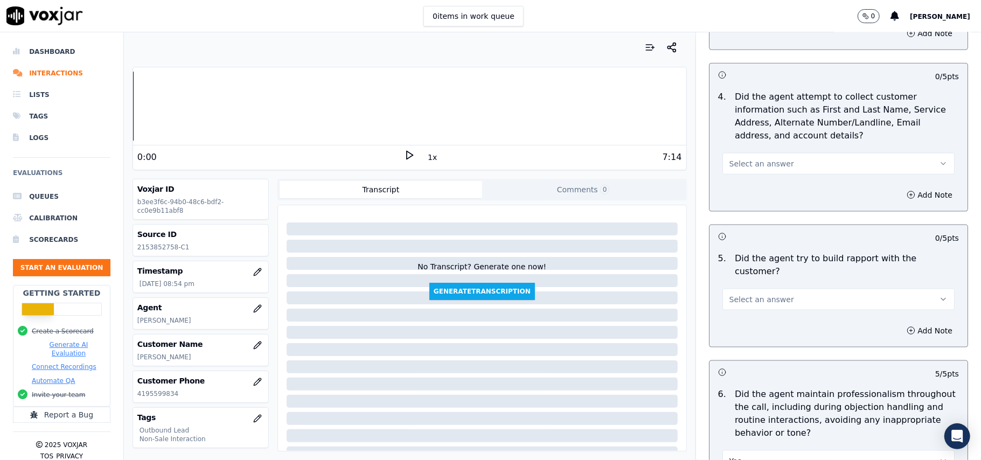
click at [785, 289] on button "Select an answer" at bounding box center [838, 300] width 232 height 22
click at [781, 319] on div "Yes" at bounding box center [815, 313] width 208 height 17
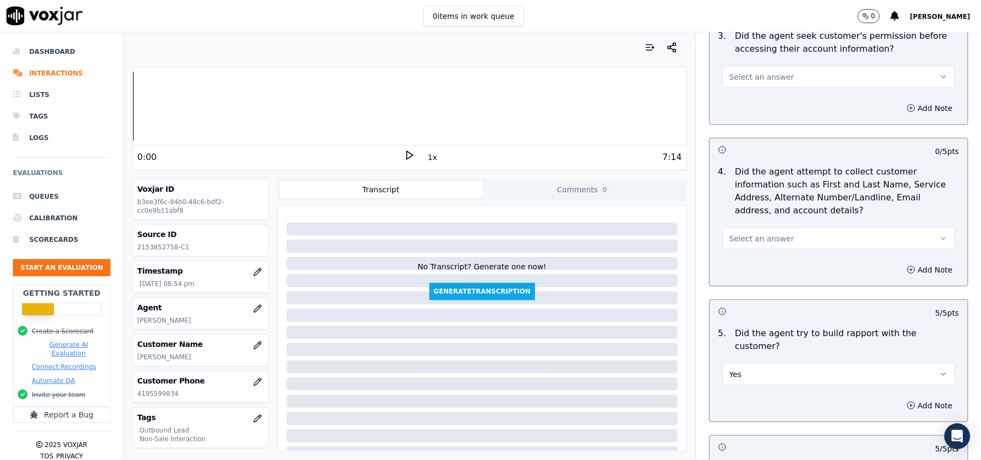
scroll to position [891, 0]
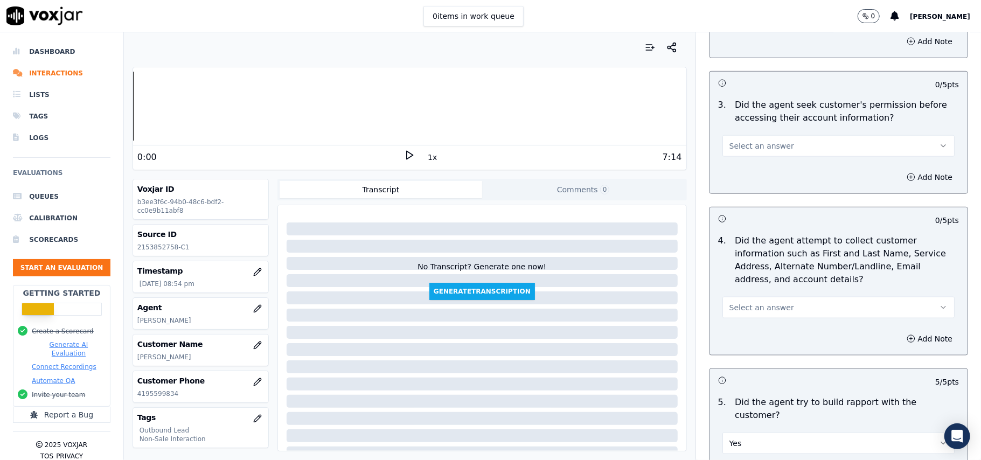
click at [761, 308] on span "Select an answer" at bounding box center [761, 307] width 65 height 11
click at [759, 330] on div "Yes" at bounding box center [815, 334] width 208 height 17
click at [763, 298] on button "Yes" at bounding box center [838, 308] width 232 height 22
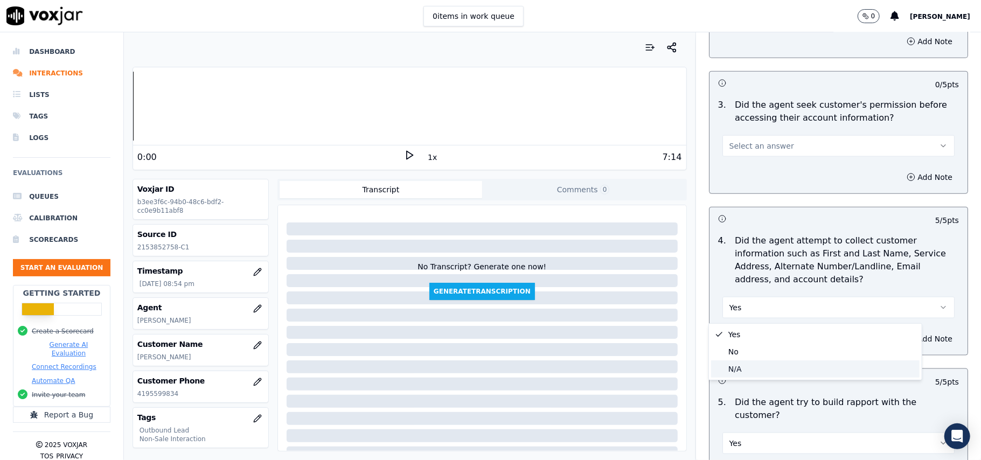
click at [755, 365] on div "N/A" at bounding box center [815, 368] width 208 height 17
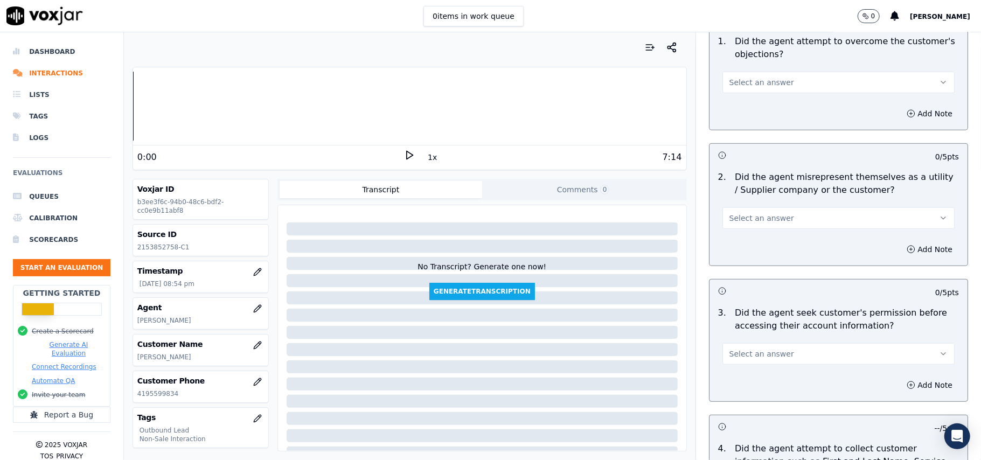
scroll to position [675, 0]
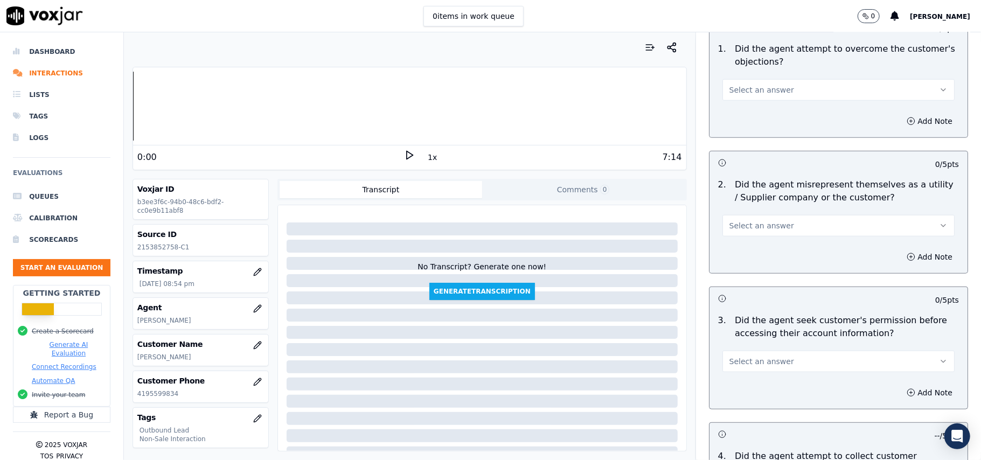
click at [766, 365] on span "Select an answer" at bounding box center [761, 361] width 65 height 11
click at [766, 391] on div "Yes" at bounding box center [815, 387] width 208 height 17
click at [778, 226] on button "Select an answer" at bounding box center [838, 226] width 232 height 22
click at [775, 259] on div "Yes" at bounding box center [815, 251] width 208 height 17
click at [773, 227] on button "Yes" at bounding box center [838, 226] width 232 height 22
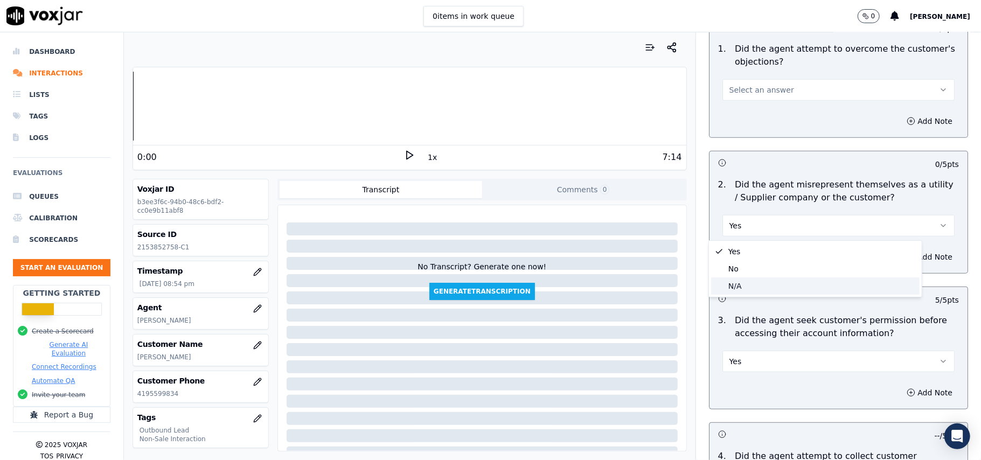
drag, startPoint x: 773, startPoint y: 236, endPoint x: 765, endPoint y: 282, distance: 47.1
click at [765, 282] on div "N/A" at bounding box center [815, 285] width 208 height 17
click at [771, 226] on button "N/A" at bounding box center [838, 226] width 232 height 22
click at [771, 265] on div "No" at bounding box center [815, 268] width 208 height 17
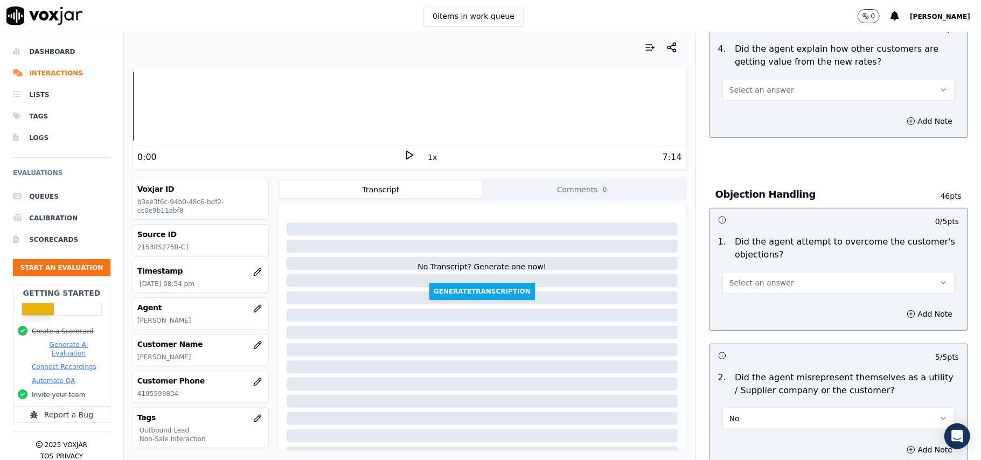
scroll to position [460, 0]
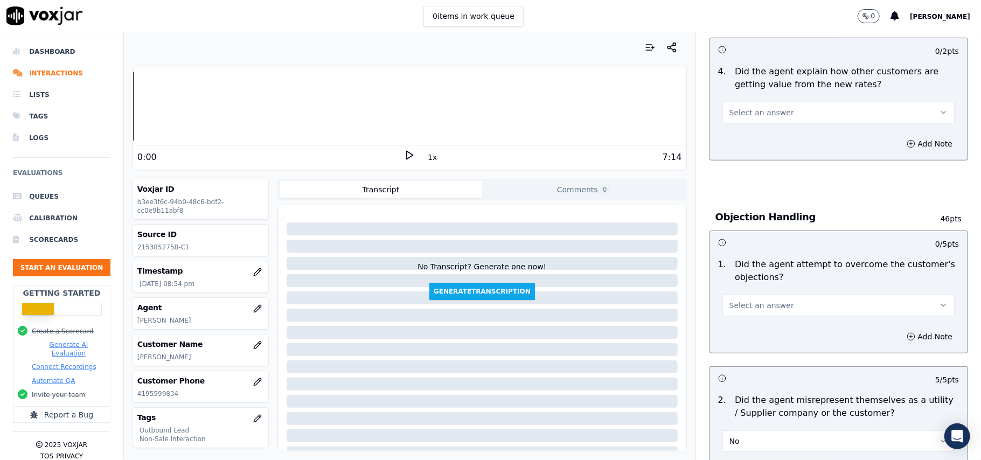
click at [777, 313] on button "Select an answer" at bounding box center [838, 306] width 232 height 22
click at [744, 329] on div "Yes" at bounding box center [815, 331] width 208 height 17
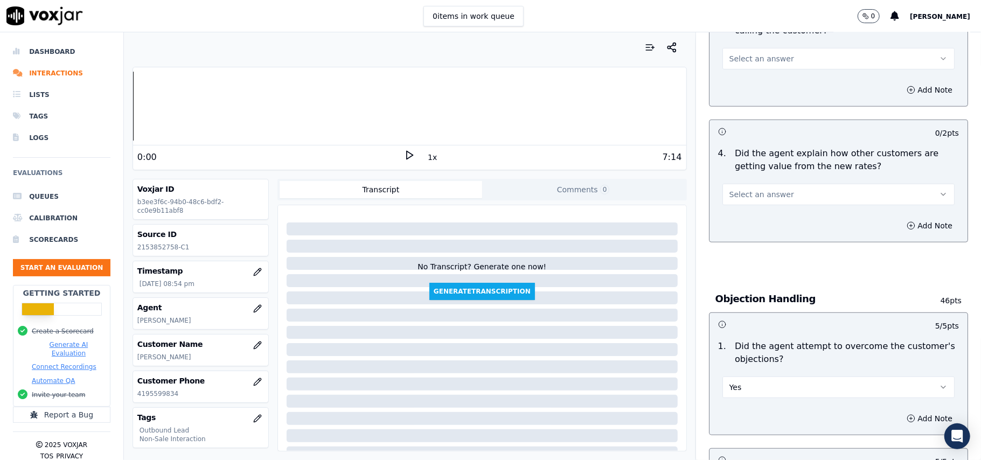
scroll to position [245, 0]
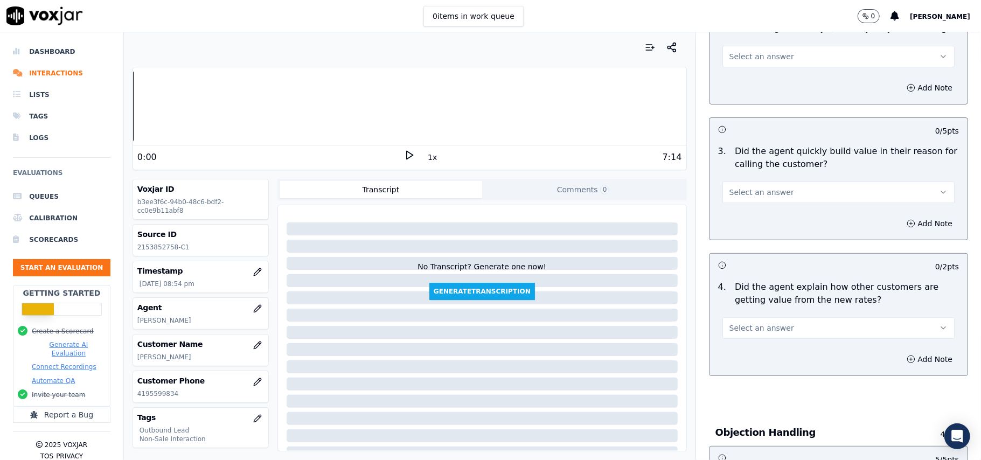
click at [779, 326] on button "Select an answer" at bounding box center [838, 328] width 232 height 22
drag, startPoint x: 752, startPoint y: 353, endPoint x: 757, endPoint y: 345, distance: 9.2
click at [753, 354] on div "Yes" at bounding box center [815, 353] width 208 height 17
click at [750, 205] on div "3 . Did the agent quickly build value in their reason for calling the customer?…" at bounding box center [838, 174] width 258 height 67
click at [750, 197] on span "Select an answer" at bounding box center [761, 192] width 65 height 11
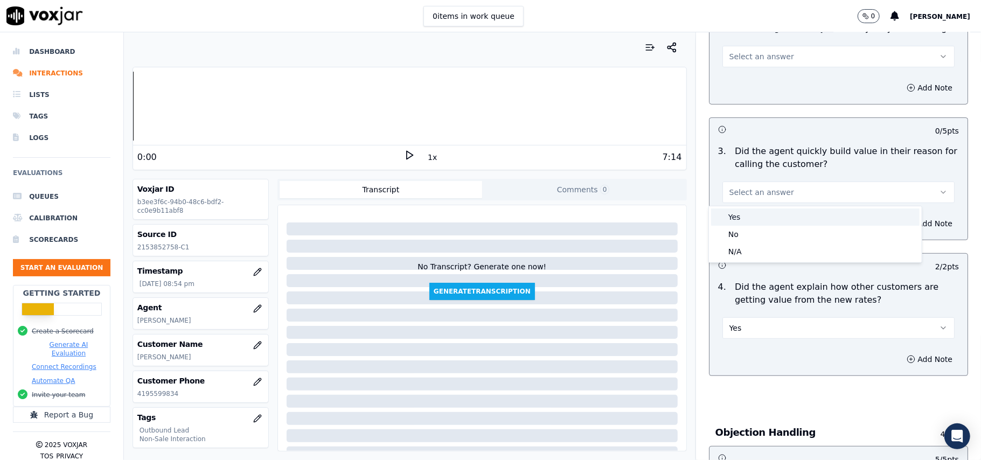
click at [741, 218] on div "Yes" at bounding box center [815, 216] width 208 height 17
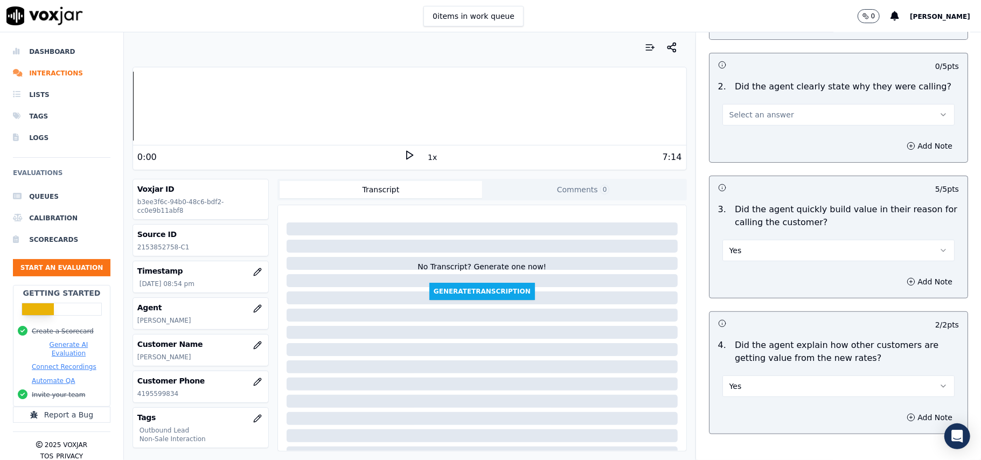
scroll to position [101, 0]
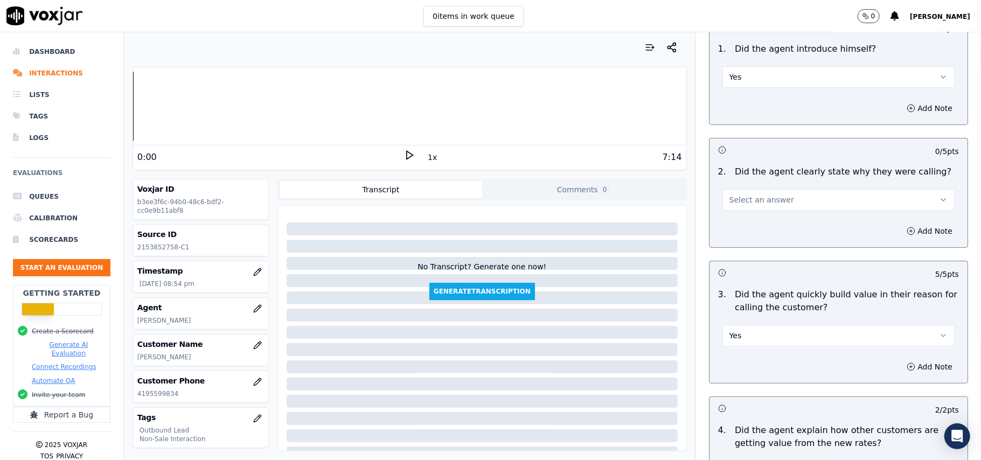
click at [764, 207] on button "Select an answer" at bounding box center [838, 200] width 232 height 22
click at [744, 218] on div "Yes" at bounding box center [815, 224] width 208 height 17
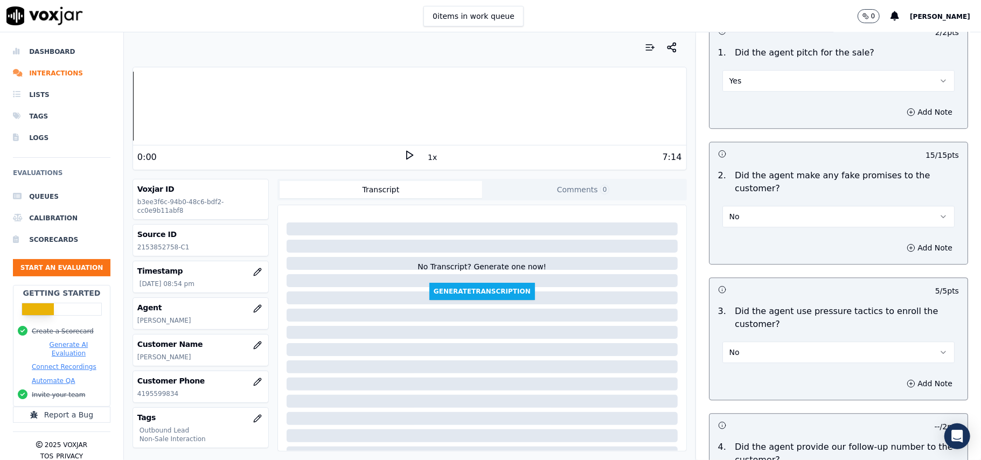
scroll to position [2687, 0]
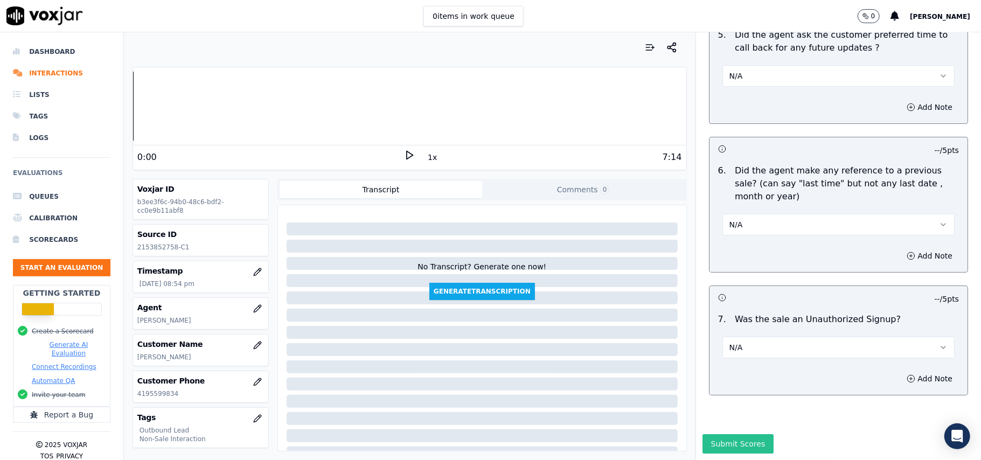
click at [702, 434] on button "Submit Scores" at bounding box center [738, 443] width 72 height 19
